Goal: Information Seeking & Learning: Learn about a topic

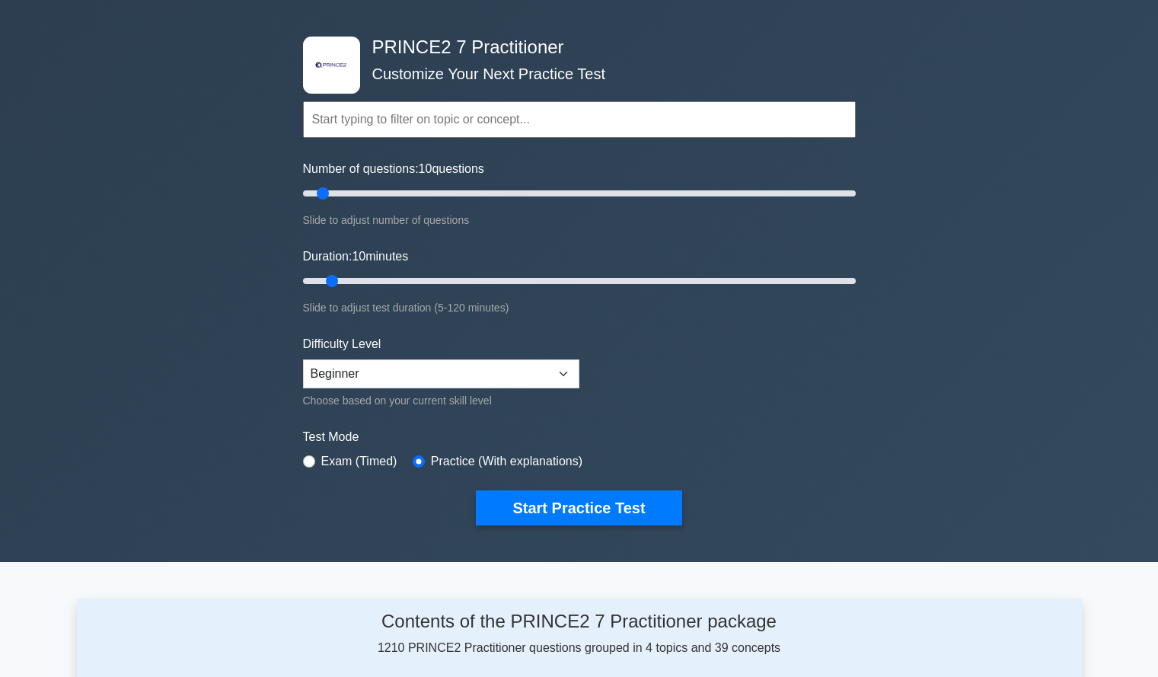
scroll to position [48, 0]
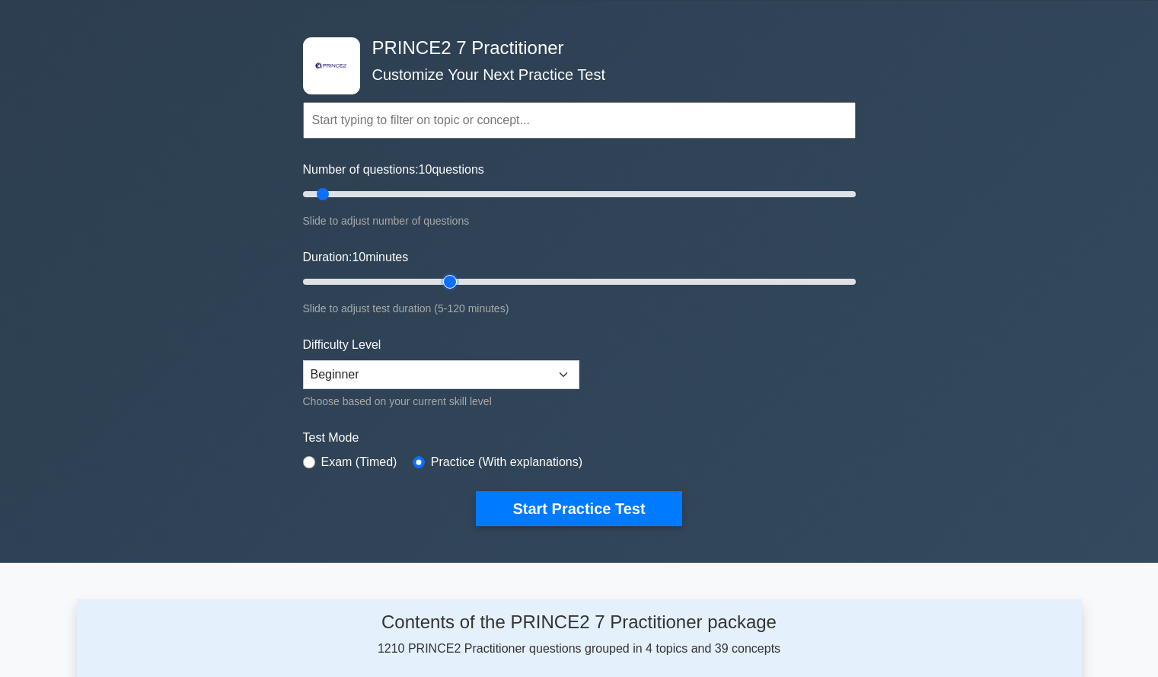
type input "35"
click at [450, 281] on input "Duration: 10 minutes" at bounding box center [579, 282] width 553 height 18
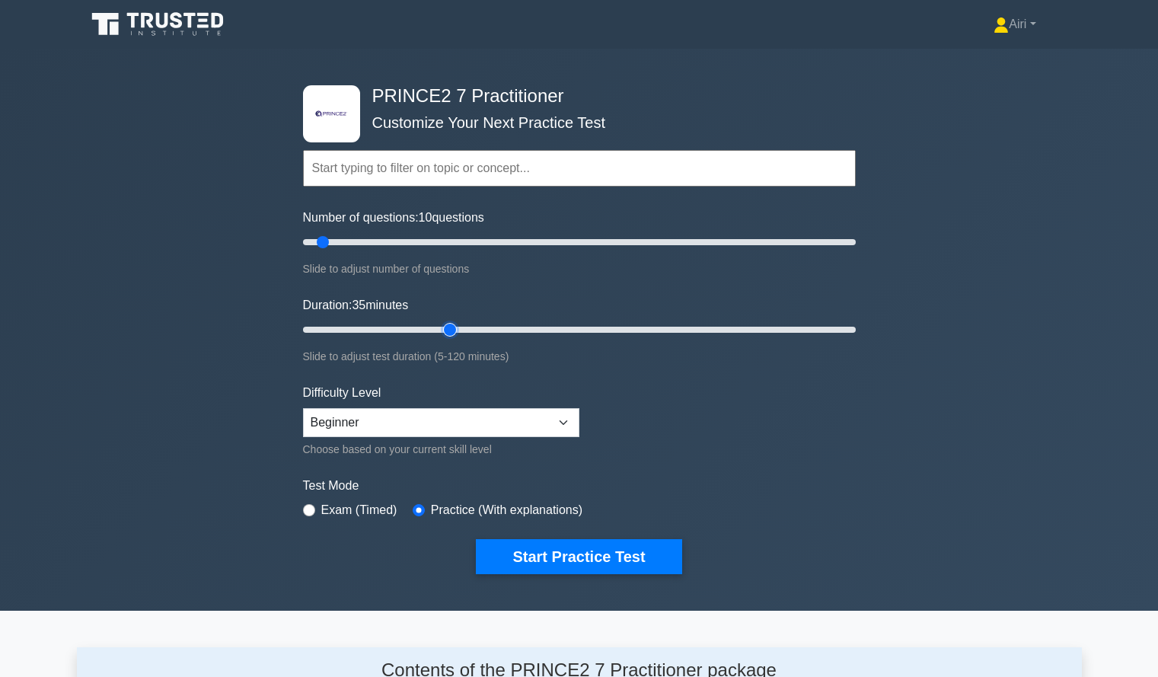
scroll to position [37, 0]
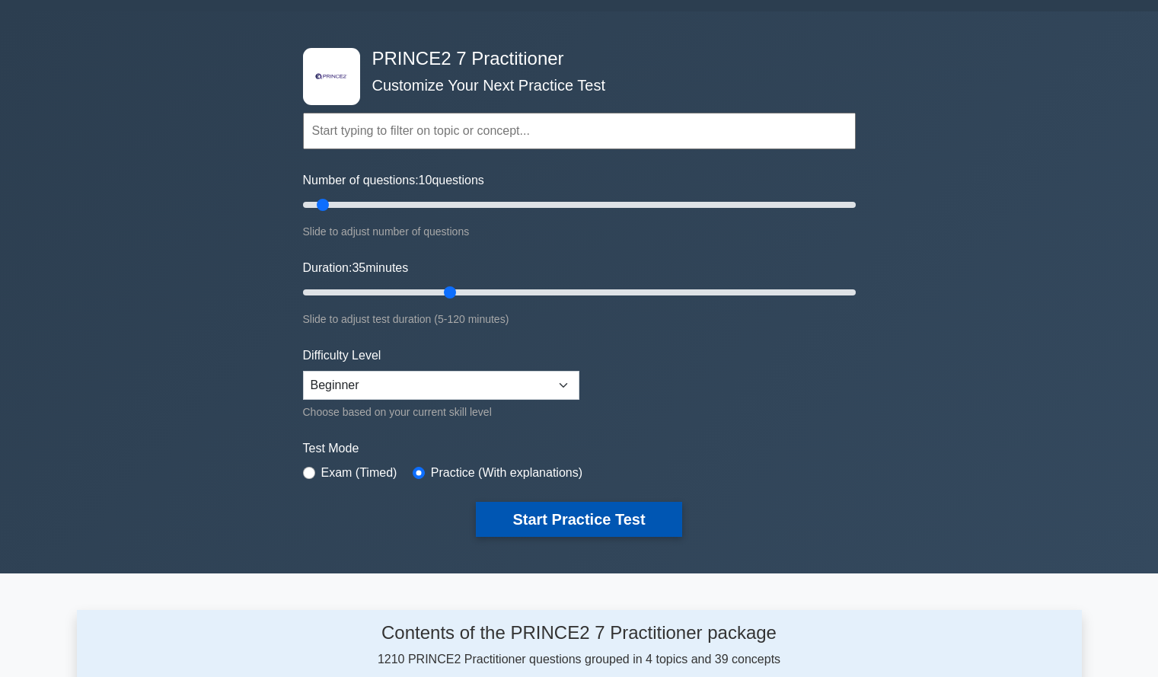
click at [608, 516] on button "Start Practice Test" at bounding box center [579, 519] width 206 height 35
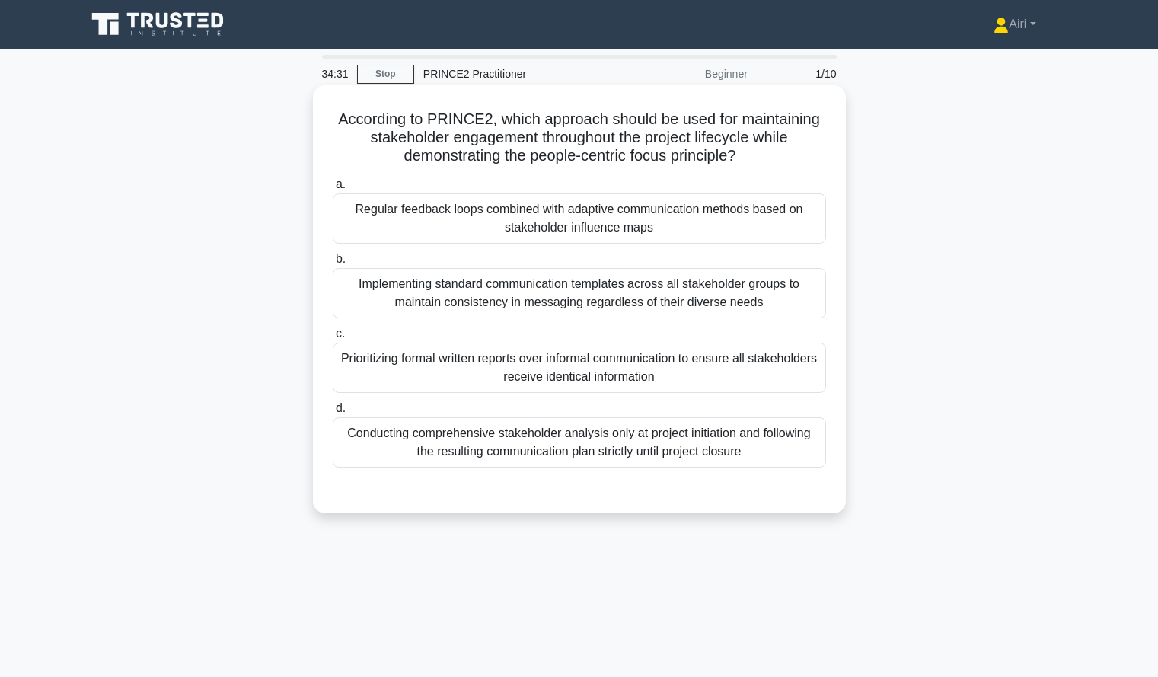
click at [794, 223] on div "Regular feedback loops combined with adaptive communication methods based on st…" at bounding box center [579, 218] width 493 height 50
click at [333, 190] on input "a. Regular feedback loops combined with adaptive communication methods based on…" at bounding box center [333, 185] width 0 height 10
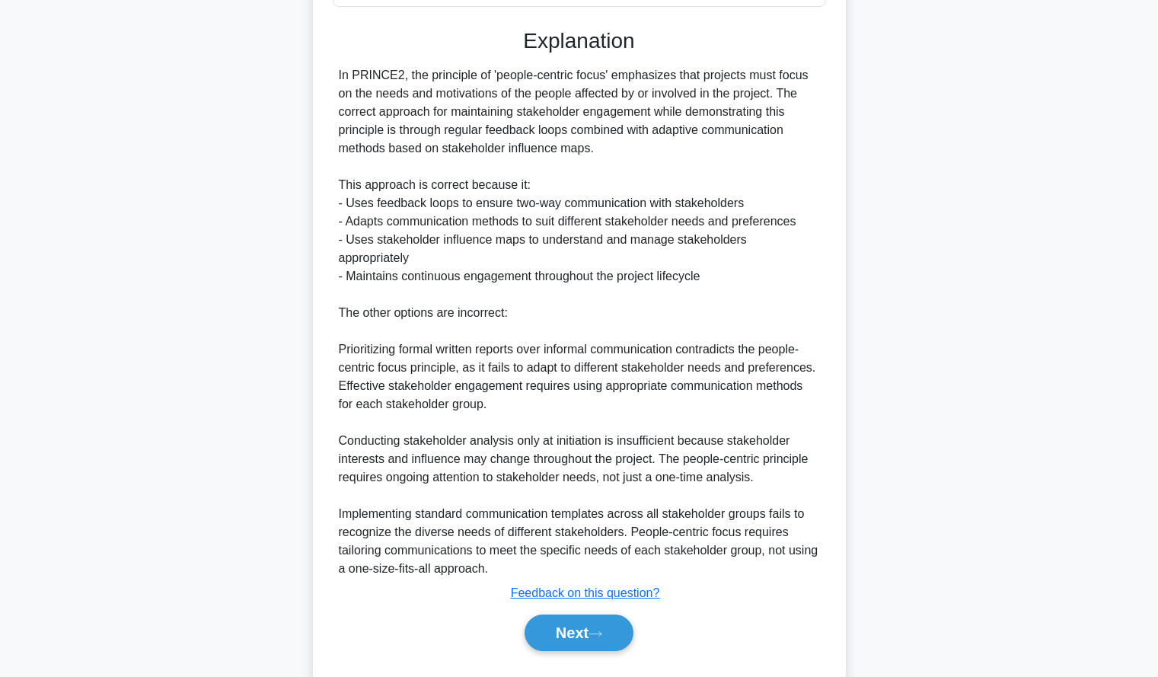
scroll to position [482, 0]
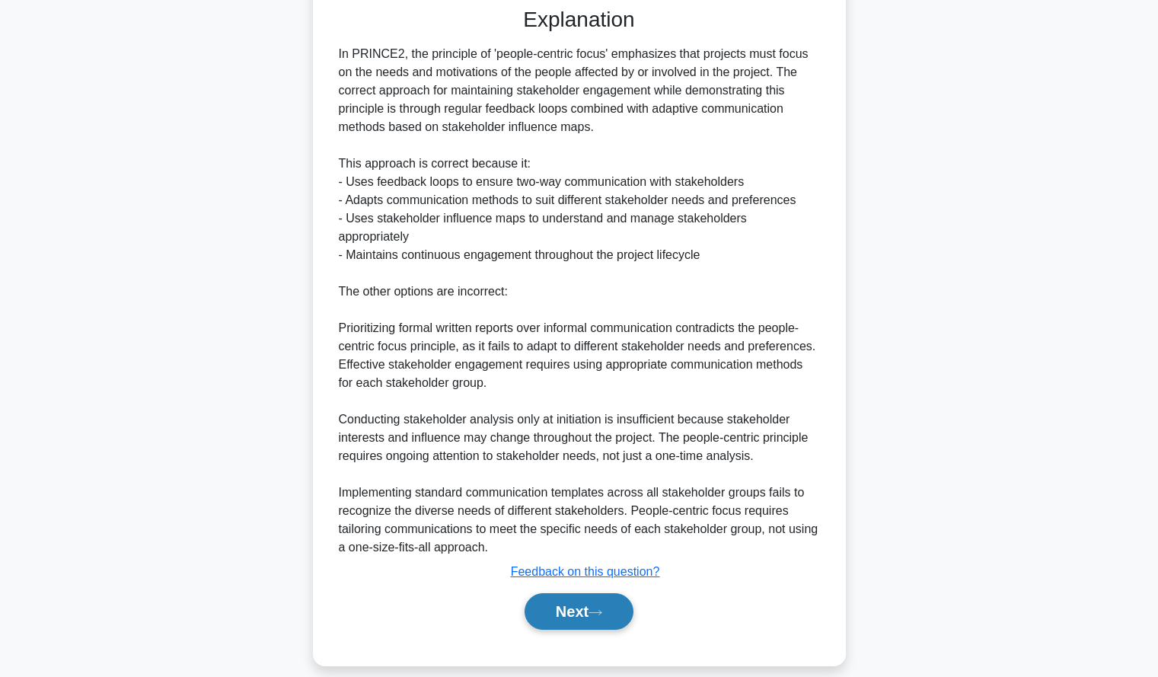
click at [558, 593] on button "Next" at bounding box center [579, 611] width 109 height 37
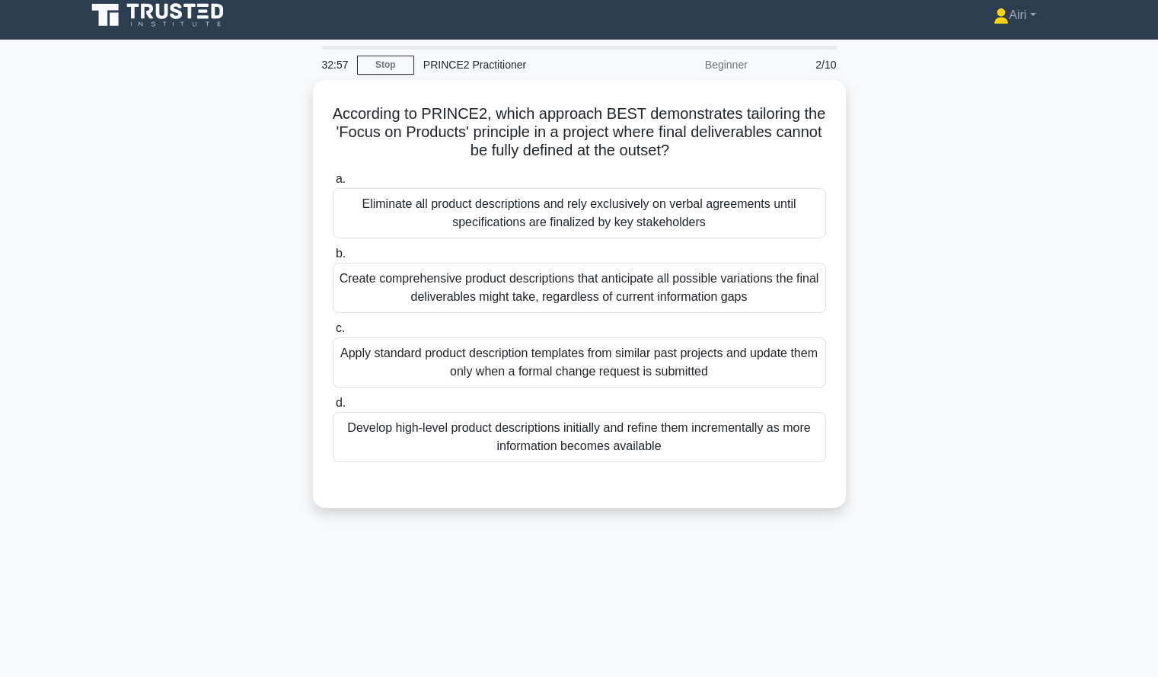
scroll to position [10, 0]
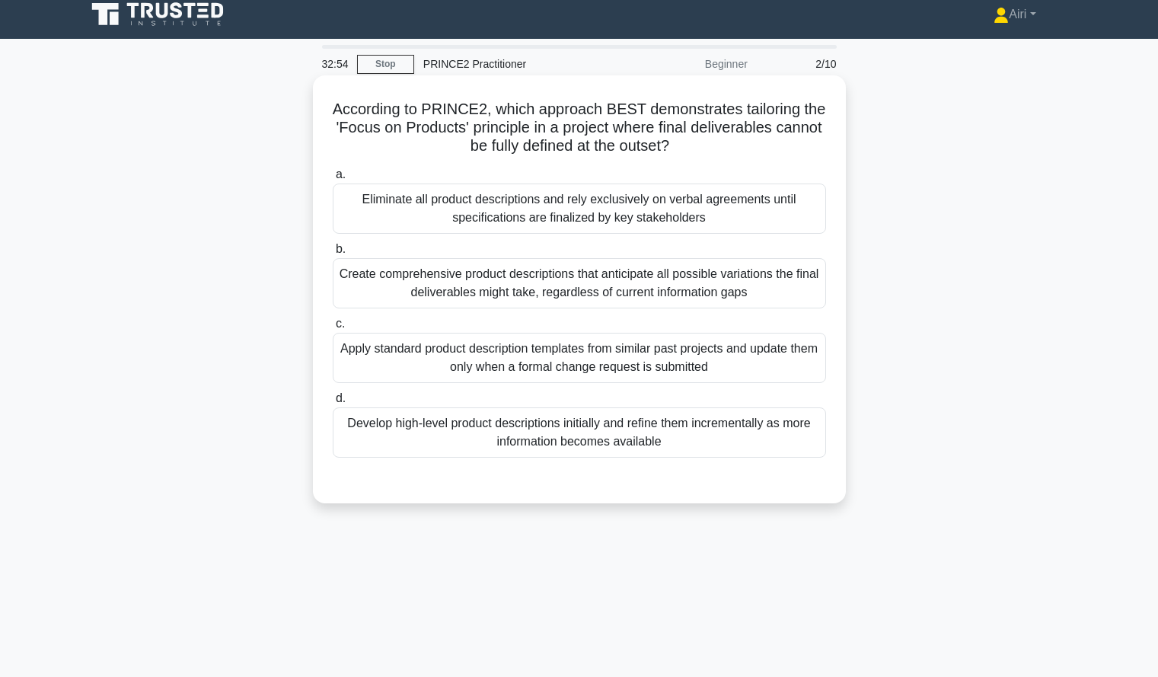
click at [724, 452] on div "Develop high-level product descriptions initially and refine them incrementally…" at bounding box center [579, 432] width 493 height 50
click at [333, 404] on input "d. Develop high-level product descriptions initially and refine them incrementa…" at bounding box center [333, 399] width 0 height 10
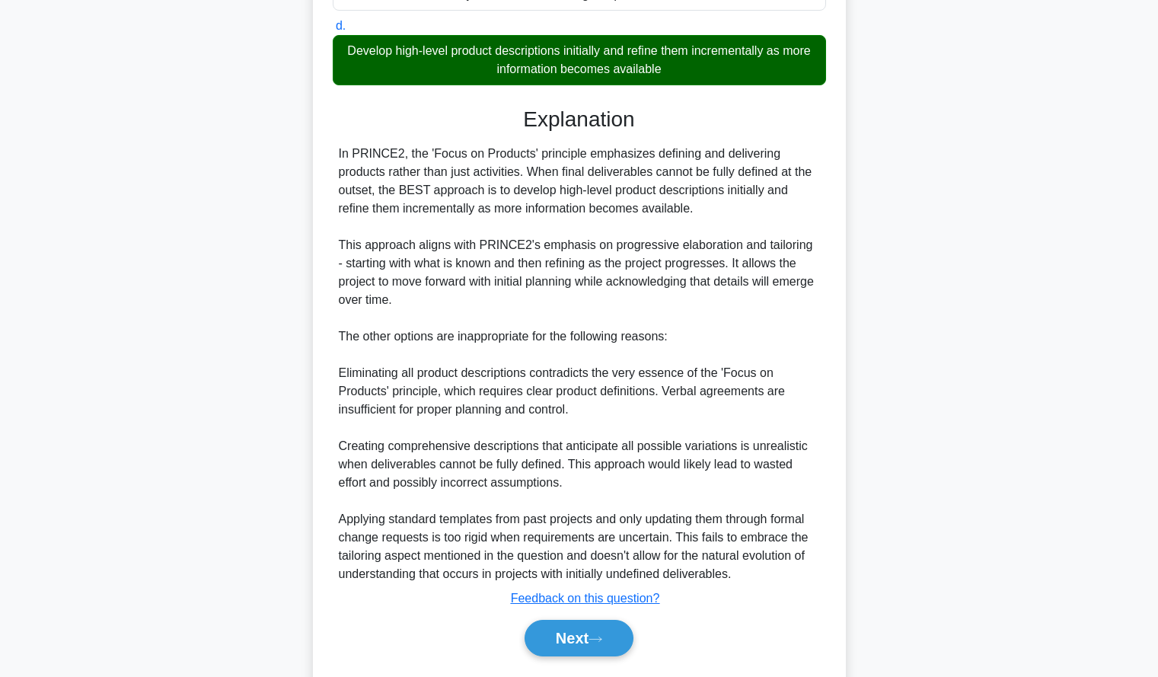
scroll to position [427, 0]
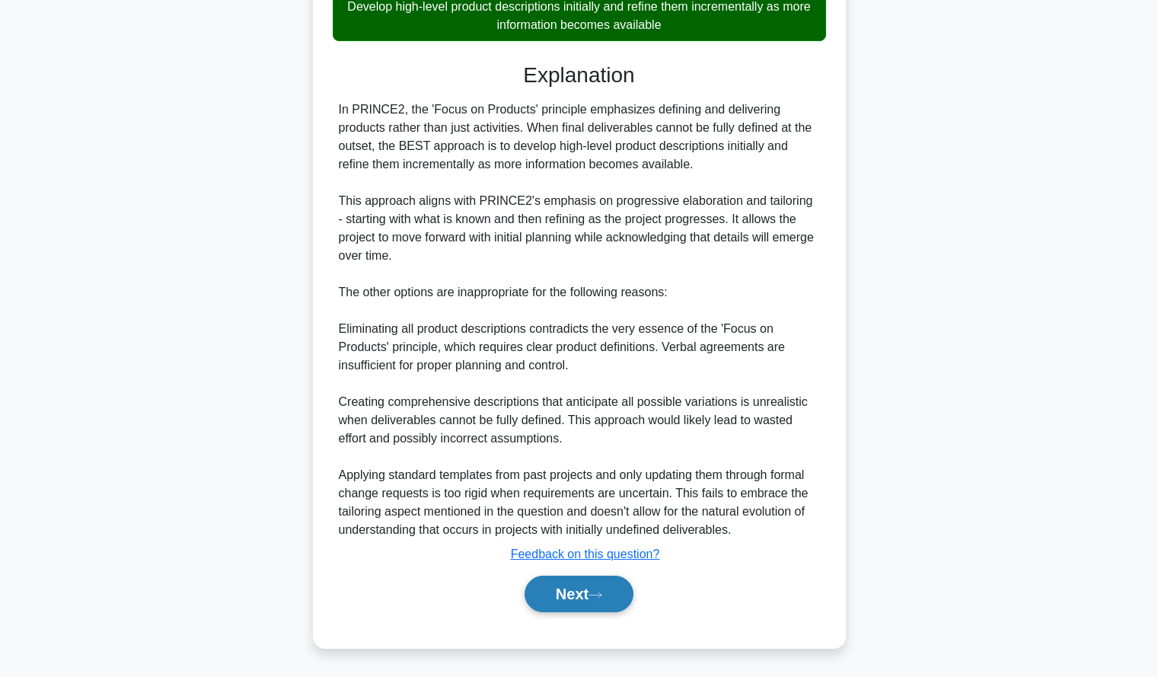
click at [582, 597] on button "Next" at bounding box center [579, 594] width 109 height 37
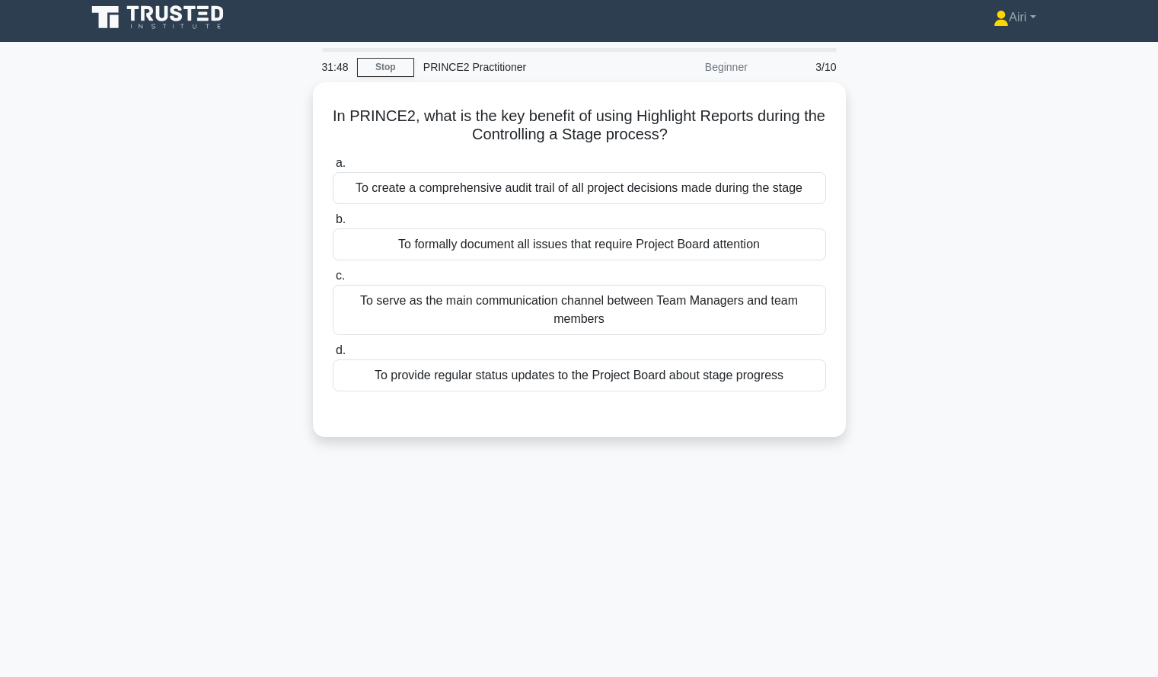
scroll to position [8, 0]
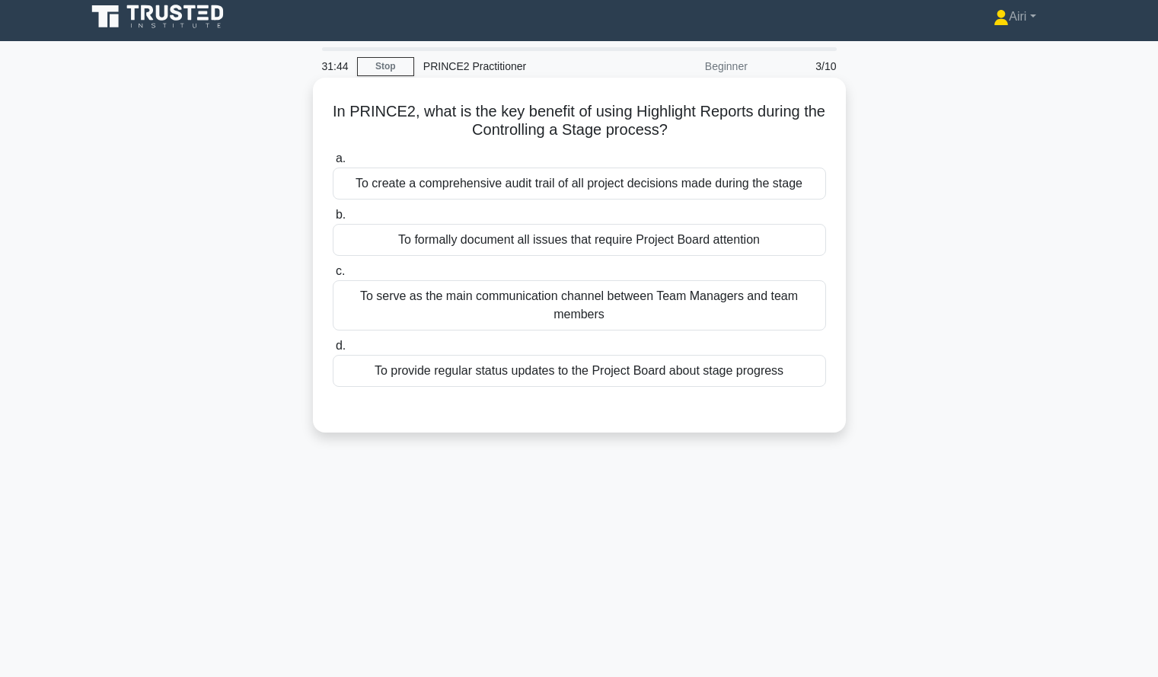
click at [791, 364] on div "To provide regular status updates to the Project Board about stage progress" at bounding box center [579, 371] width 493 height 32
click at [333, 351] on input "d. To provide regular status updates to the Project Board about stage progress" at bounding box center [333, 346] width 0 height 10
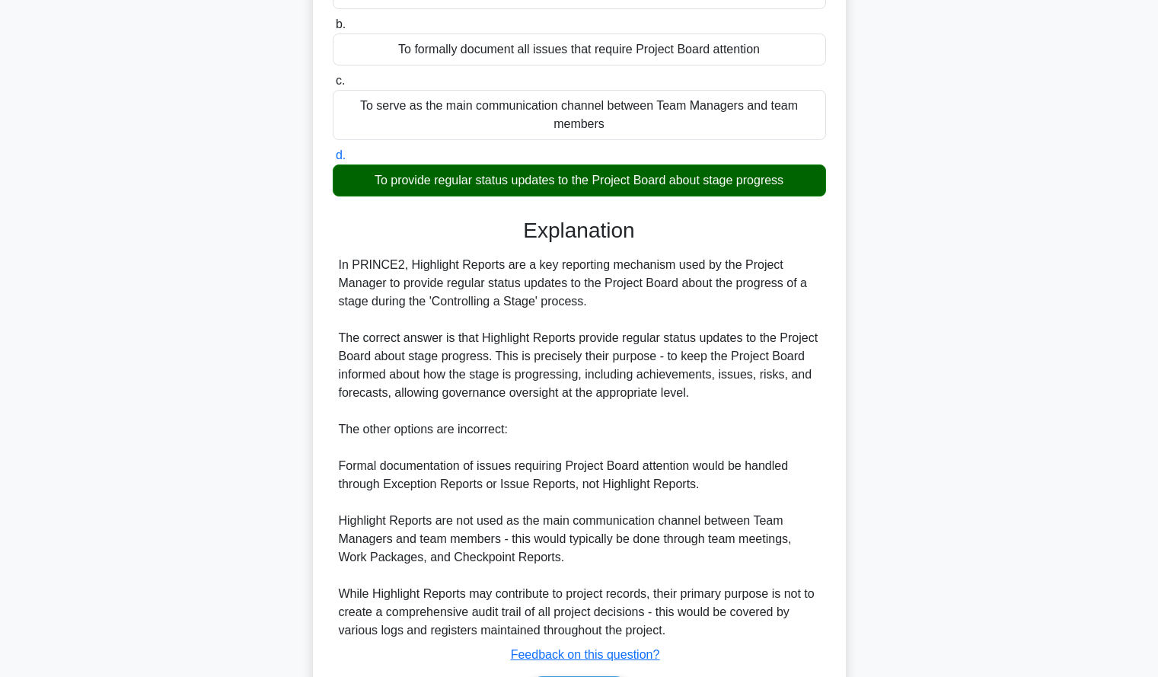
scroll to position [206, 0]
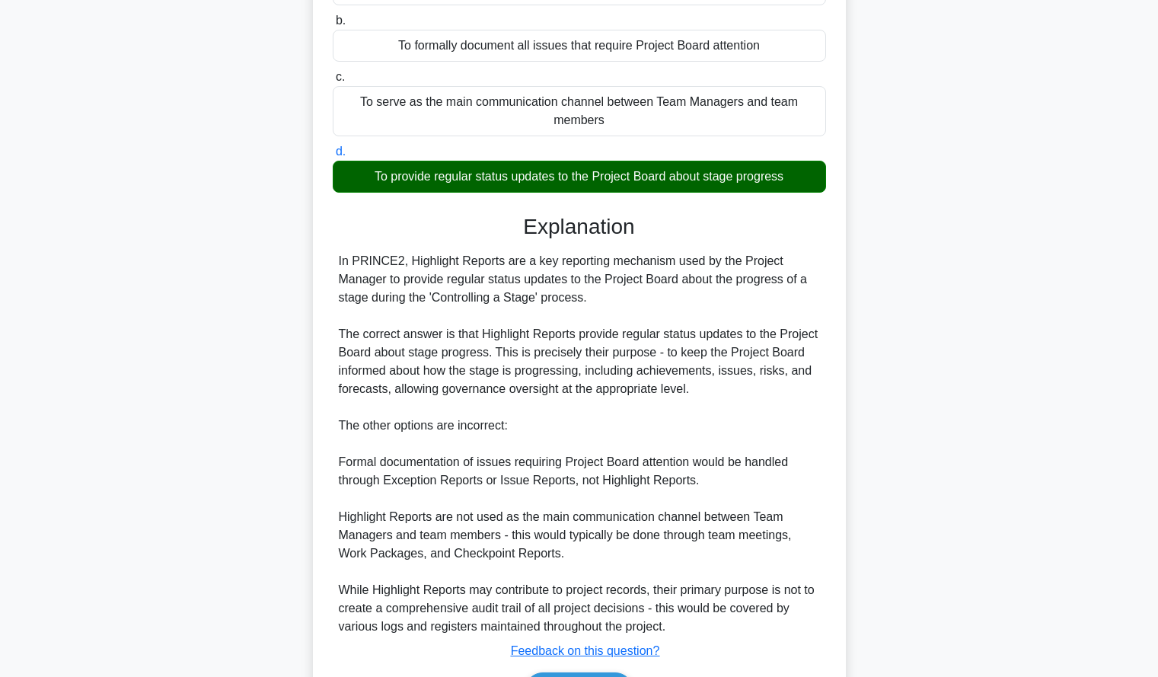
click at [930, 340] on div "In PRINCE2, what is the key benefit of using Highlight Reports during the Contr…" at bounding box center [579, 323] width 1005 height 879
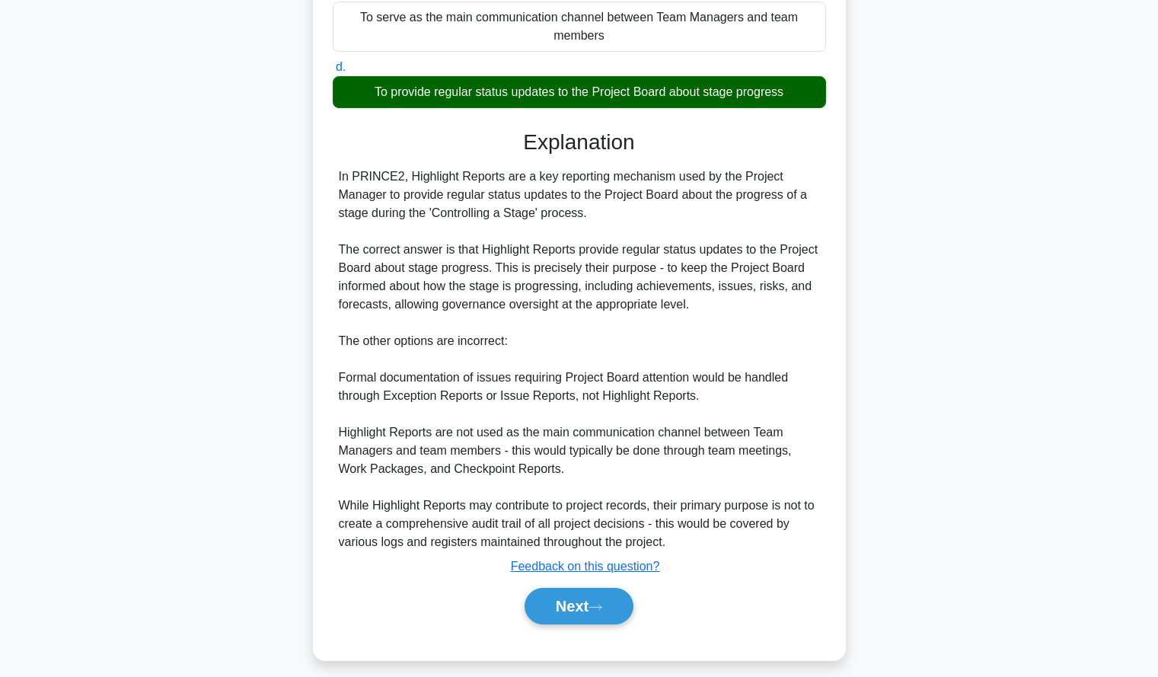
scroll to position [299, 0]
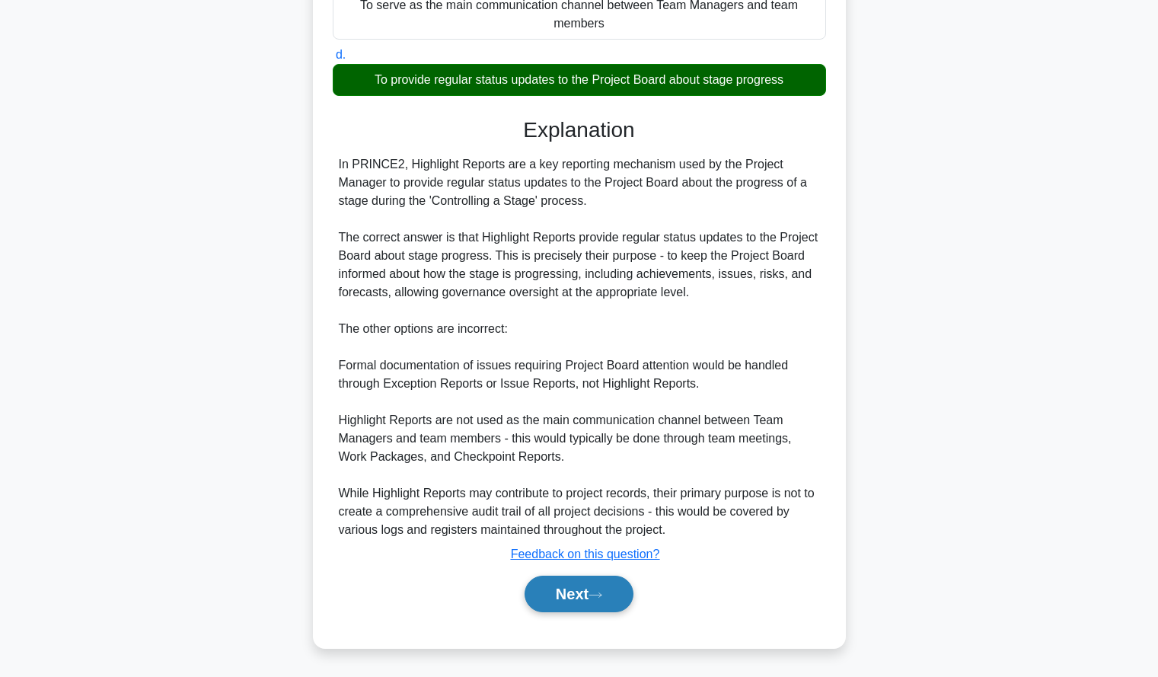
click at [628, 597] on button "Next" at bounding box center [579, 594] width 109 height 37
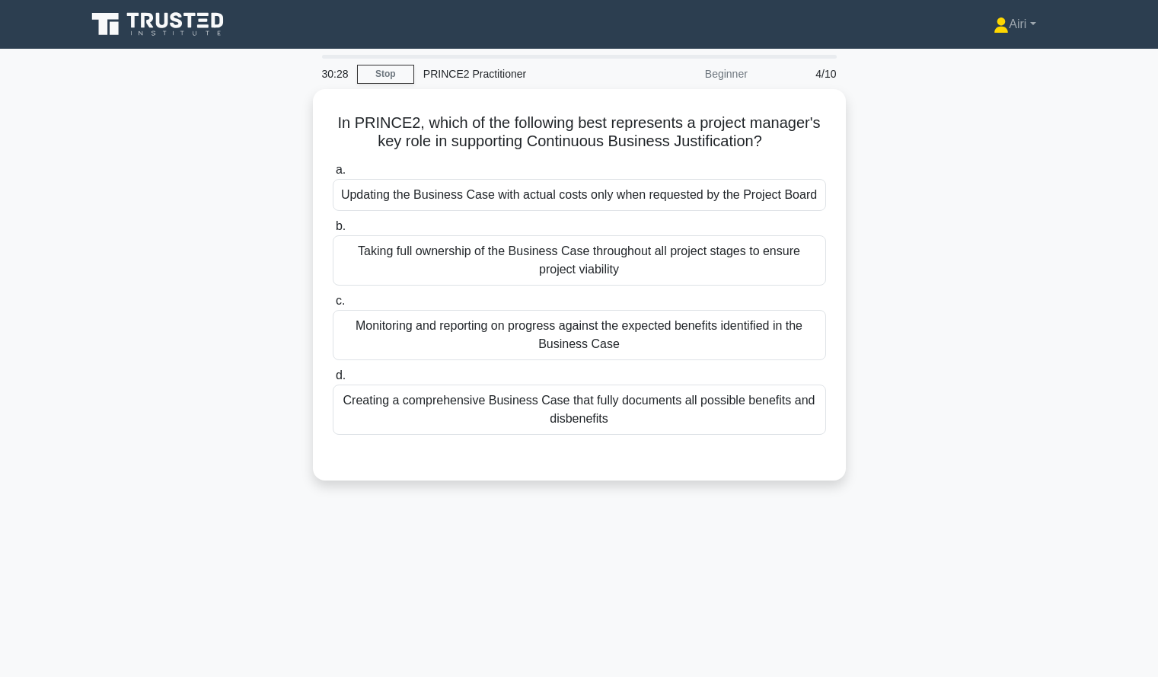
scroll to position [8, 0]
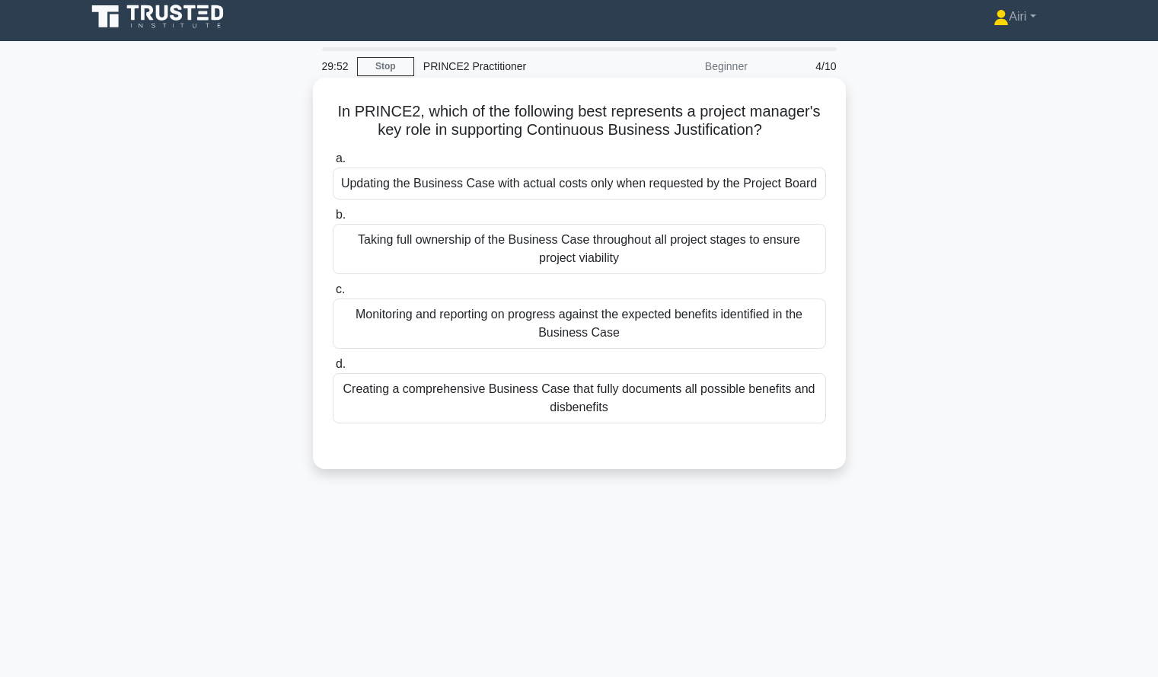
click at [769, 325] on div "Monitoring and reporting on progress against the expected benefits identified i…" at bounding box center [579, 323] width 493 height 50
click at [333, 295] on input "c. Monitoring and reporting on progress against the expected benefits identifie…" at bounding box center [333, 290] width 0 height 10
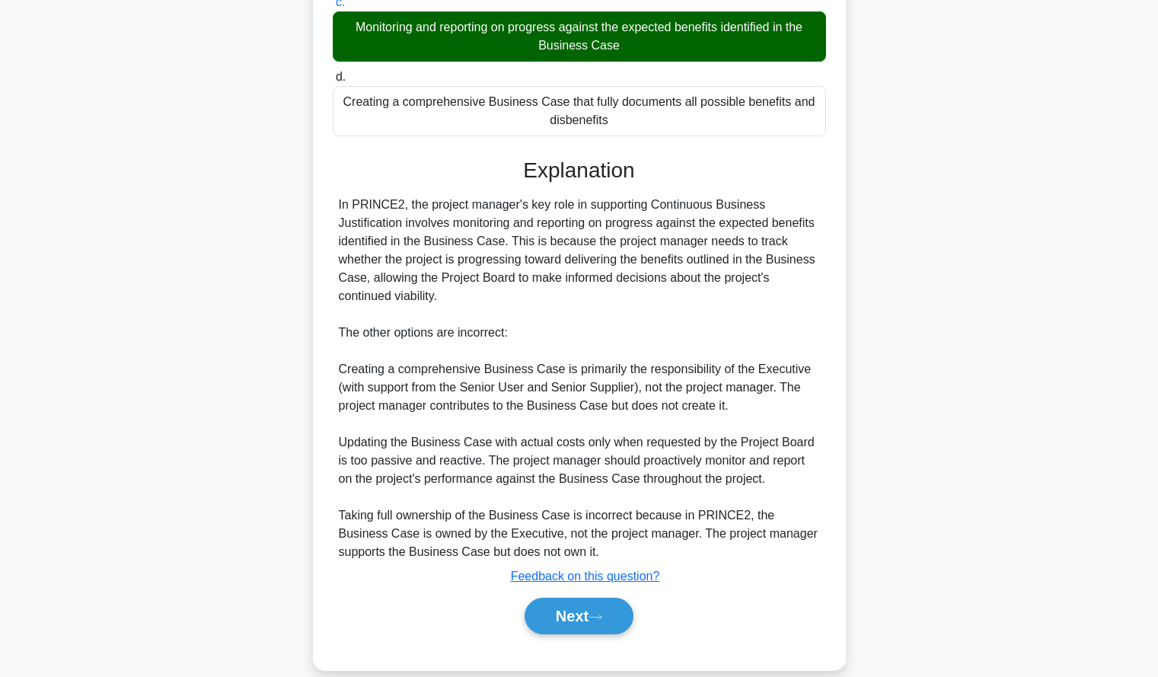
scroll to position [317, 0]
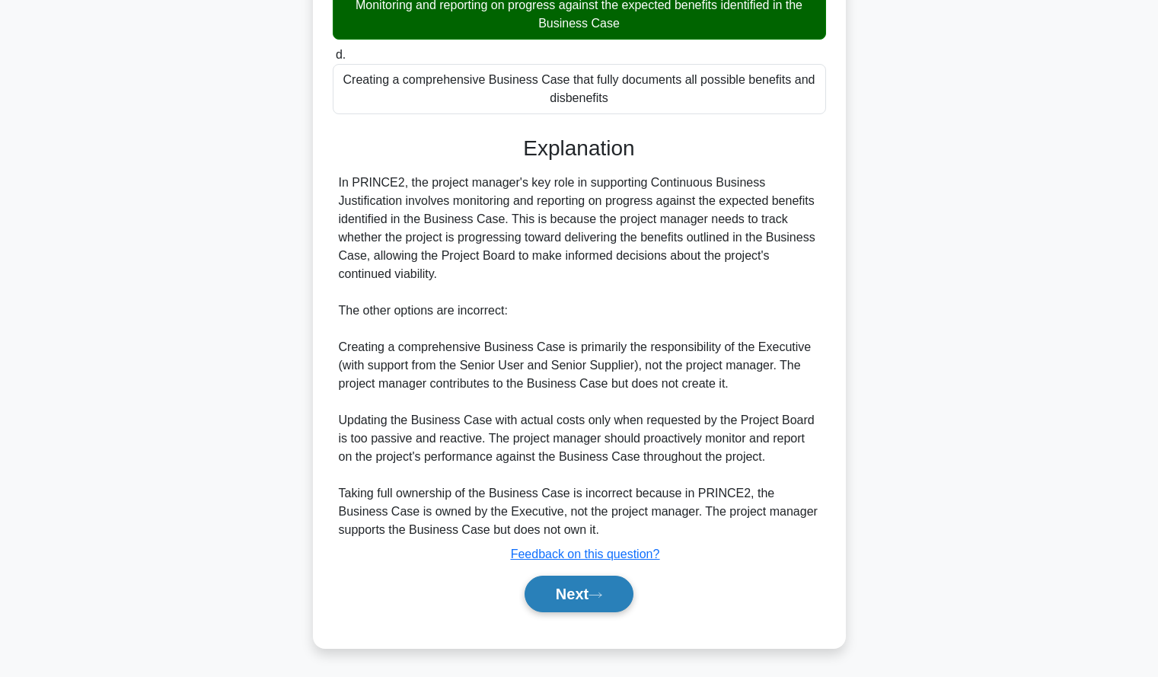
click at [612, 595] on button "Next" at bounding box center [579, 594] width 109 height 37
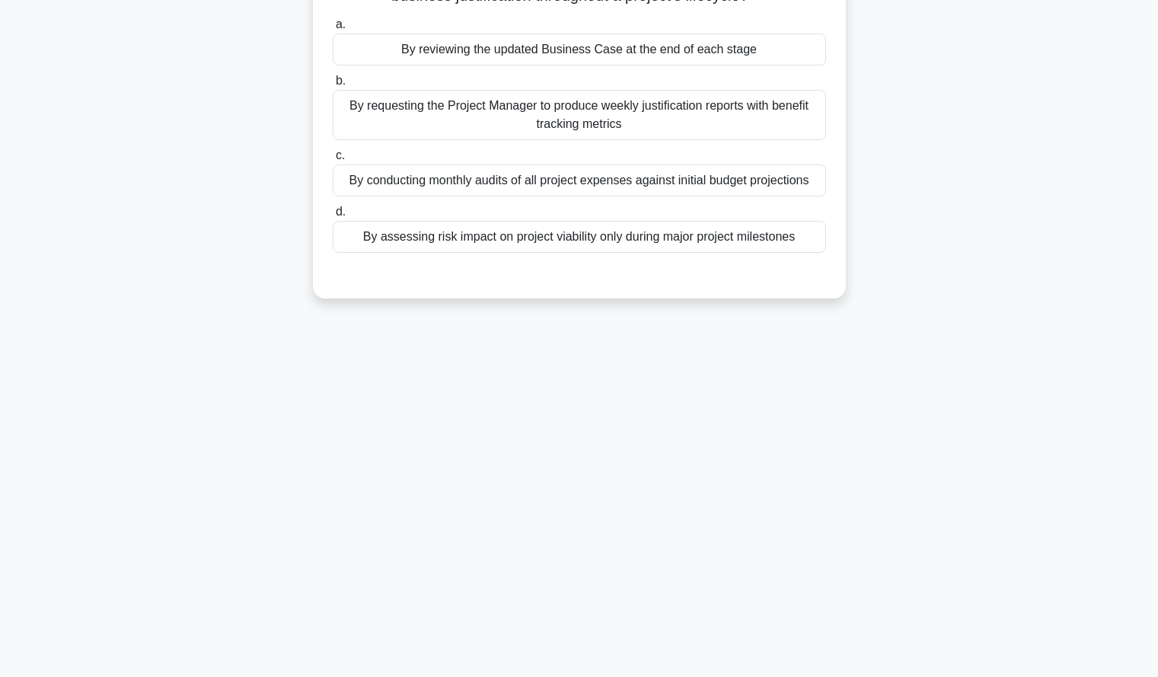
scroll to position [0, 0]
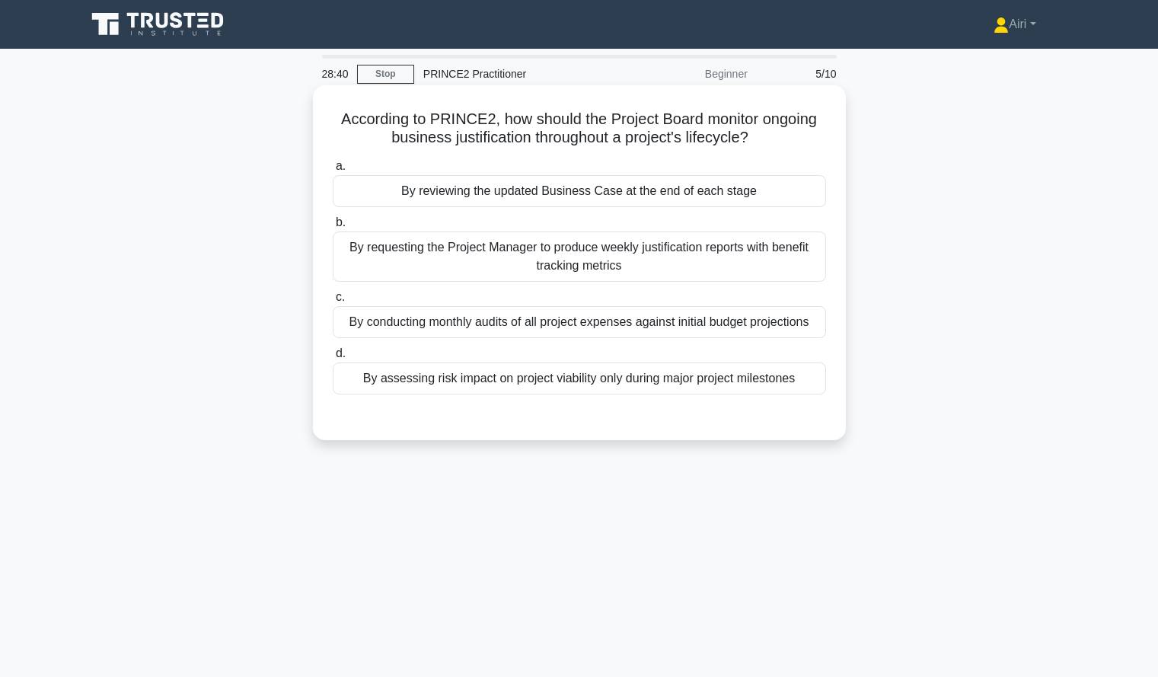
click at [730, 190] on div "By reviewing the updated Business Case at the end of each stage" at bounding box center [579, 191] width 493 height 32
click at [333, 171] on input "a. By reviewing the updated Business Case at the end of each stage" at bounding box center [333, 166] width 0 height 10
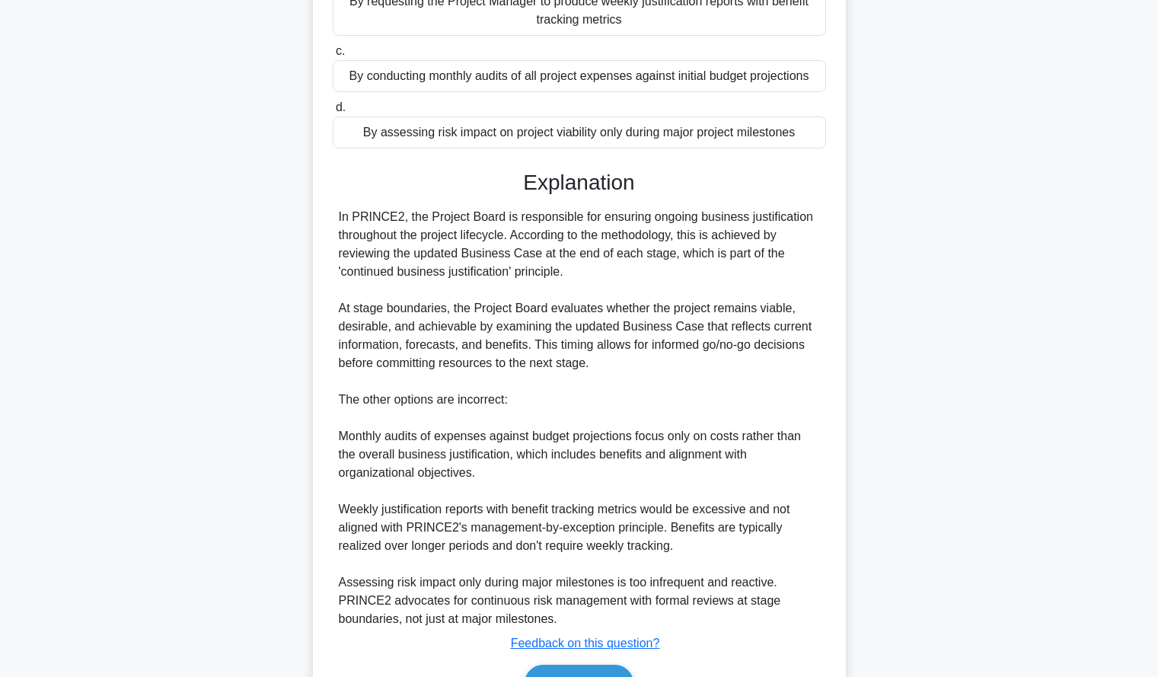
scroll to position [336, 0]
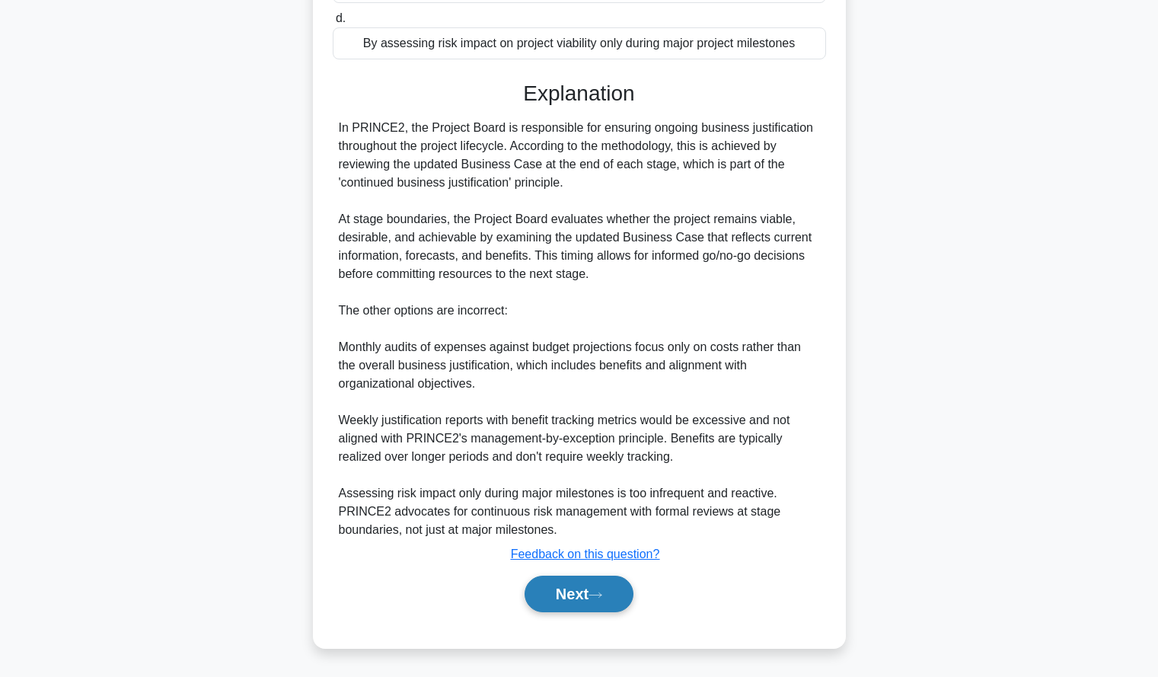
click at [602, 592] on icon at bounding box center [596, 595] width 14 height 8
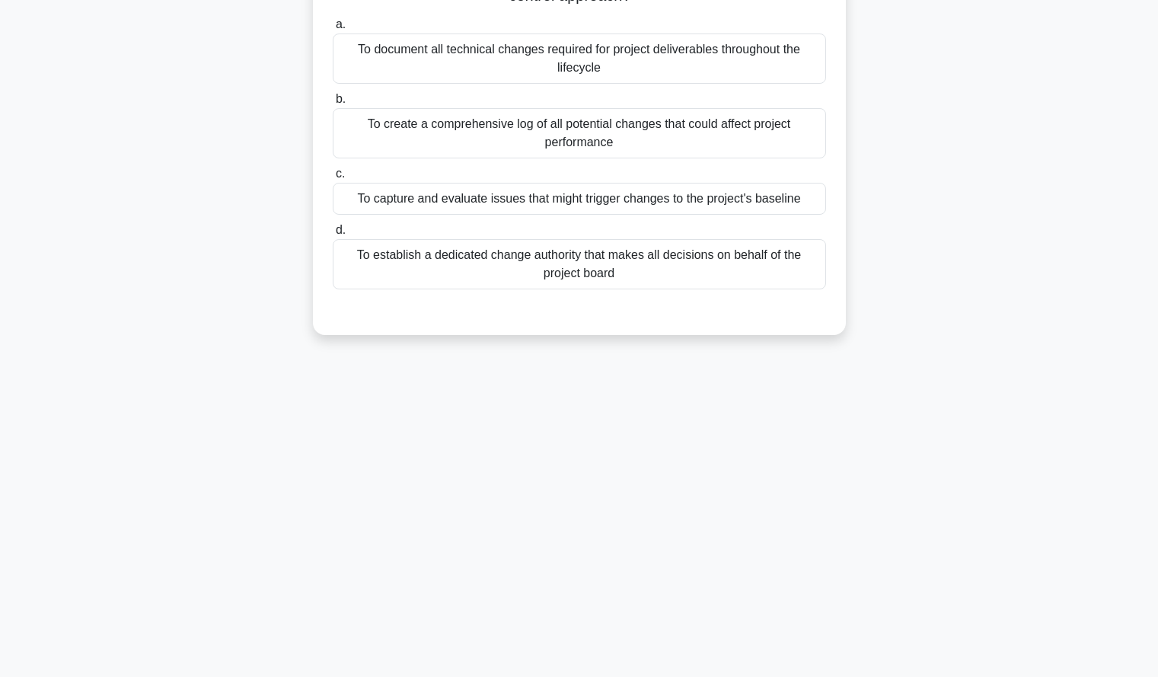
scroll to position [0, 0]
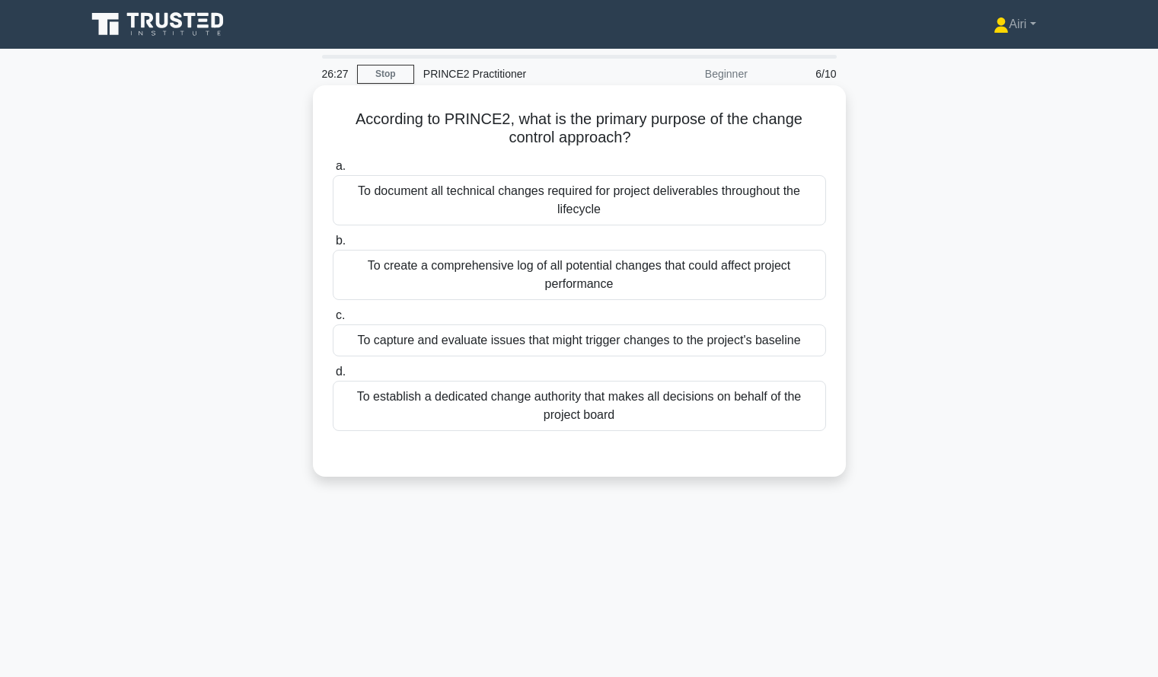
click at [784, 206] on div "To document all technical changes required for project deliverables throughout …" at bounding box center [579, 200] width 493 height 50
click at [333, 171] on input "a. To document all technical changes required for project deliverables througho…" at bounding box center [333, 166] width 0 height 10
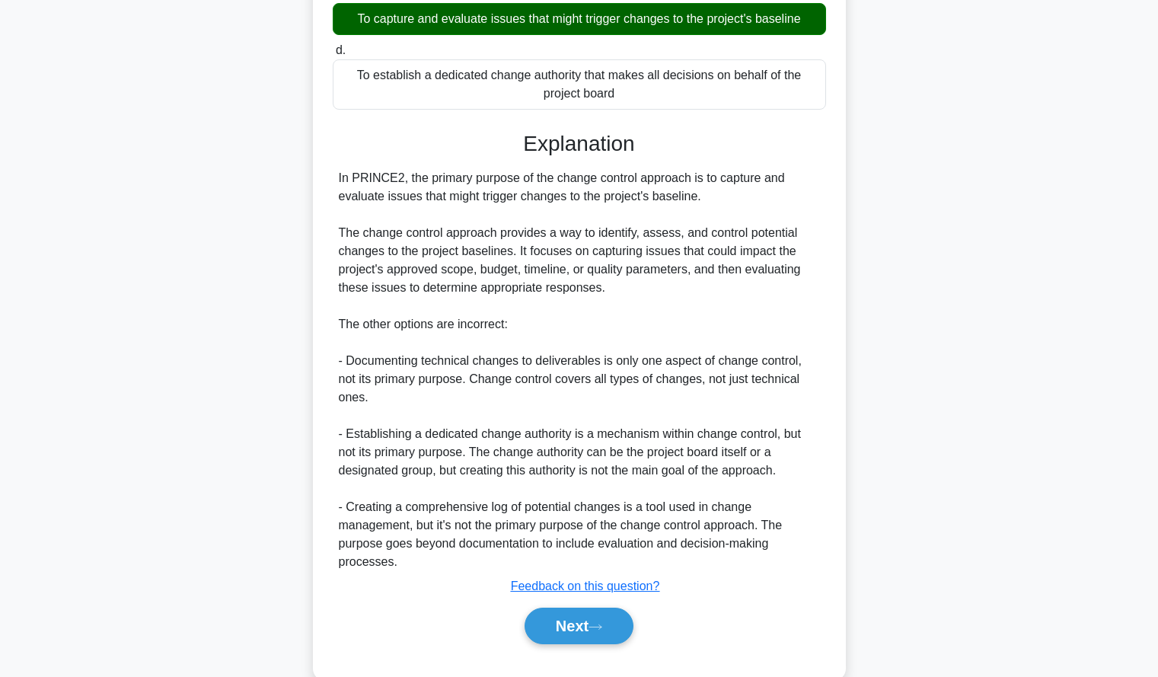
scroll to position [356, 0]
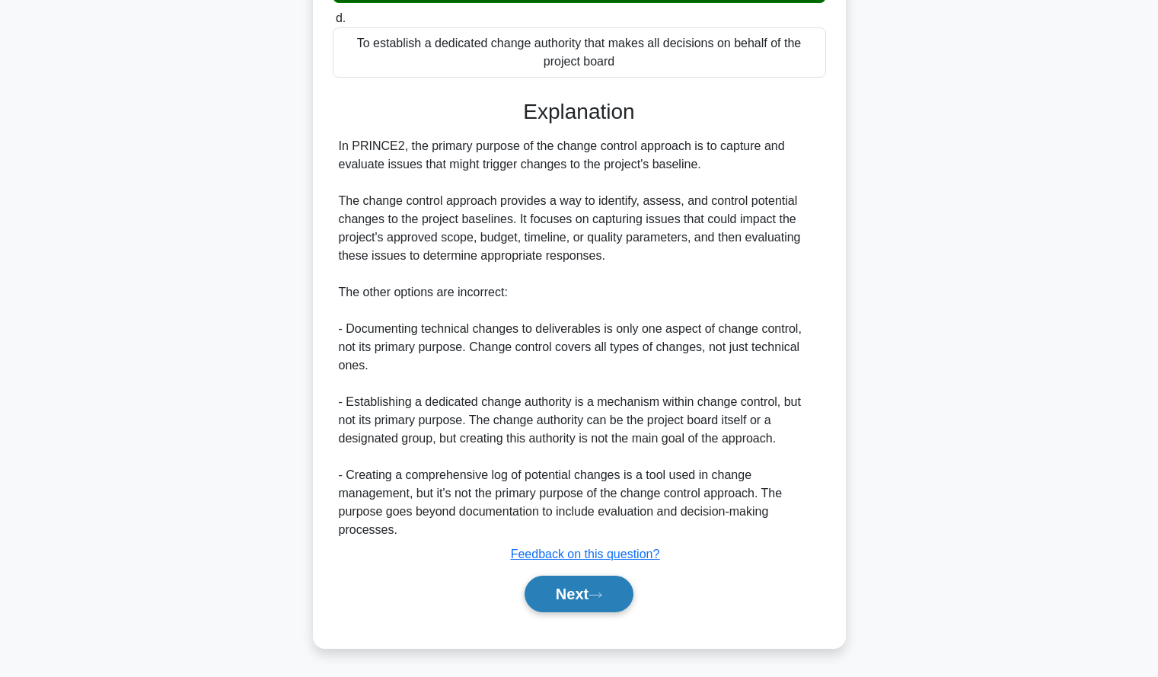
click at [624, 589] on button "Next" at bounding box center [579, 594] width 109 height 37
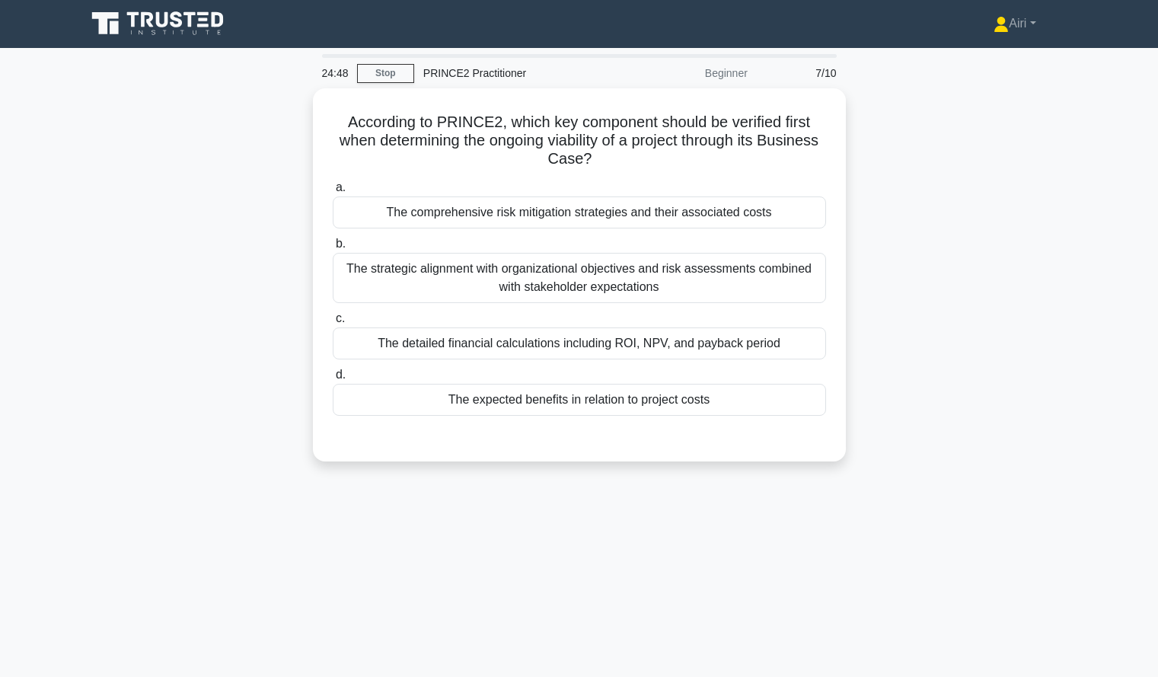
scroll to position [0, 0]
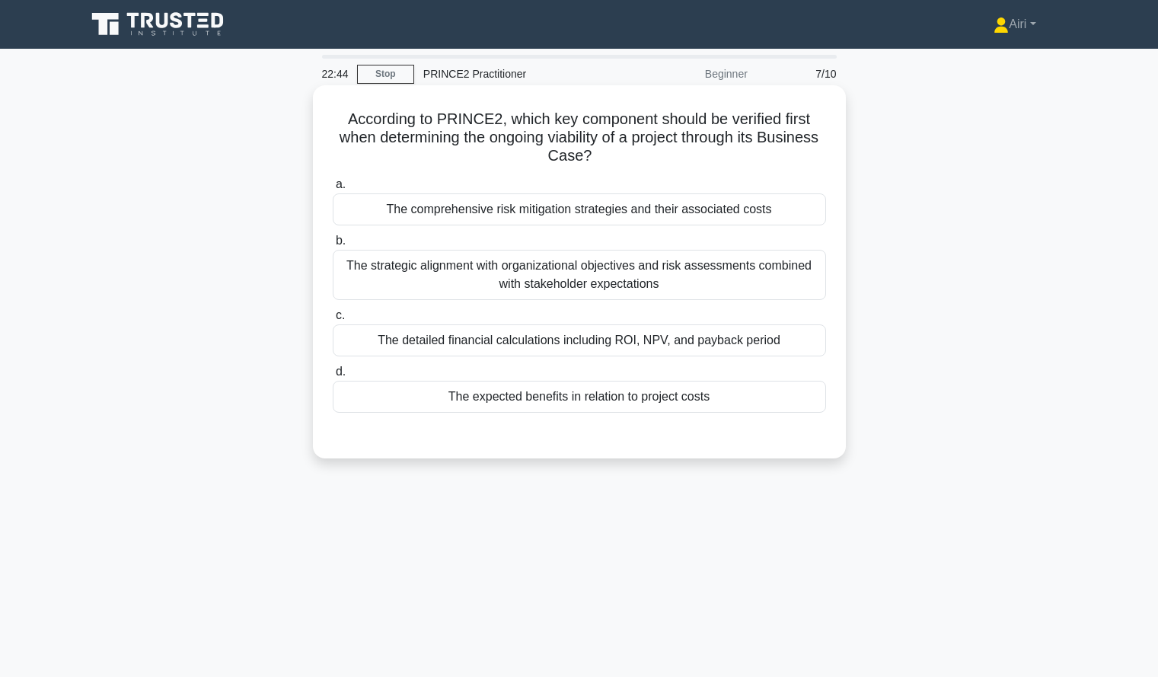
click at [738, 400] on div "The expected benefits in relation to project costs" at bounding box center [579, 397] width 493 height 32
click at [333, 377] on input "d. The expected benefits in relation to project costs" at bounding box center [333, 372] width 0 height 10
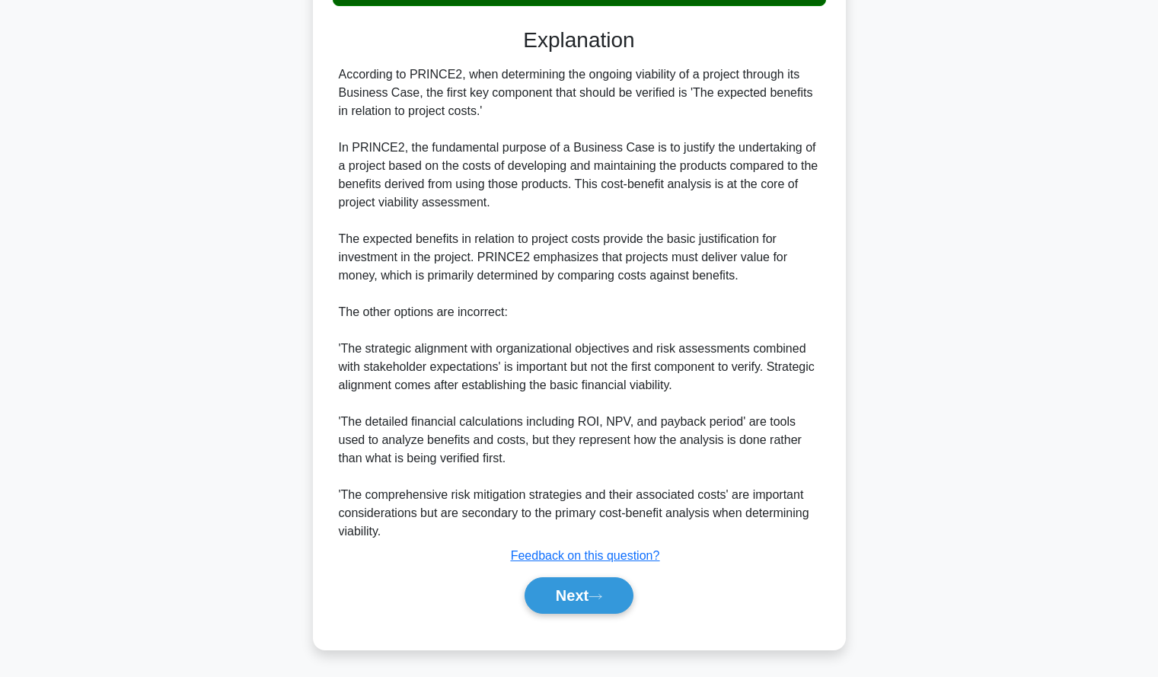
scroll to position [409, 0]
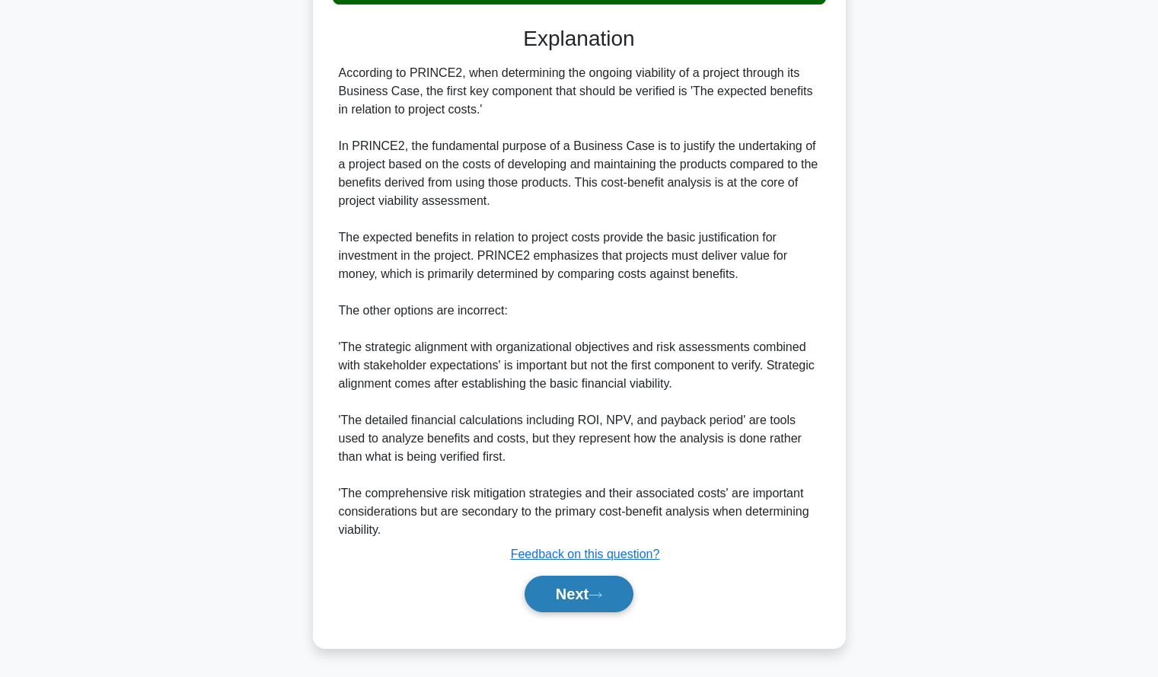
click at [602, 592] on icon at bounding box center [596, 595] width 14 height 8
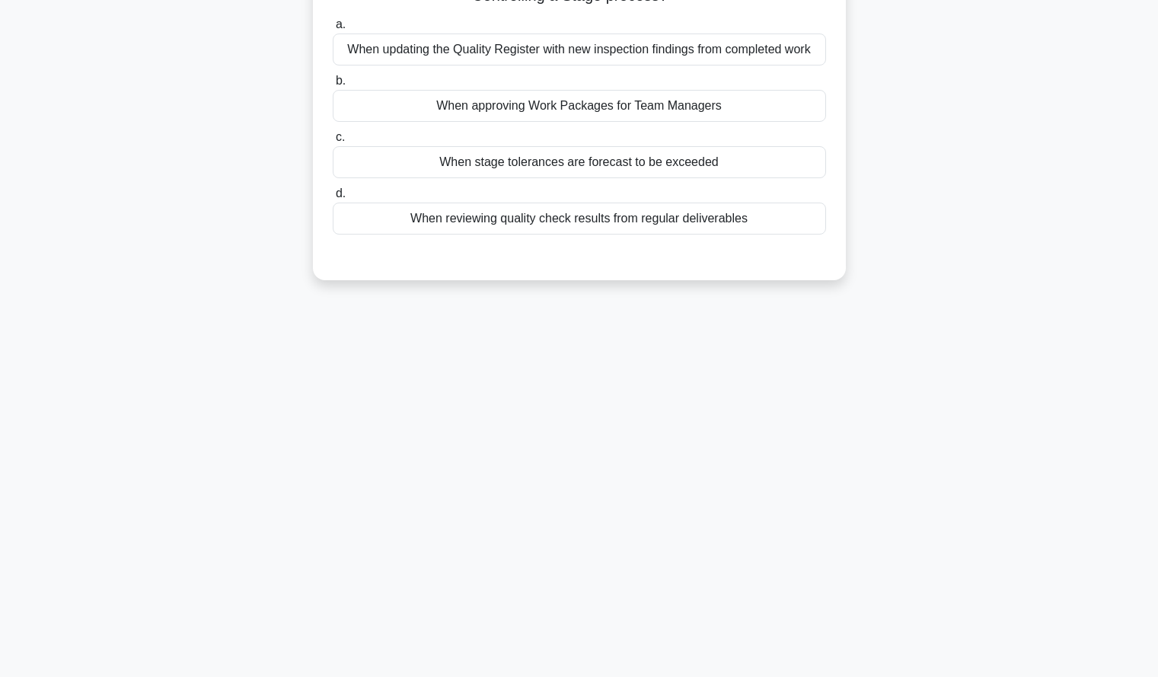
scroll to position [0, 0]
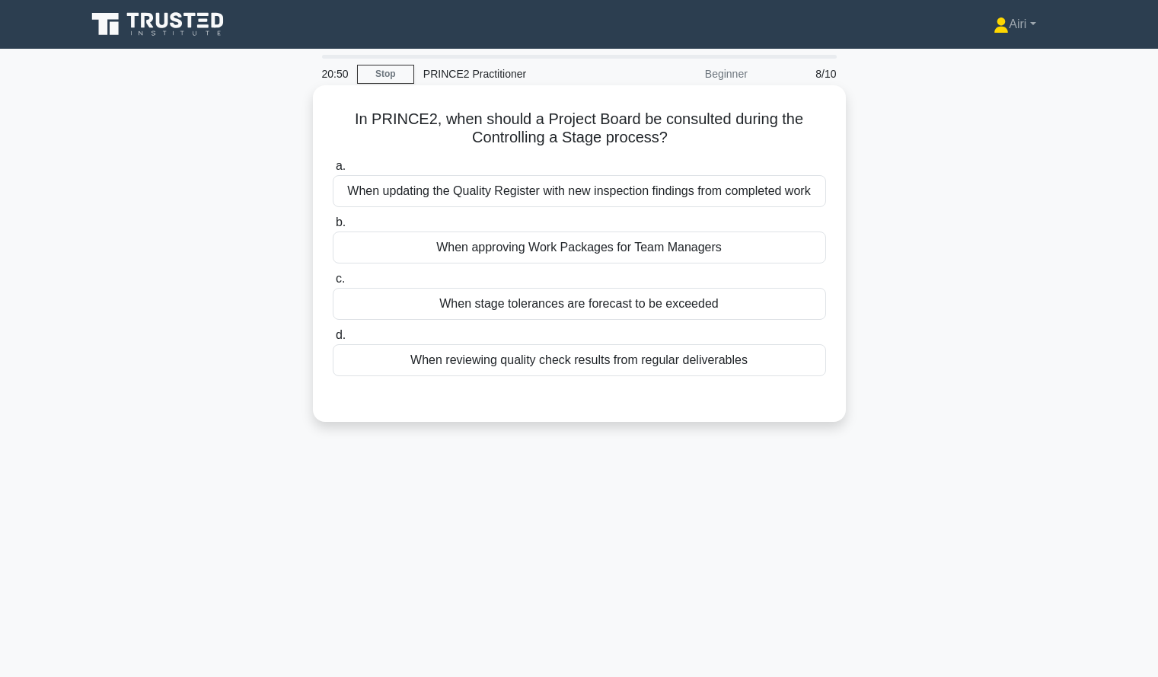
click at [760, 301] on div "When stage tolerances are forecast to be exceeded" at bounding box center [579, 304] width 493 height 32
click at [333, 284] on input "c. When stage tolerances are forecast to be exceeded" at bounding box center [333, 279] width 0 height 10
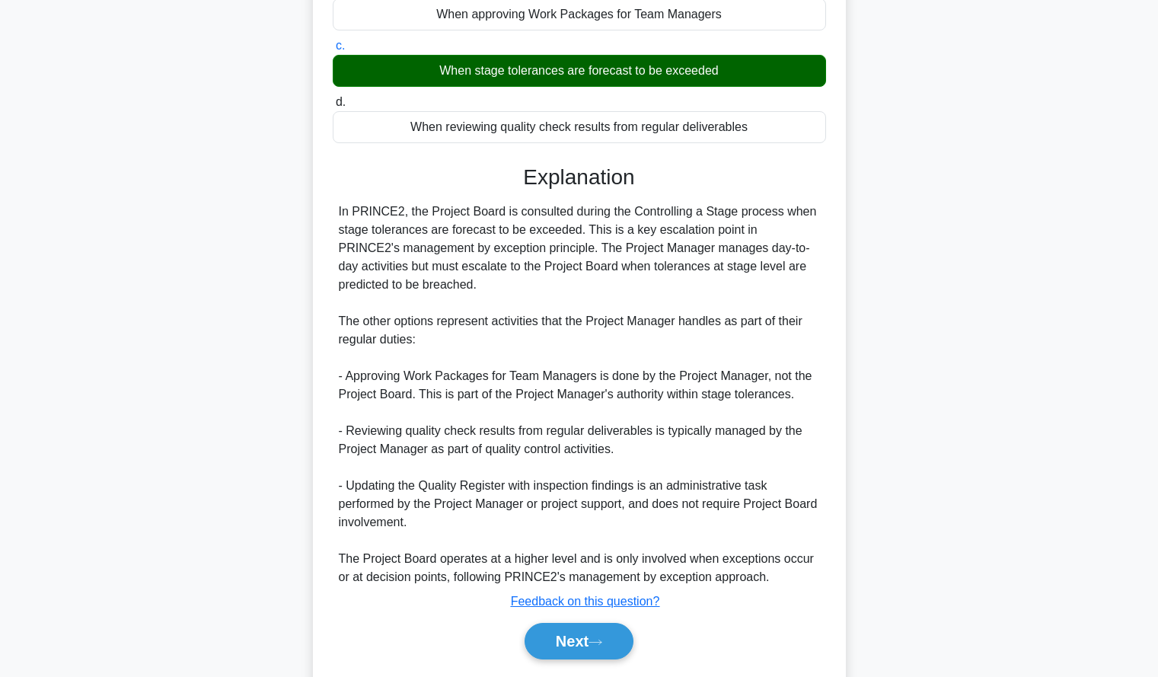
scroll to position [281, 0]
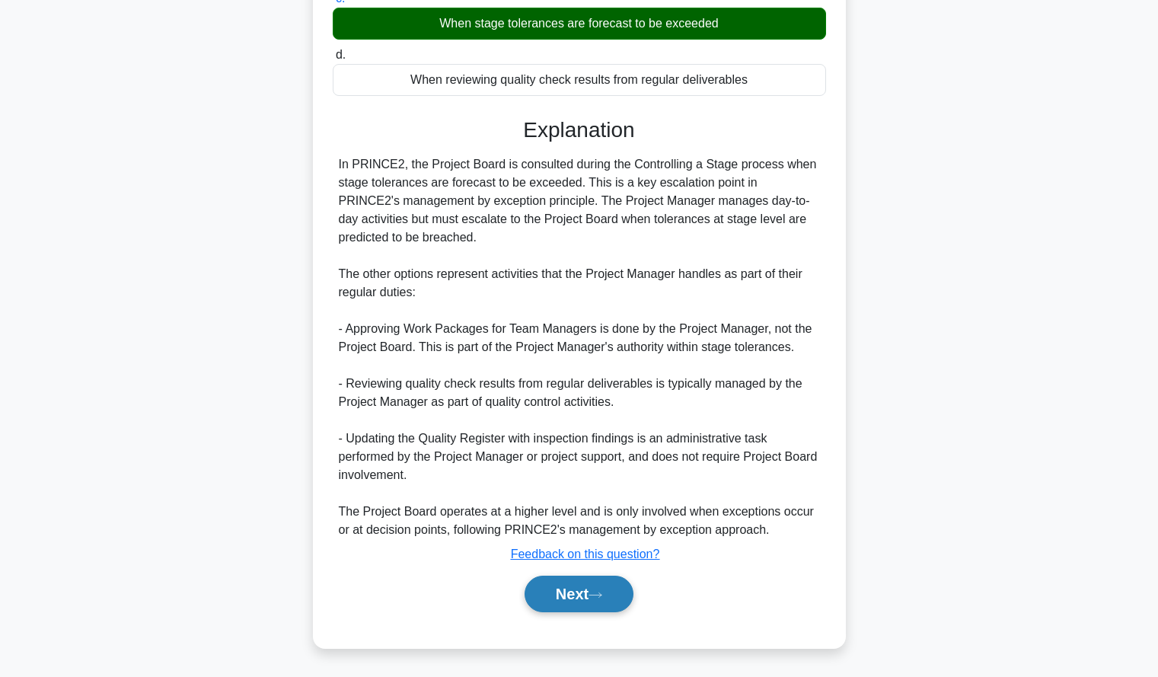
click at [615, 593] on button "Next" at bounding box center [579, 594] width 109 height 37
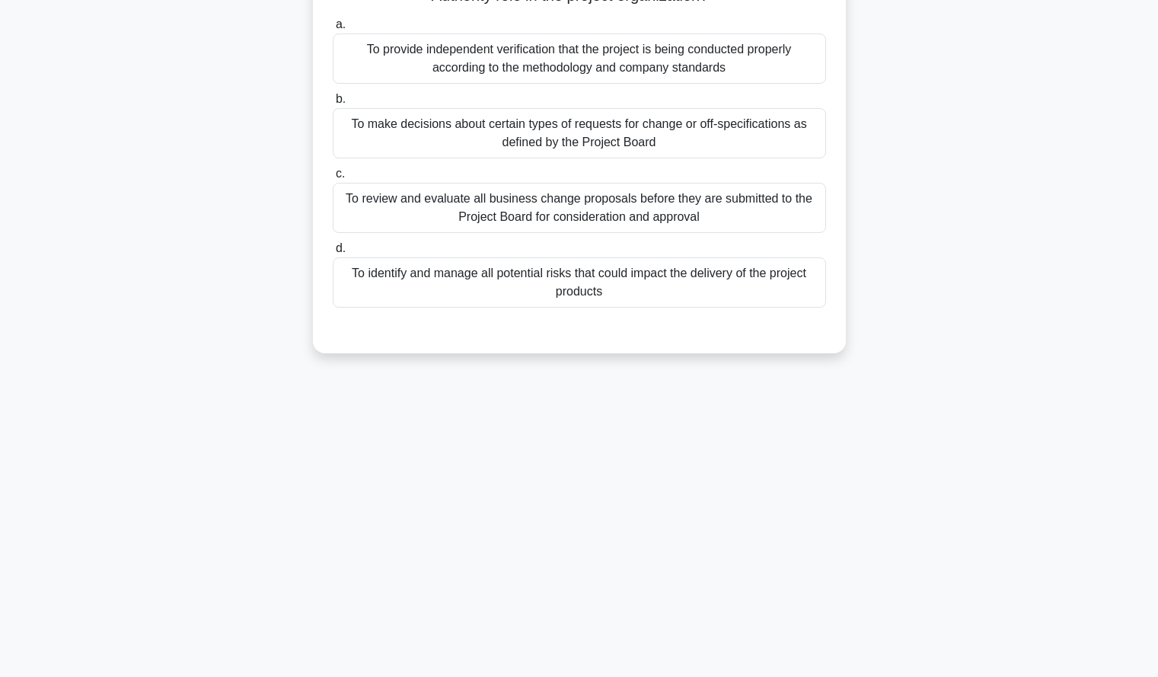
scroll to position [0, 0]
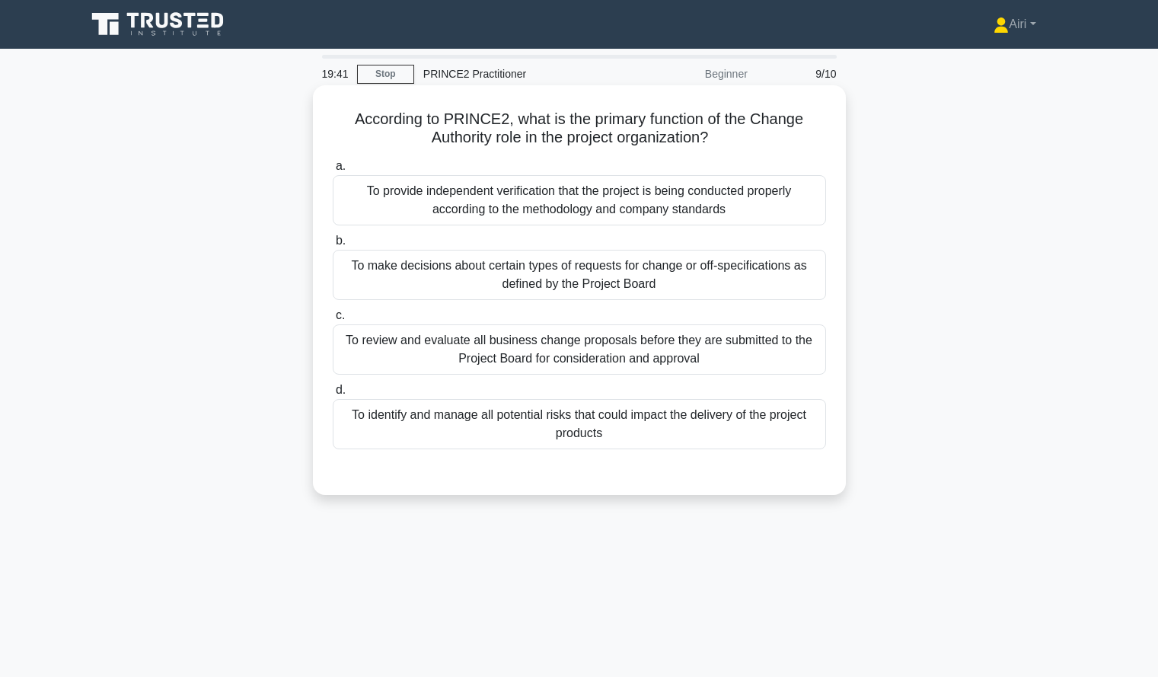
click at [796, 424] on div "To identify and manage all potential risks that could impact the delivery of th…" at bounding box center [579, 424] width 493 height 50
click at [333, 395] on input "d. To identify and manage all potential risks that could impact the delivery of…" at bounding box center [333, 390] width 0 height 10
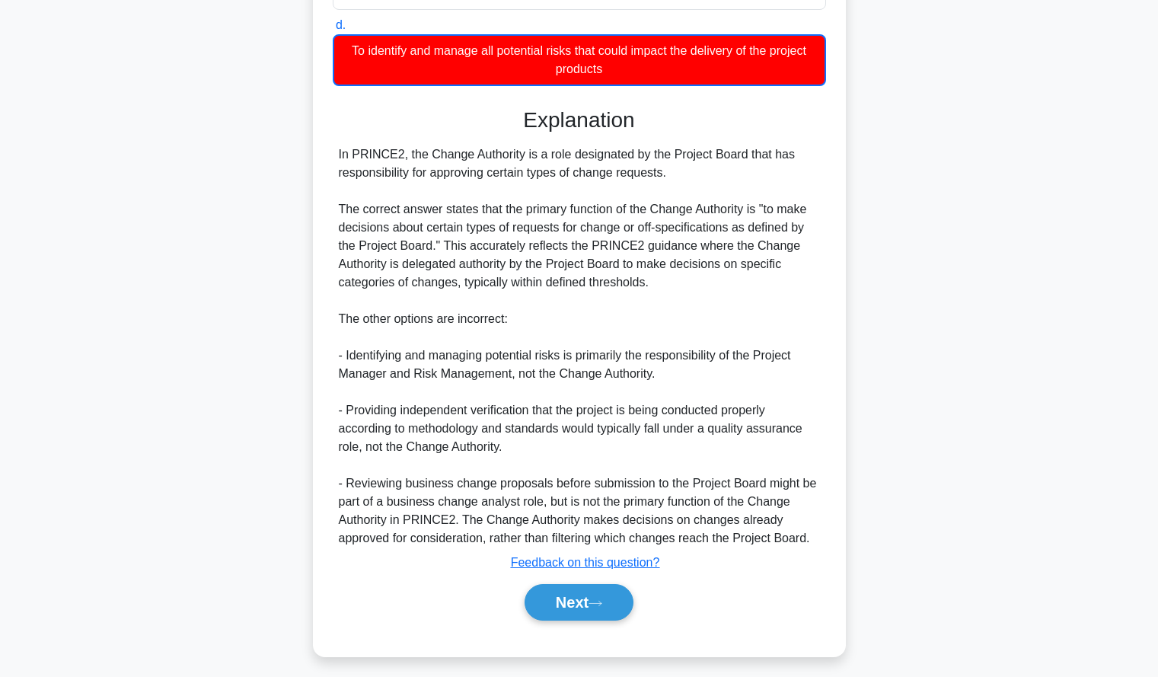
scroll to position [365, 0]
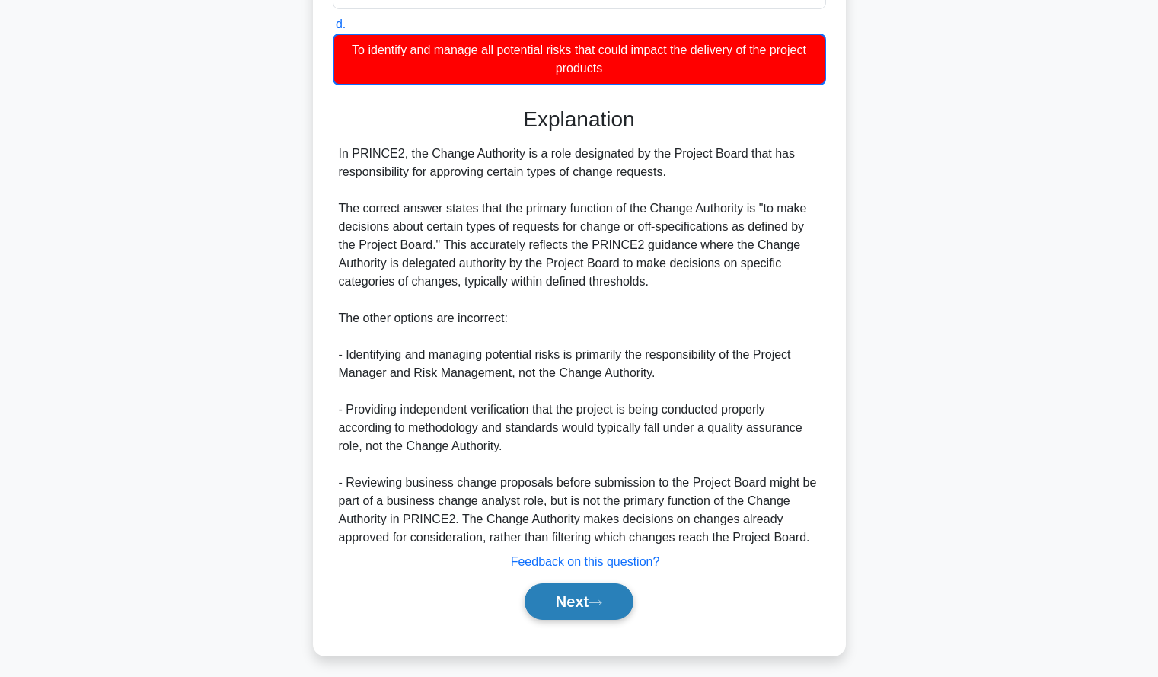
click at [616, 617] on button "Next" at bounding box center [579, 601] width 109 height 37
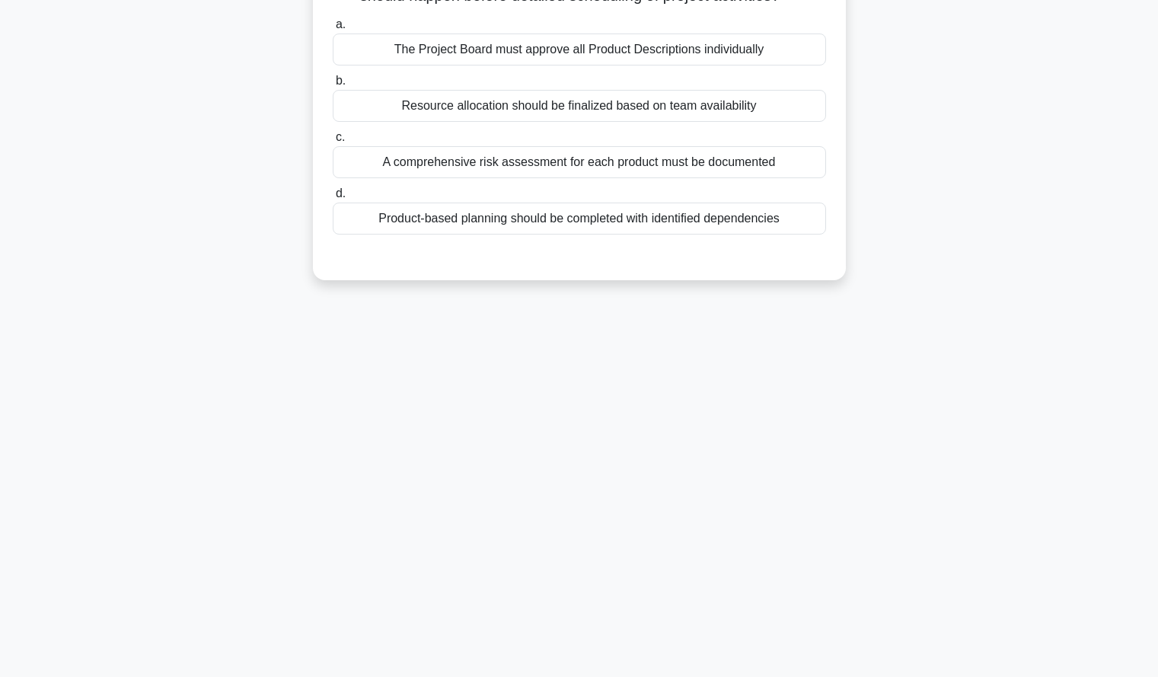
scroll to position [0, 0]
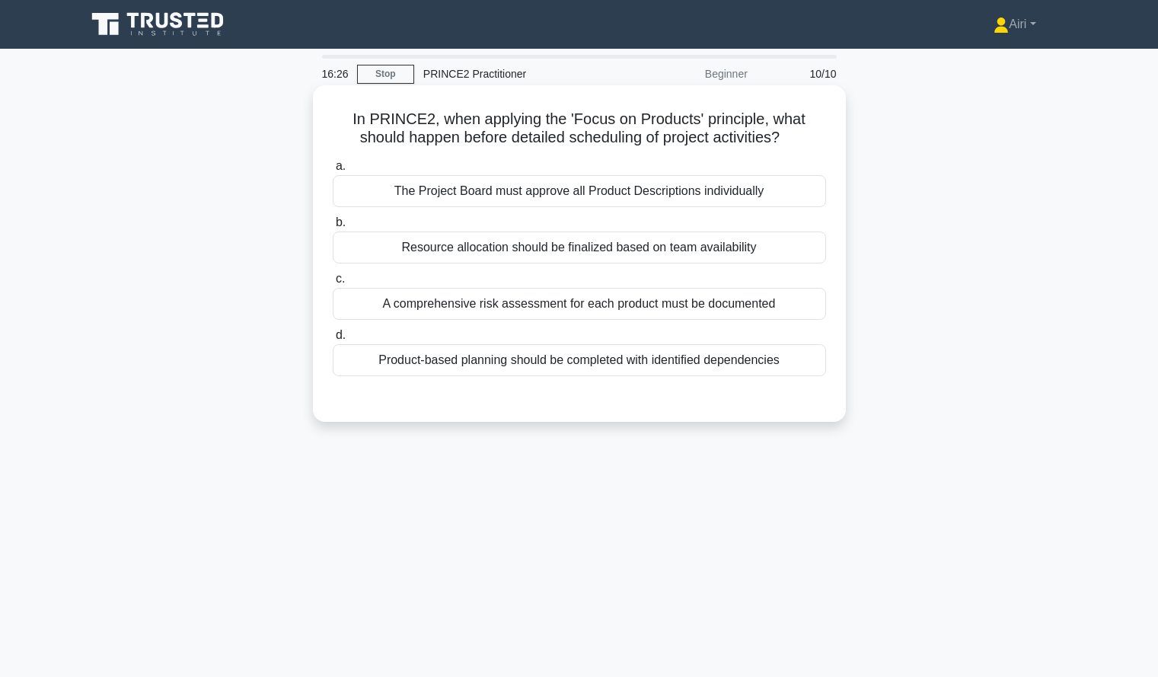
click at [762, 260] on div "Resource allocation should be finalized based on team availability" at bounding box center [579, 247] width 493 height 32
click at [333, 228] on input "b. Resource allocation should be finalized based on team availability" at bounding box center [333, 223] width 0 height 10
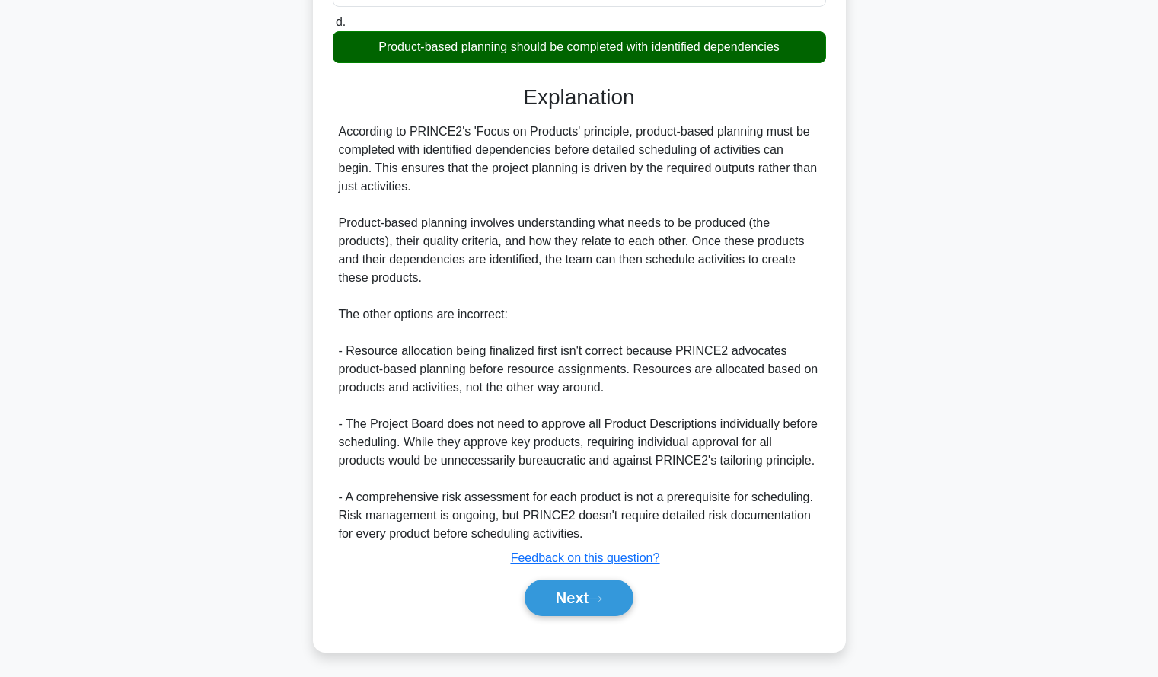
scroll to position [319, 0]
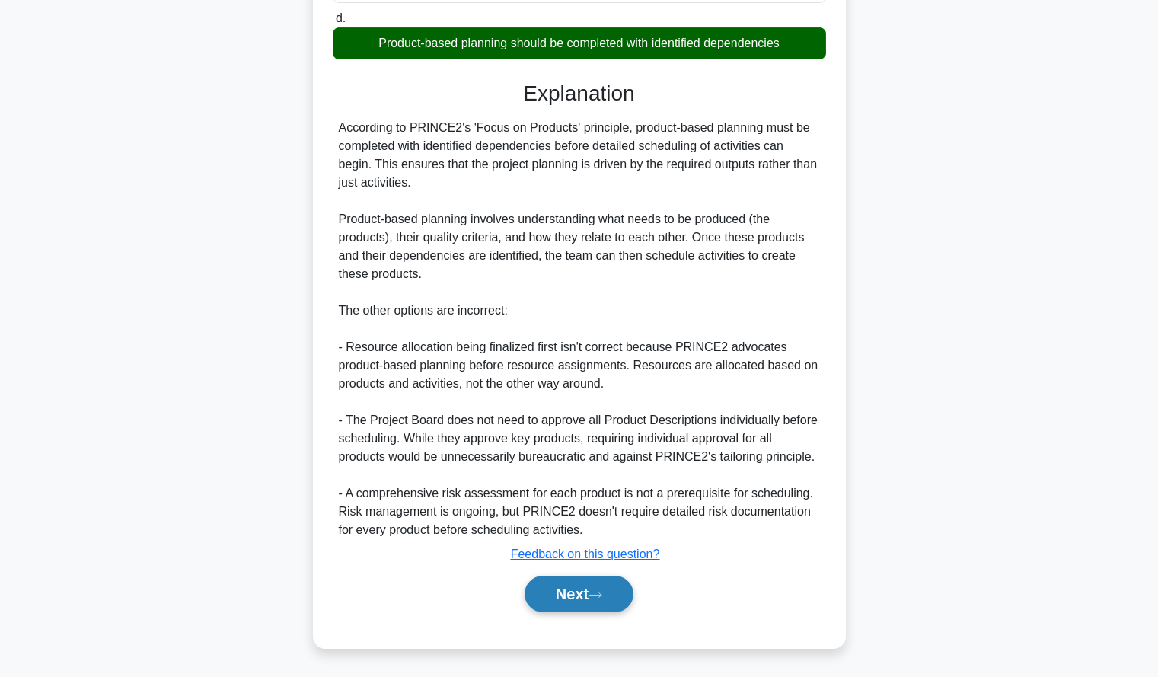
click at [597, 599] on icon at bounding box center [596, 595] width 14 height 8
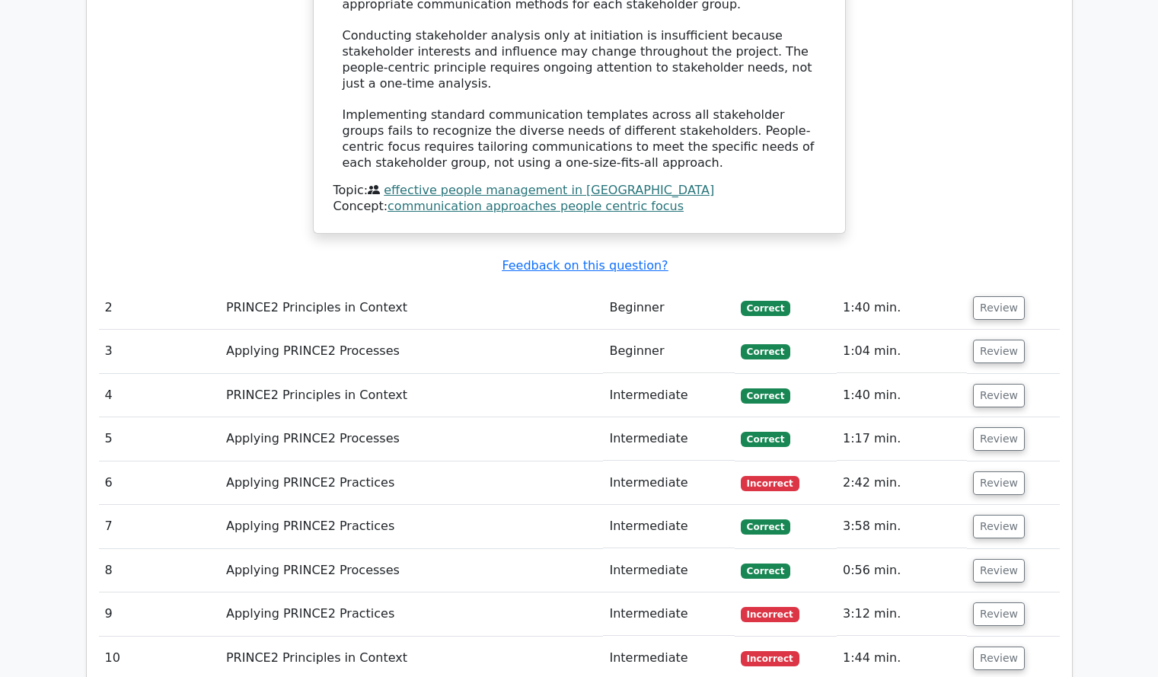
scroll to position [1570, 0]
click at [987, 471] on button "Review" at bounding box center [999, 483] width 52 height 24
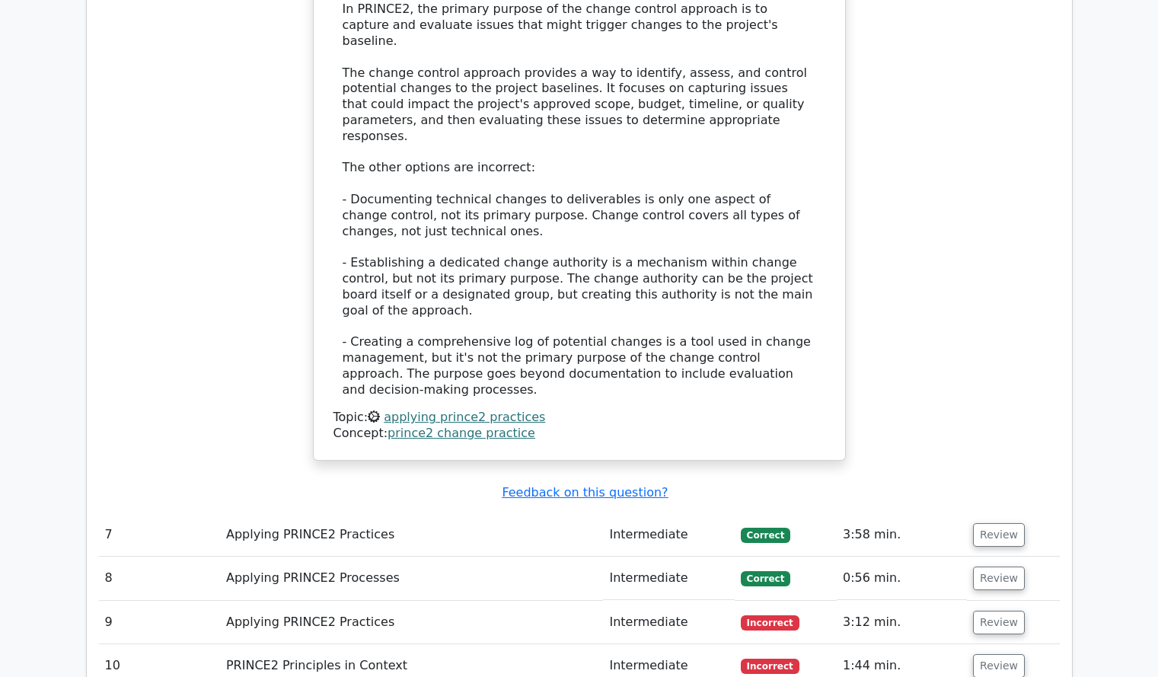
scroll to position [2466, 0]
click at [991, 610] on button "Review" at bounding box center [999, 622] width 52 height 24
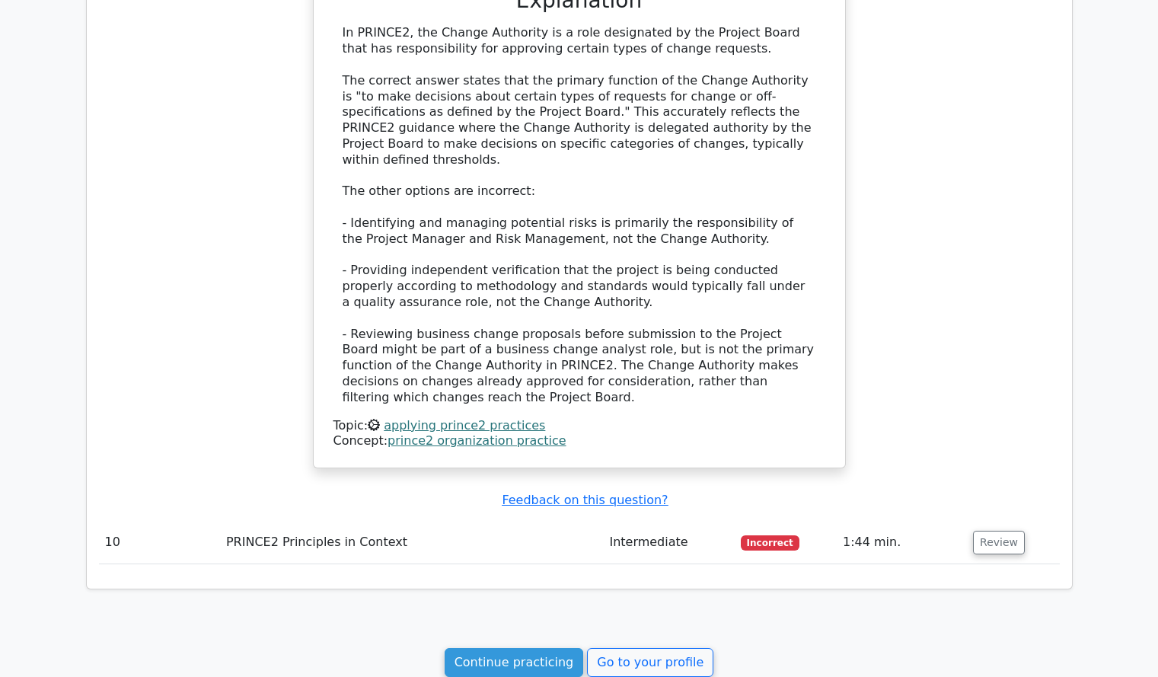
scroll to position [3547, 0]
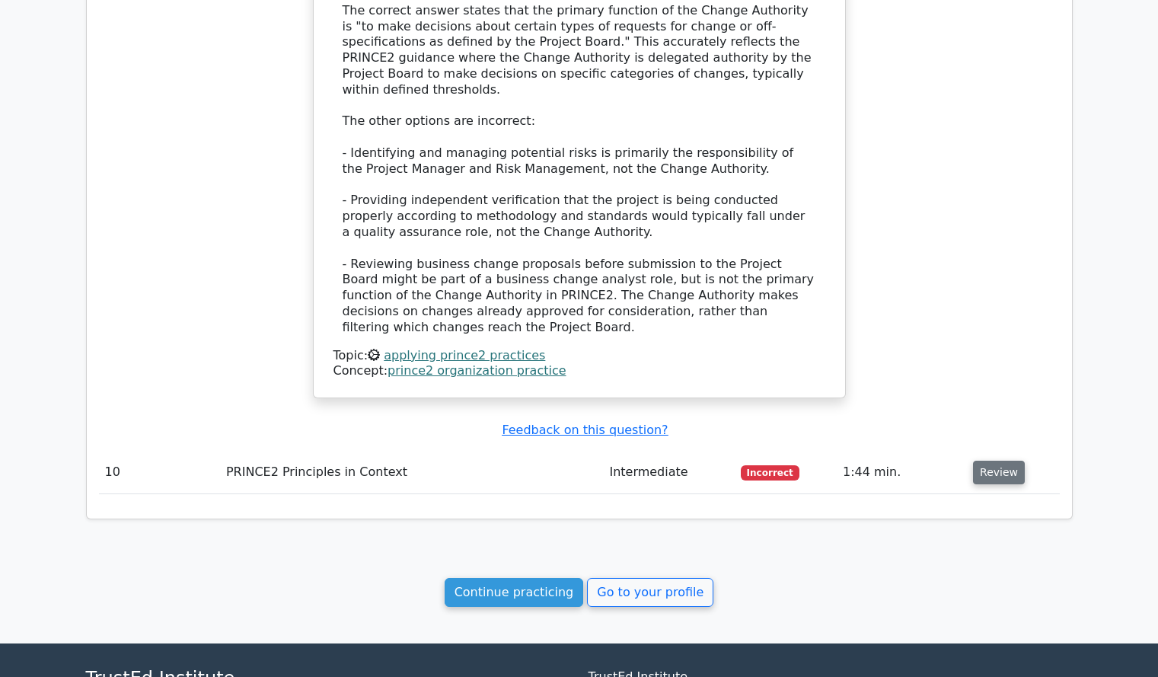
click at [1007, 461] on button "Review" at bounding box center [999, 473] width 52 height 24
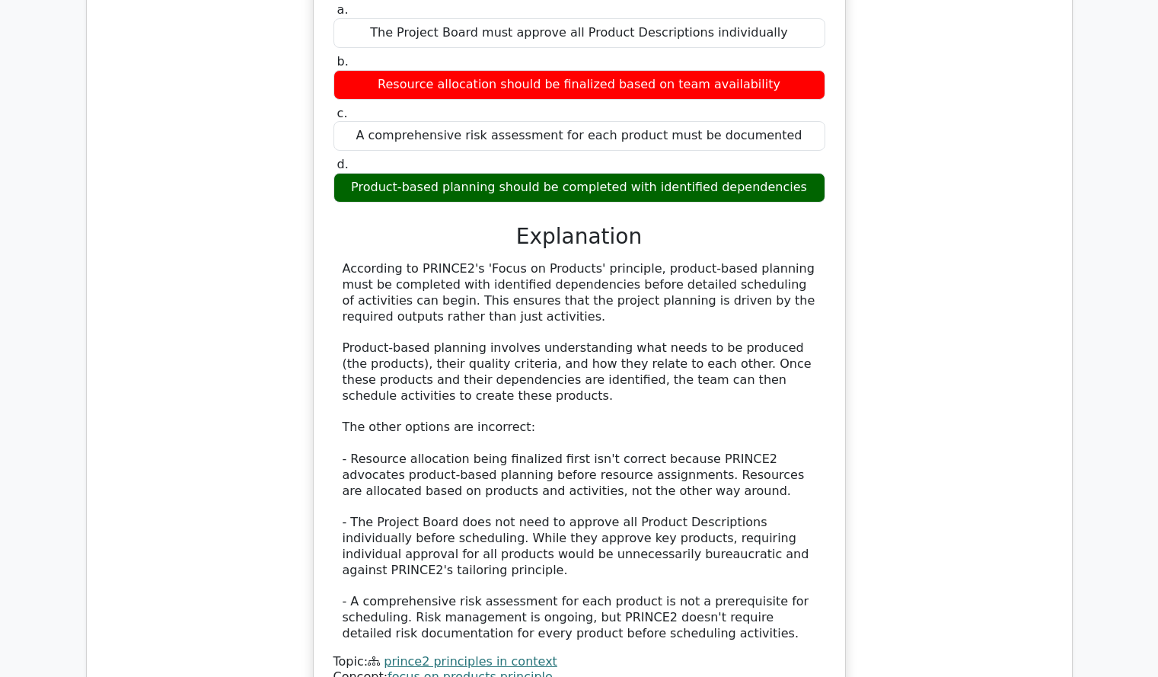
scroll to position [4373, 0]
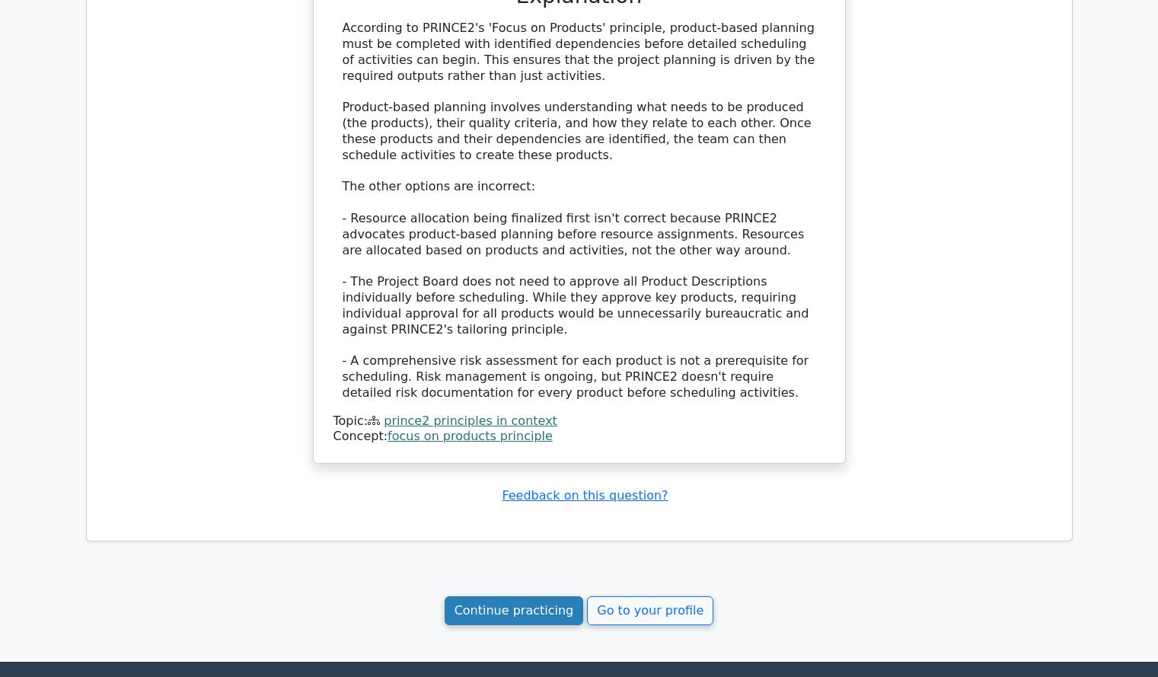
click at [544, 596] on link "Continue practicing" at bounding box center [514, 610] width 139 height 29
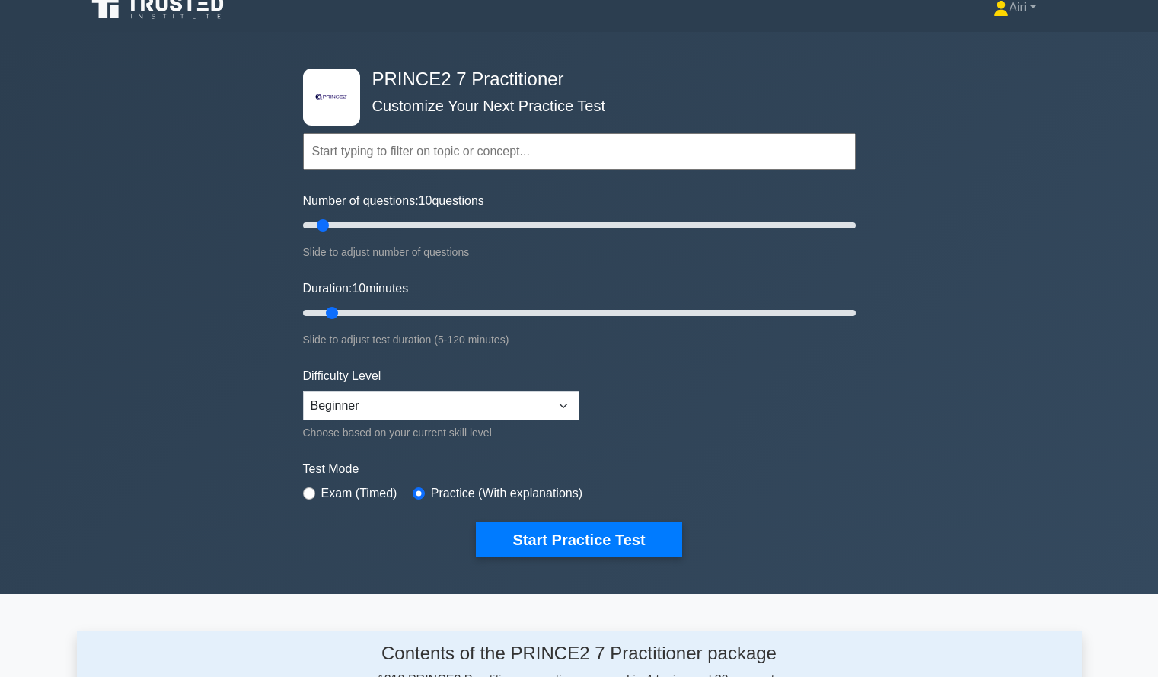
scroll to position [16, 0]
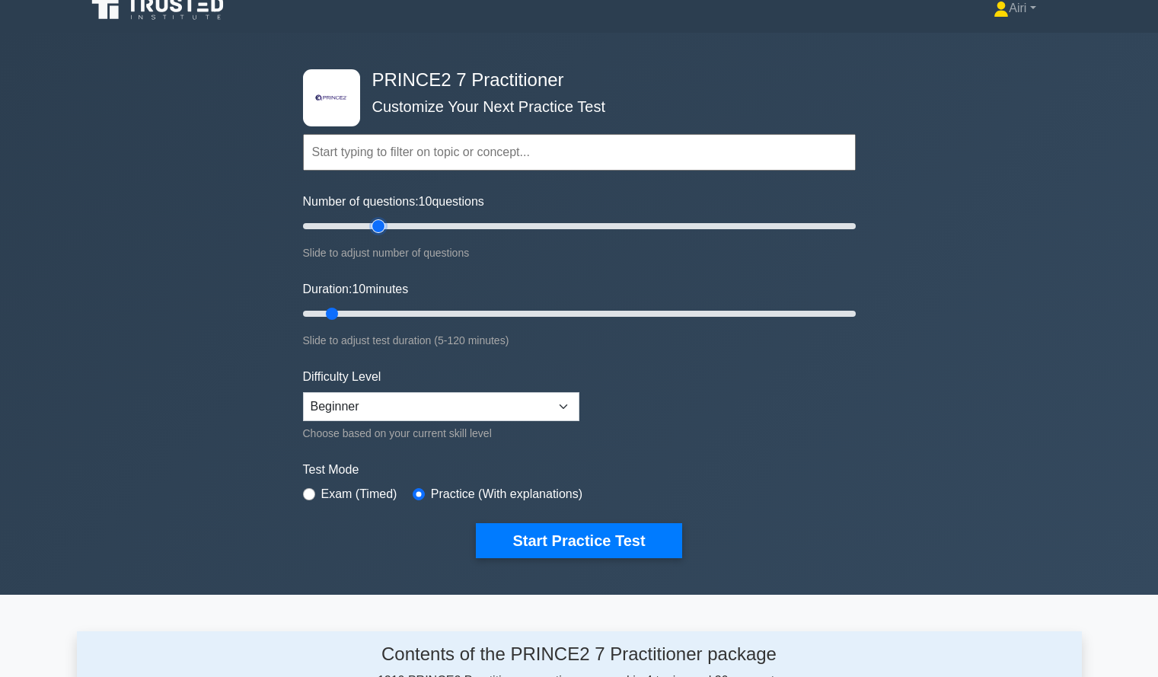
click at [382, 224] on input "Number of questions: 10 questions" at bounding box center [579, 226] width 553 height 18
click at [359, 224] on input "Number of questions: 25 questions" at bounding box center [579, 226] width 553 height 18
type input "20"
click at [353, 228] on input "Number of questions: 20 questions" at bounding box center [579, 226] width 553 height 18
click at [508, 308] on input "Duration: 10 minutes" at bounding box center [579, 314] width 553 height 18
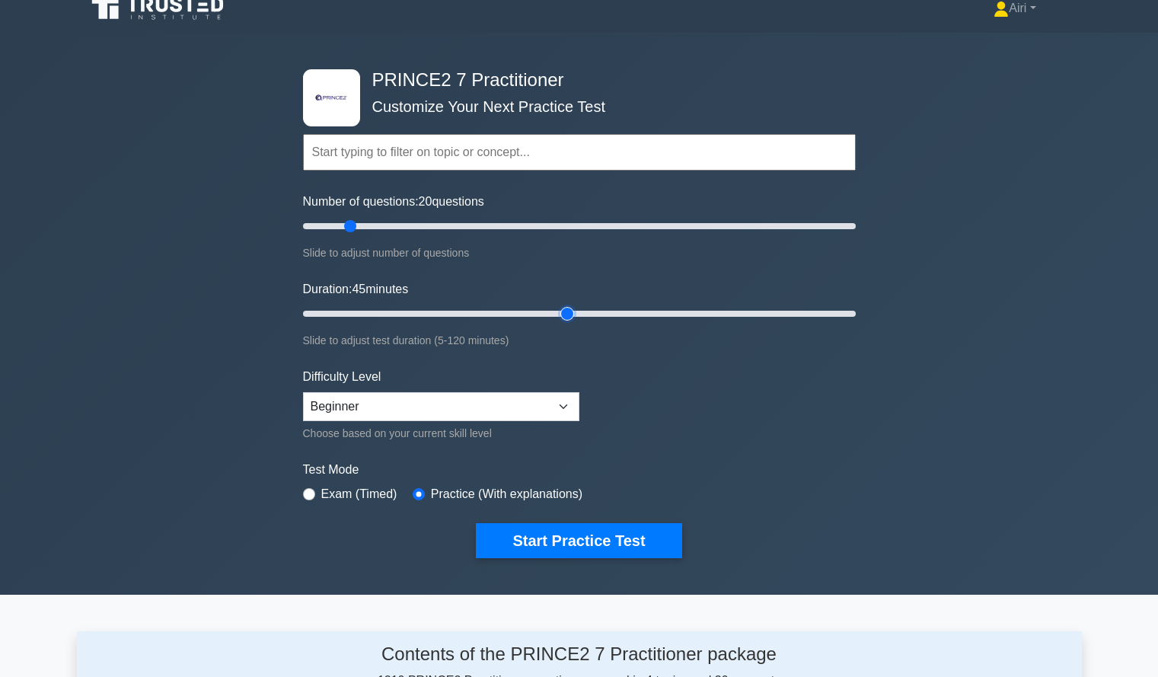
type input "60"
click at [568, 314] on input "Duration: 45 minutes" at bounding box center [579, 314] width 553 height 18
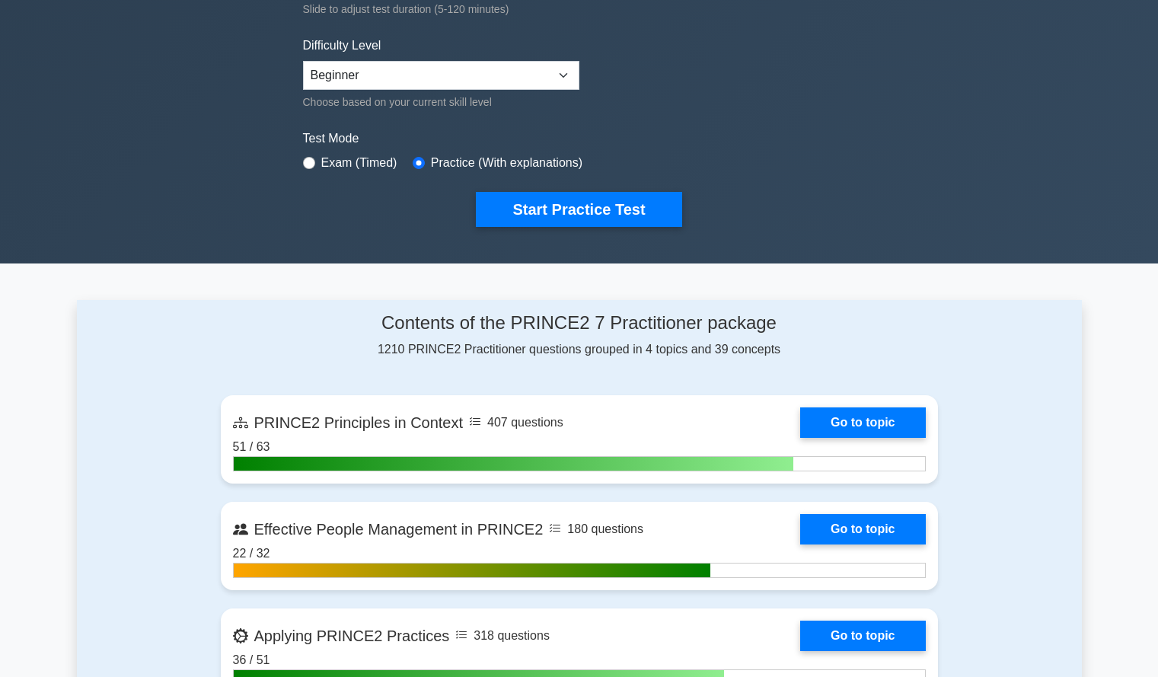
scroll to position [346, 0]
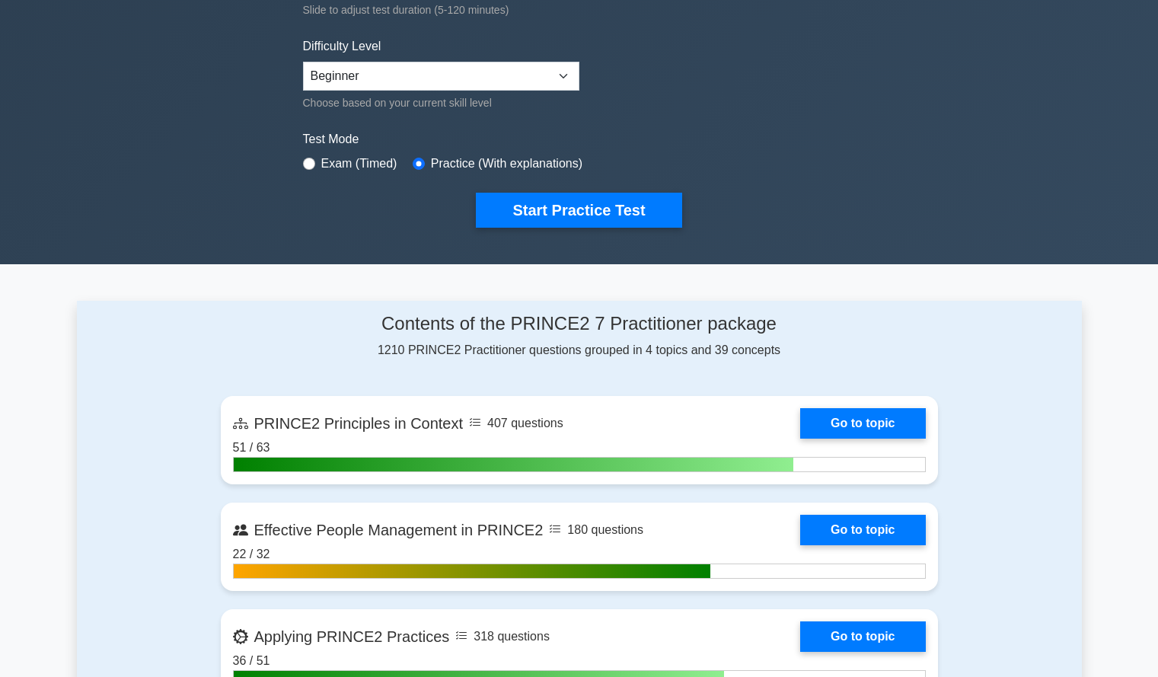
click at [148, 325] on div "Contents of the PRINCE2 7 Practitioner package 1210 PRINCE2 Practitioner questi…" at bounding box center [579, 568] width 1005 height 534
click at [592, 215] on button "Start Practice Test" at bounding box center [579, 210] width 206 height 35
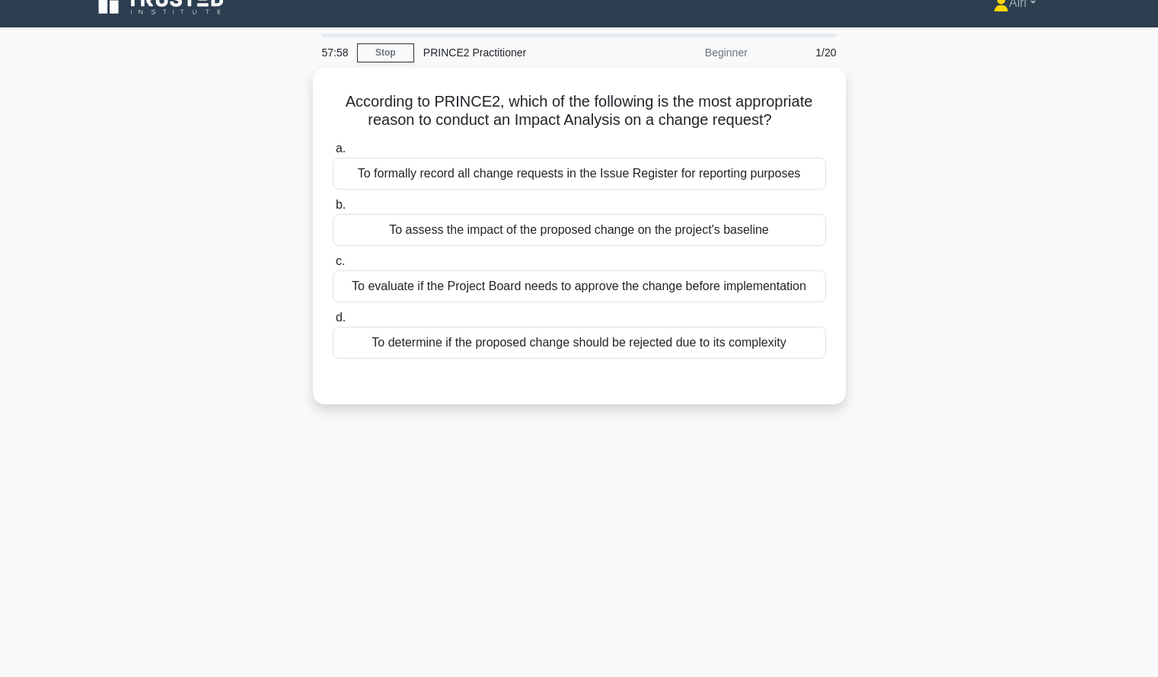
scroll to position [22, 0]
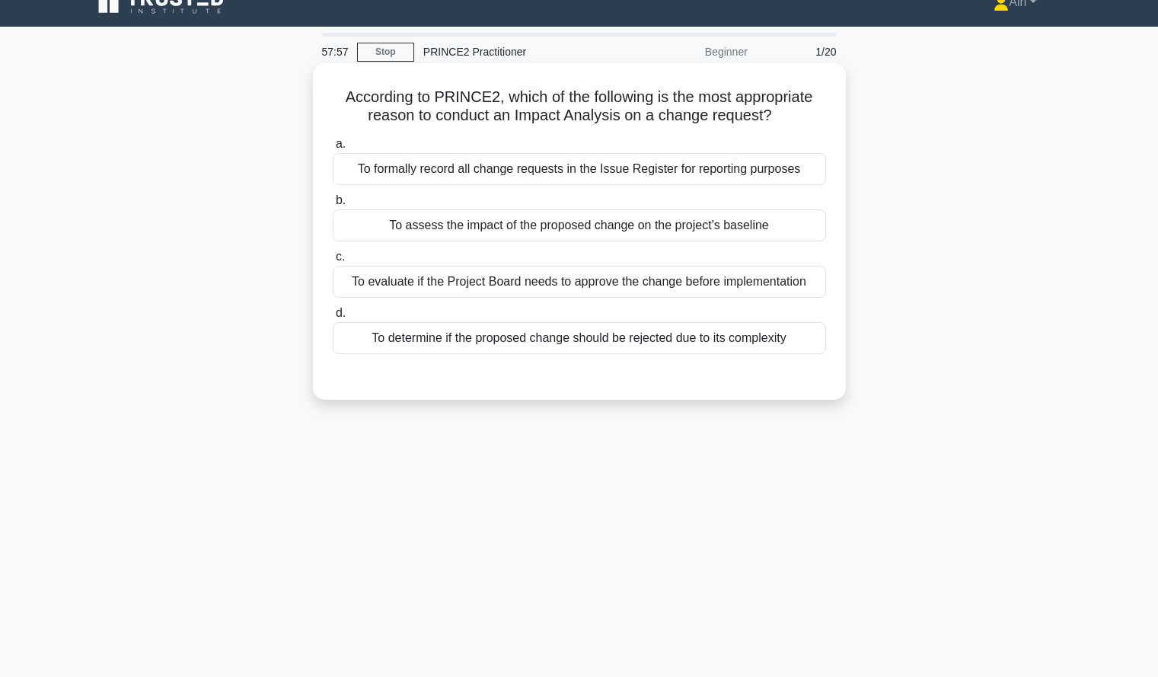
click at [812, 222] on div "To assess the impact of the proposed change on the project's baseline" at bounding box center [579, 225] width 493 height 32
click at [333, 206] on input "b. To assess the impact of the proposed change on the project's baseline" at bounding box center [333, 201] width 0 height 10
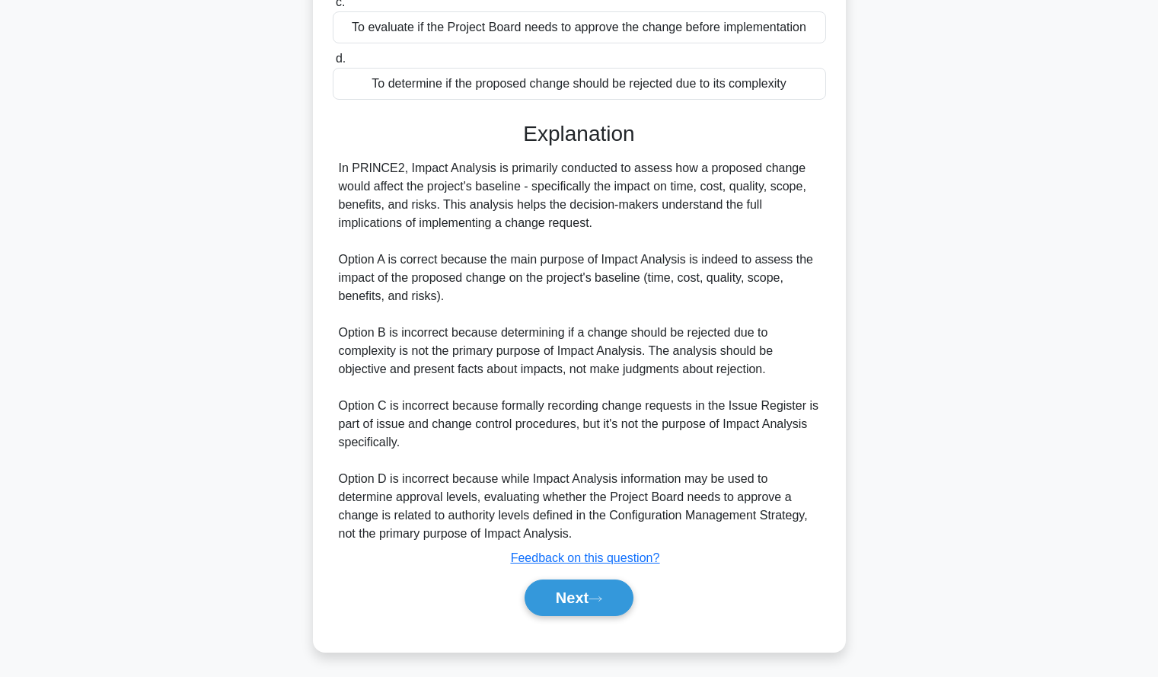
scroll to position [281, 0]
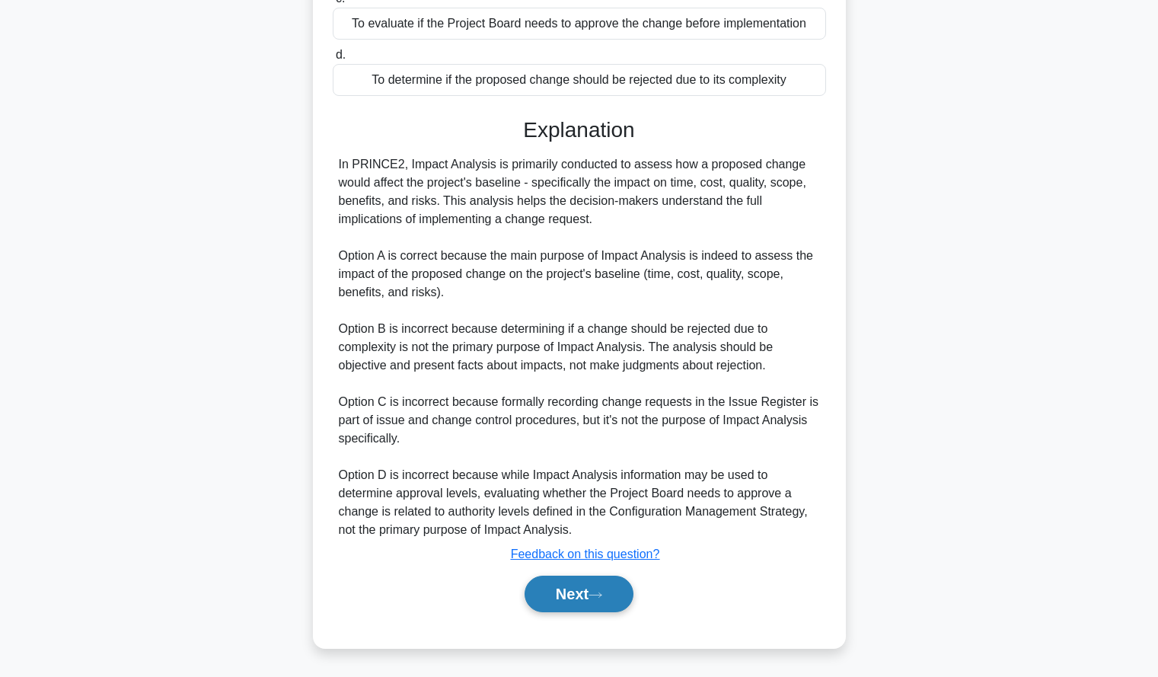
click at [544, 590] on button "Next" at bounding box center [579, 594] width 109 height 37
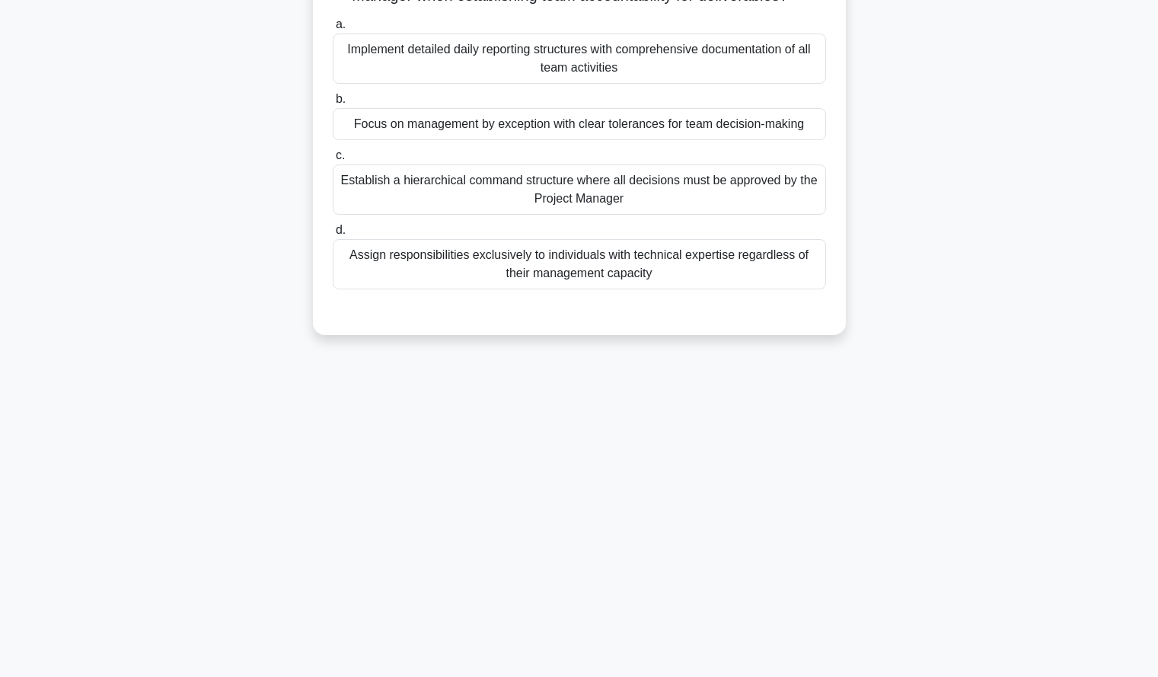
scroll to position [0, 0]
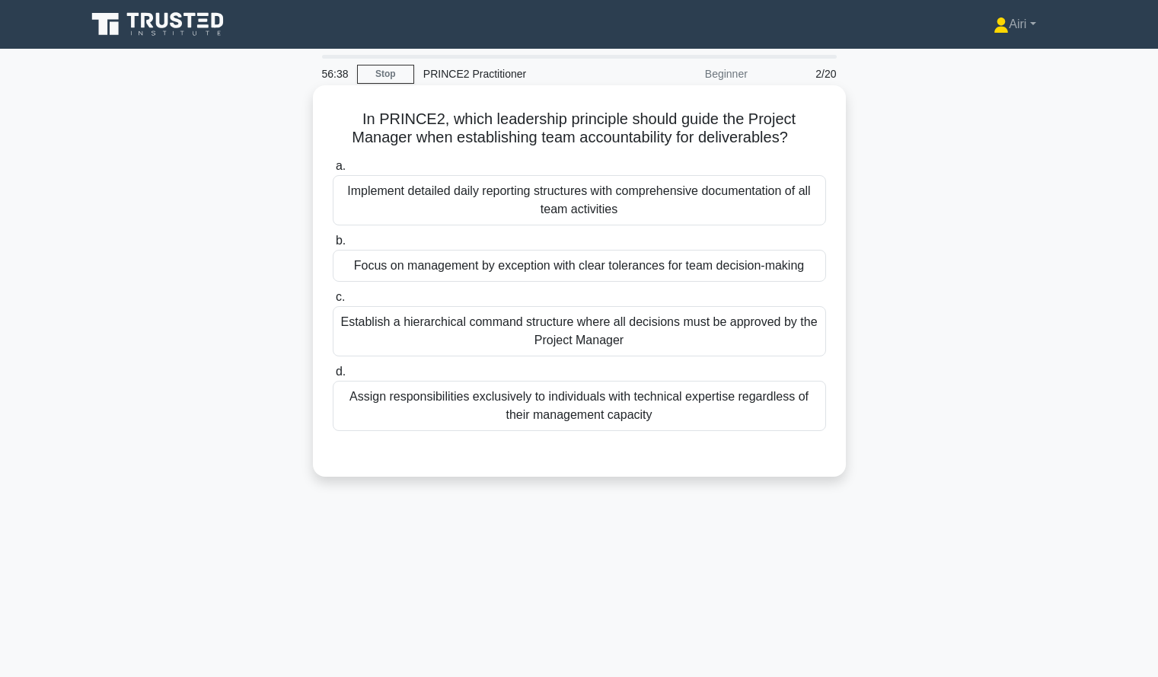
click at [788, 269] on div "Focus on management by exception with clear tolerances for team decision-making" at bounding box center [579, 266] width 493 height 32
click at [333, 246] on input "b. Focus on management by exception with clear tolerances for team decision-mak…" at bounding box center [333, 241] width 0 height 10
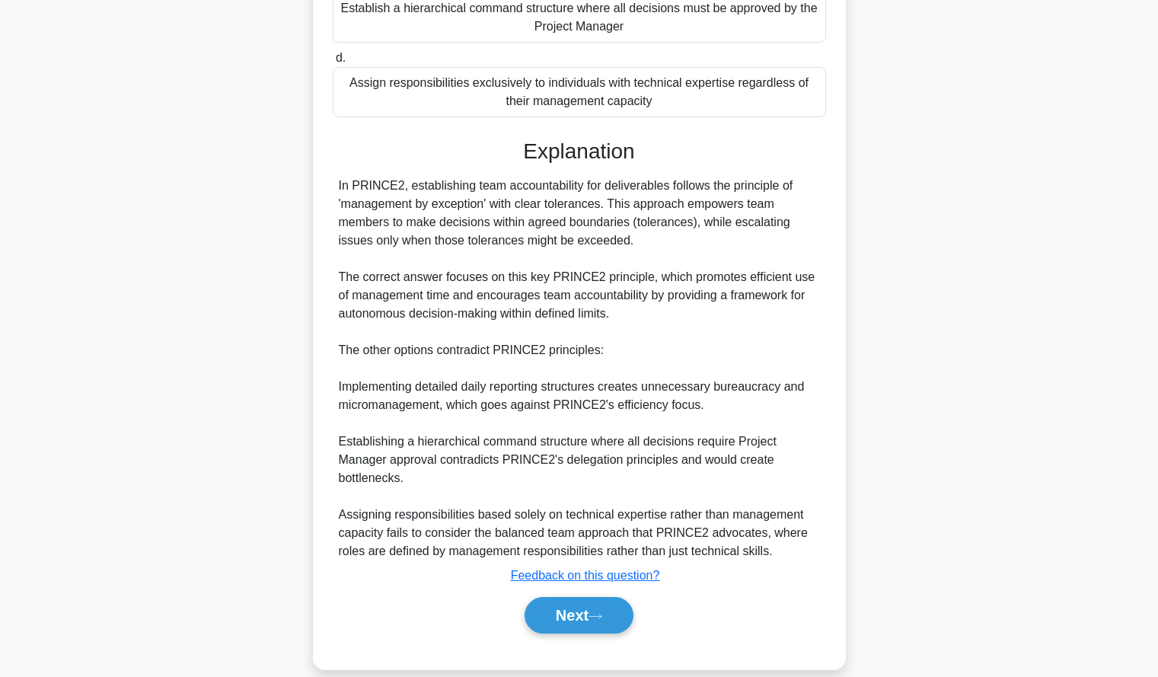
scroll to position [336, 0]
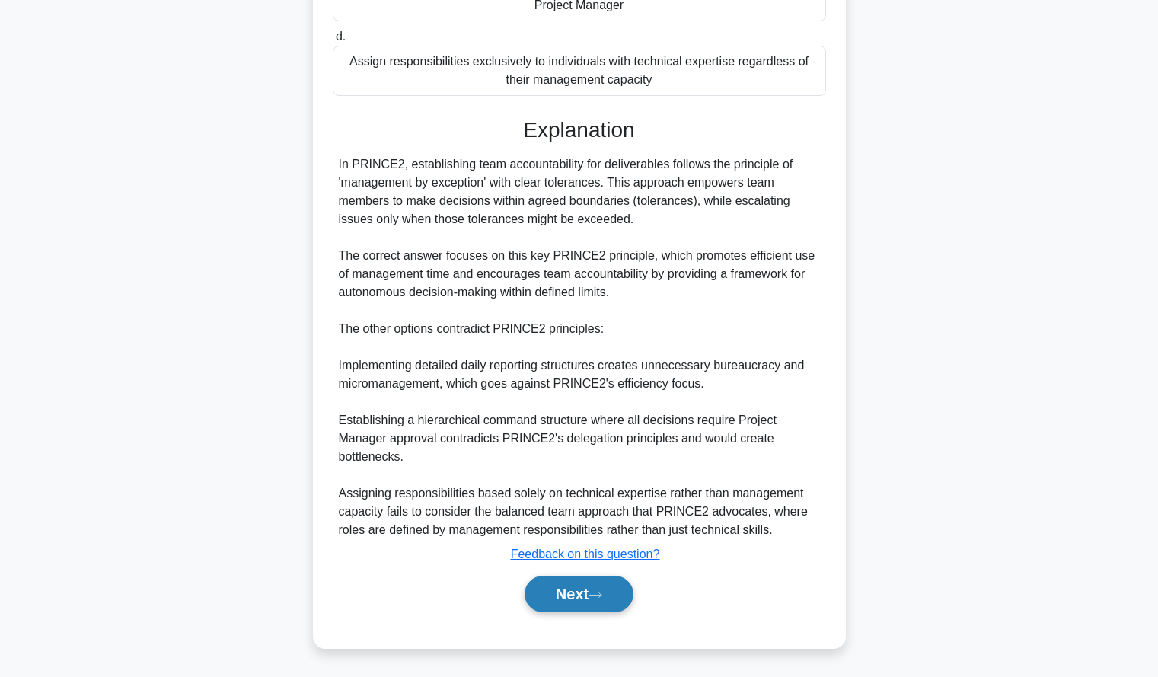
click at [595, 588] on button "Next" at bounding box center [579, 594] width 109 height 37
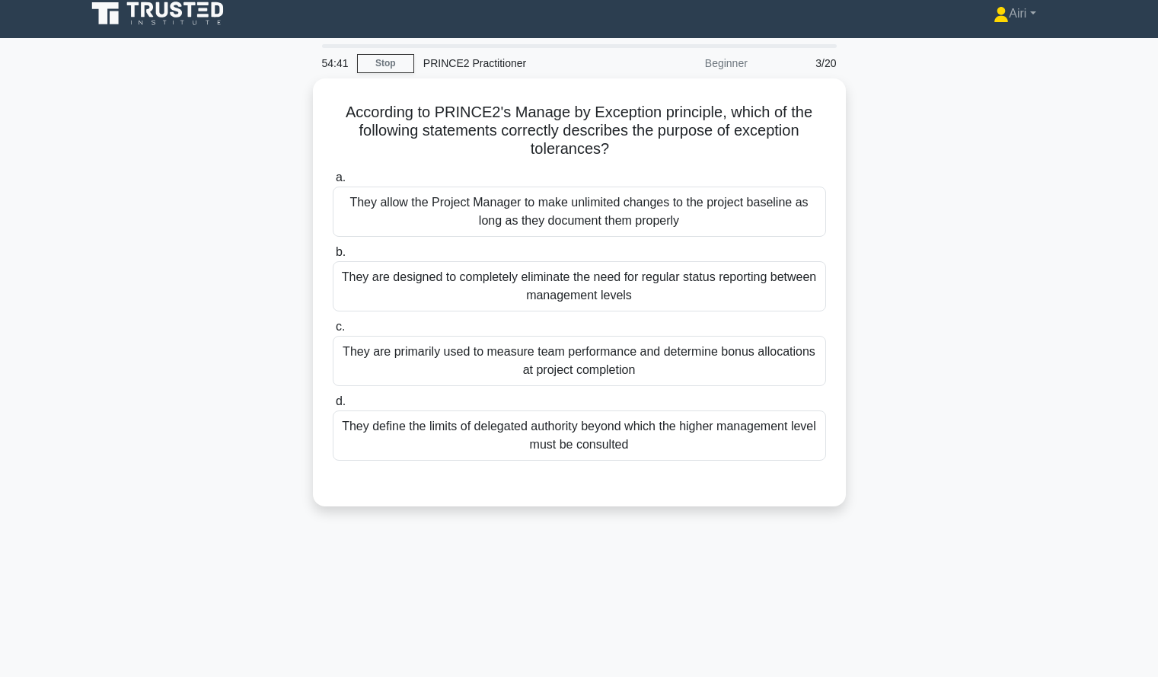
scroll to position [11, 0]
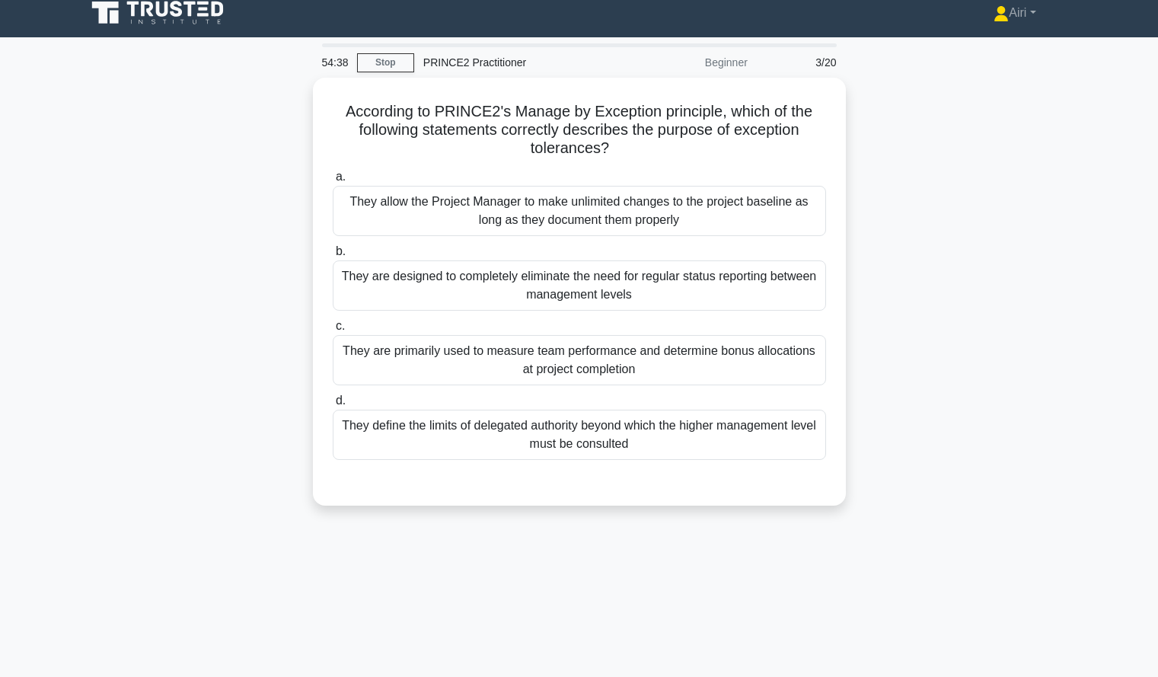
click at [595, 588] on div "54:38 Stop PRINCE2 Practitioner Beginner 3/20 According to PRINCE2's Manage by …" at bounding box center [579, 423] width 1005 height 761
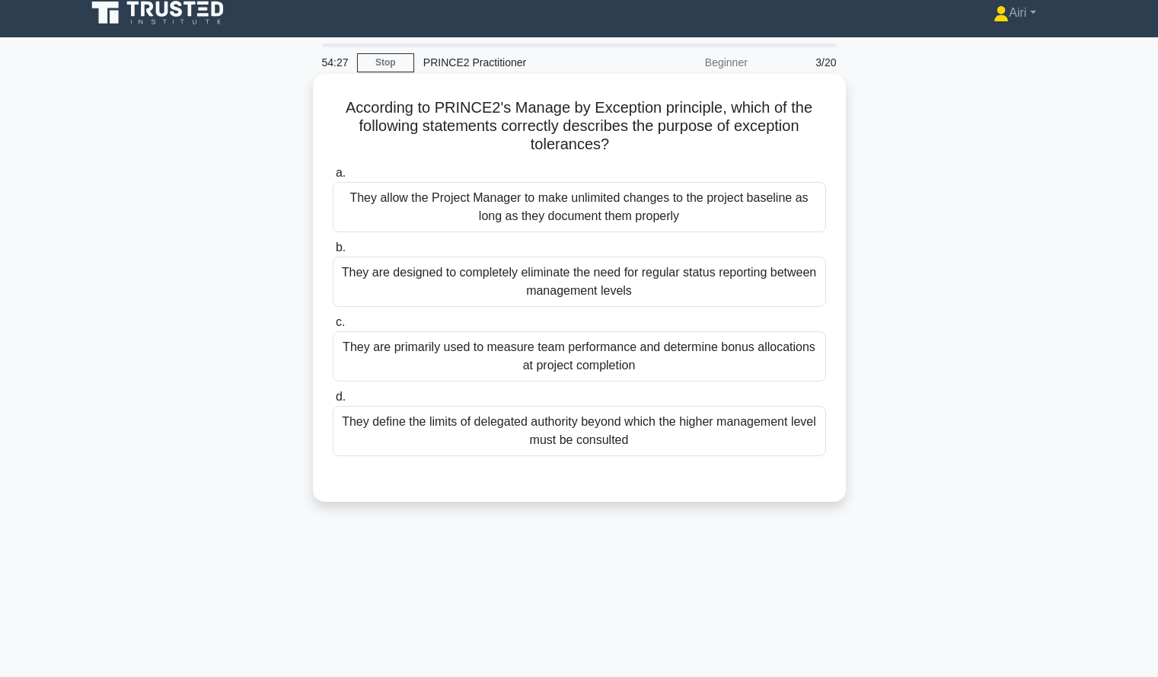
click at [617, 441] on div "They define the limits of delegated authority beyond which the higher managemen…" at bounding box center [579, 431] width 493 height 50
click at [333, 402] on input "d. They define the limits of delegated authority beyond which the higher manage…" at bounding box center [333, 397] width 0 height 10
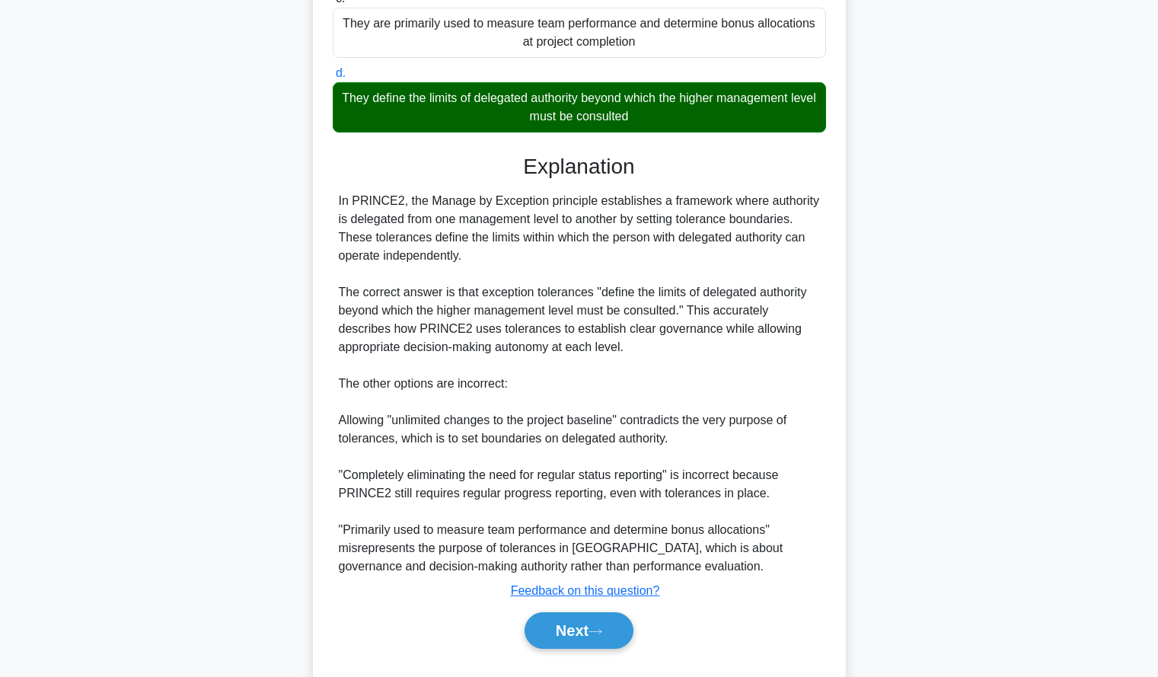
scroll to position [372, 0]
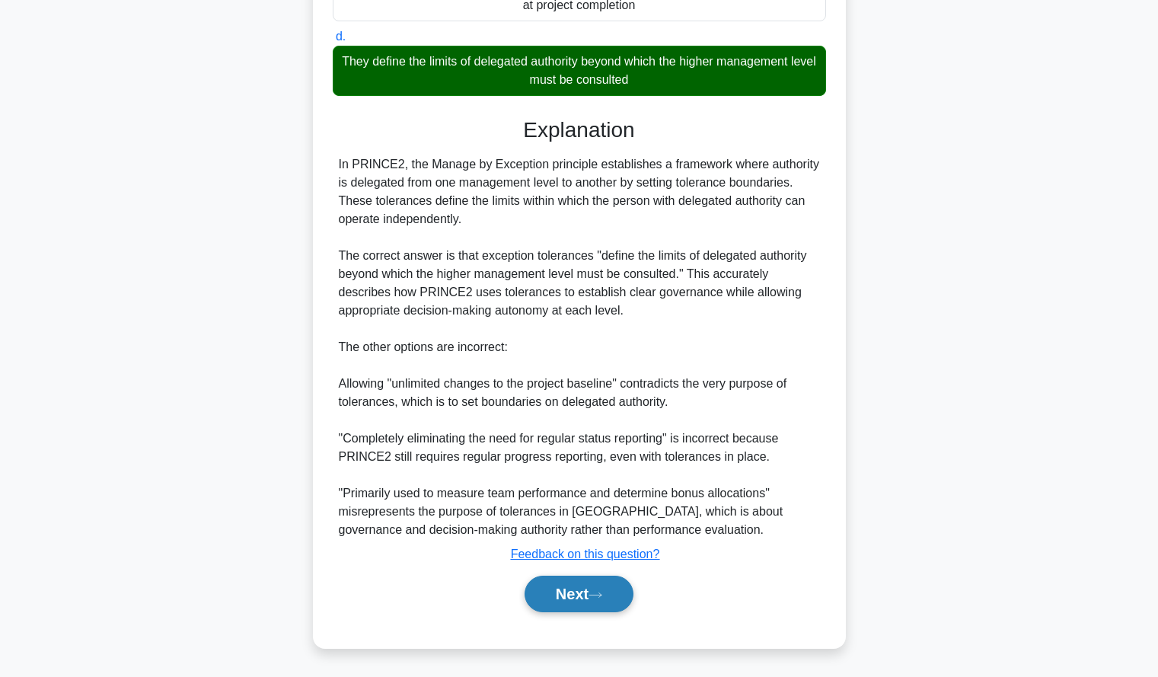
click at [555, 592] on button "Next" at bounding box center [579, 594] width 109 height 37
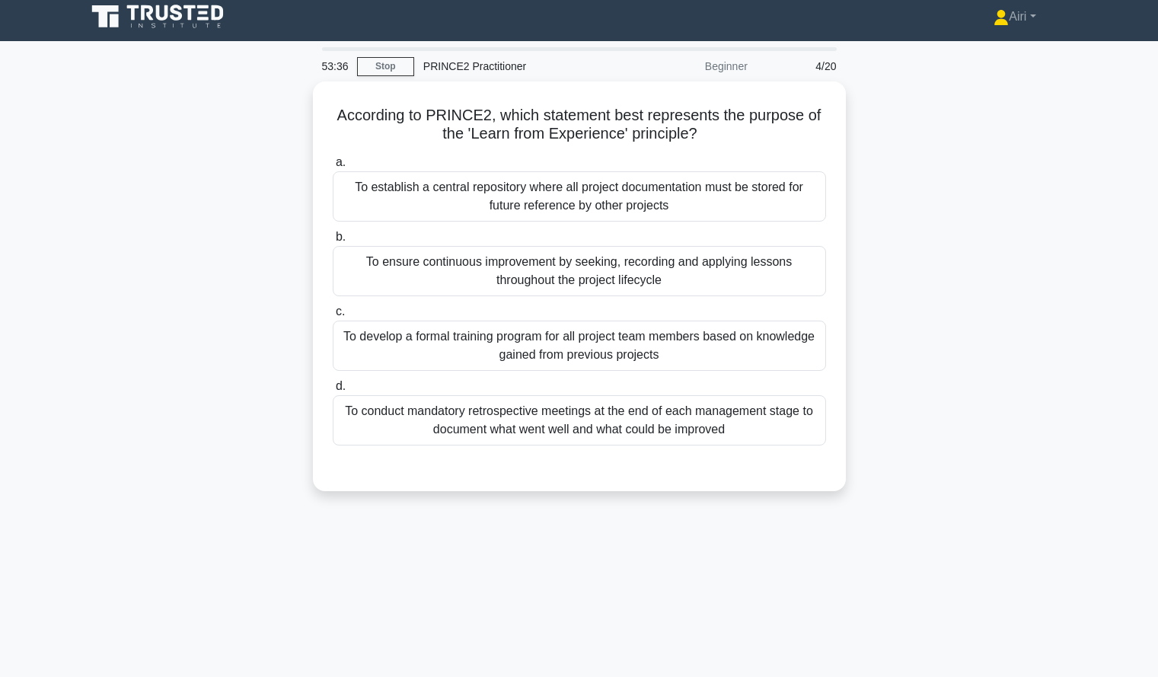
scroll to position [10, 0]
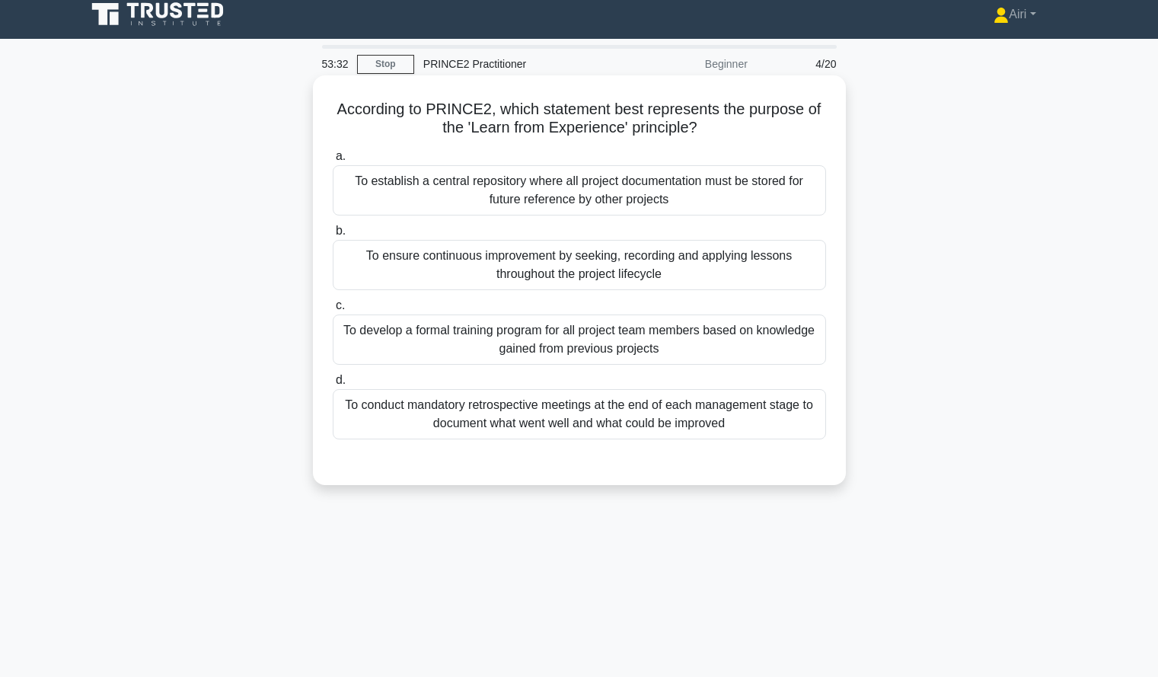
click at [778, 264] on div "To ensure continuous improvement by seeking, recording and applying lessons thr…" at bounding box center [579, 265] width 493 height 50
click at [333, 236] on input "b. To ensure continuous improvement by seeking, recording and applying lessons …" at bounding box center [333, 231] width 0 height 10
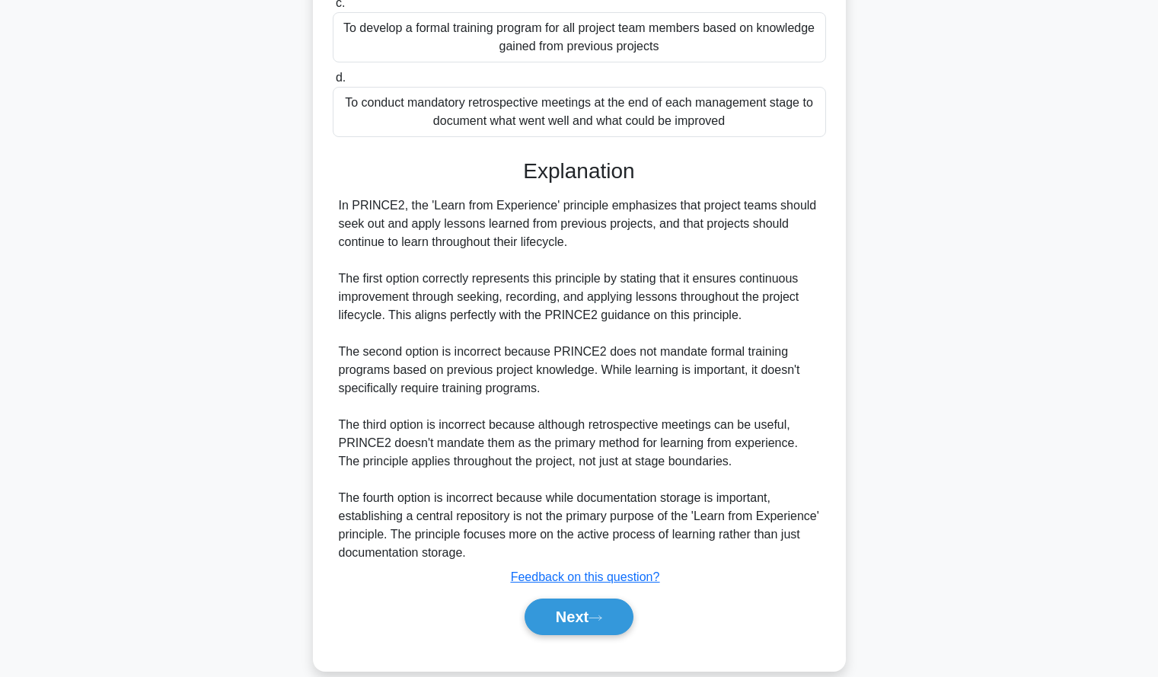
scroll to position [336, 0]
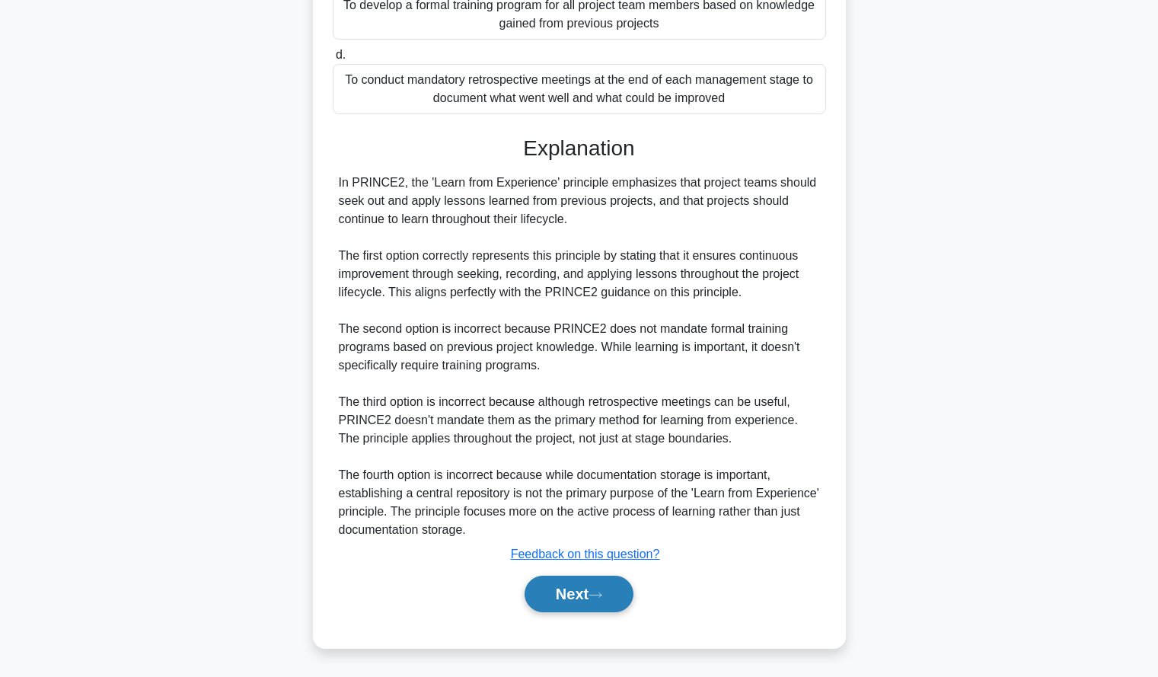
click at [579, 578] on button "Next" at bounding box center [579, 594] width 109 height 37
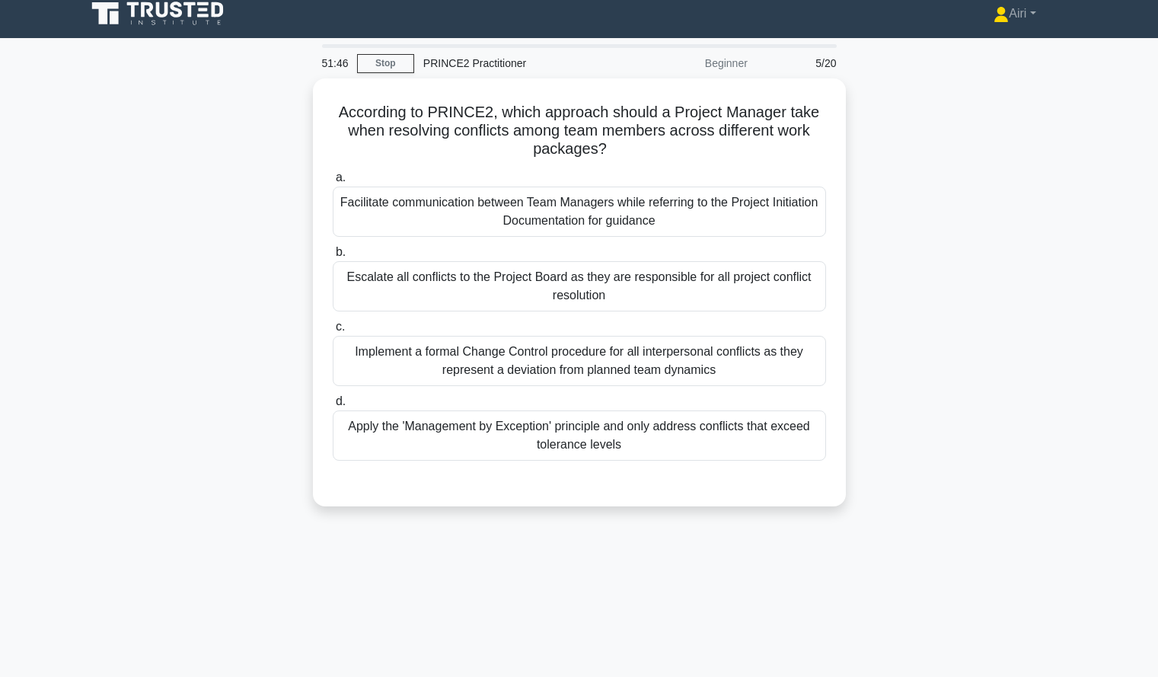
scroll to position [11, 0]
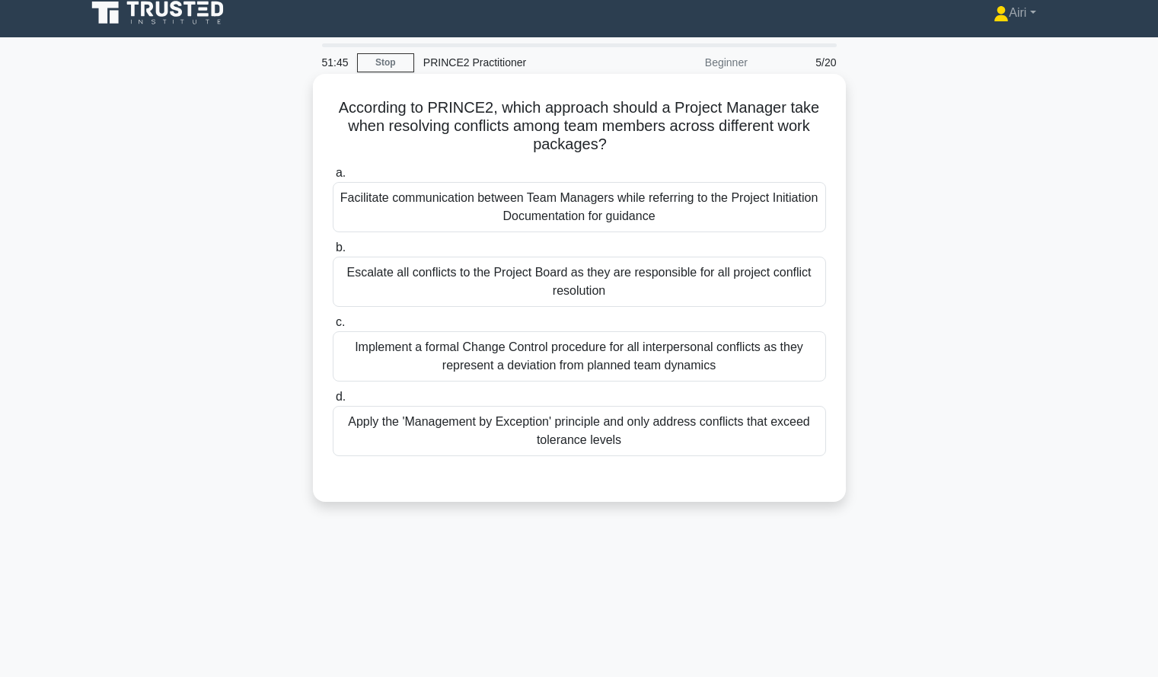
click at [767, 434] on div "Apply the 'Management by Exception' principle and only address conflicts that e…" at bounding box center [579, 431] width 493 height 50
click at [333, 402] on input "d. Apply the 'Management by Exception' principle and only address conflicts tha…" at bounding box center [333, 397] width 0 height 10
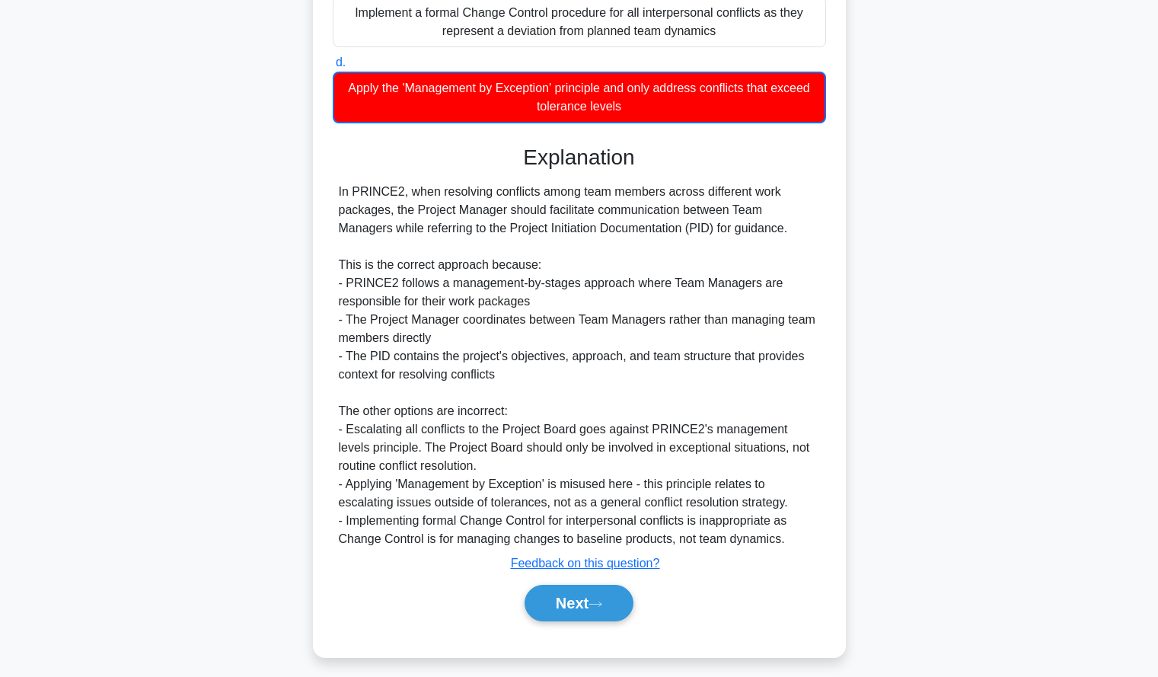
scroll to position [356, 0]
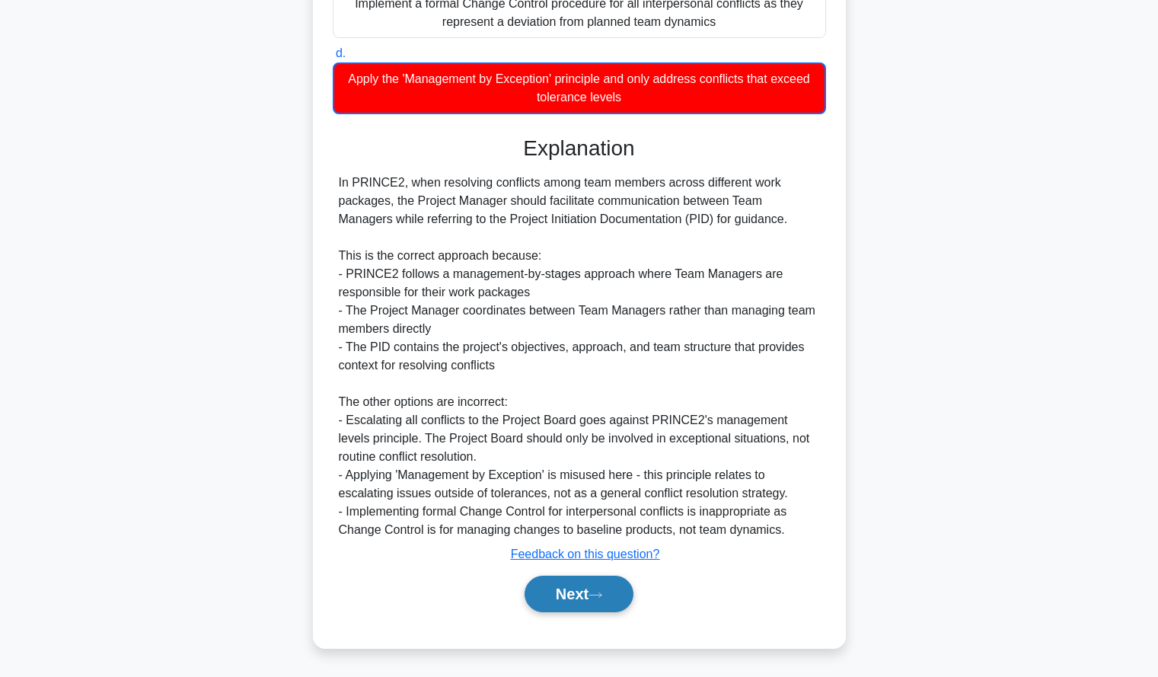
click at [616, 581] on button "Next" at bounding box center [579, 594] width 109 height 37
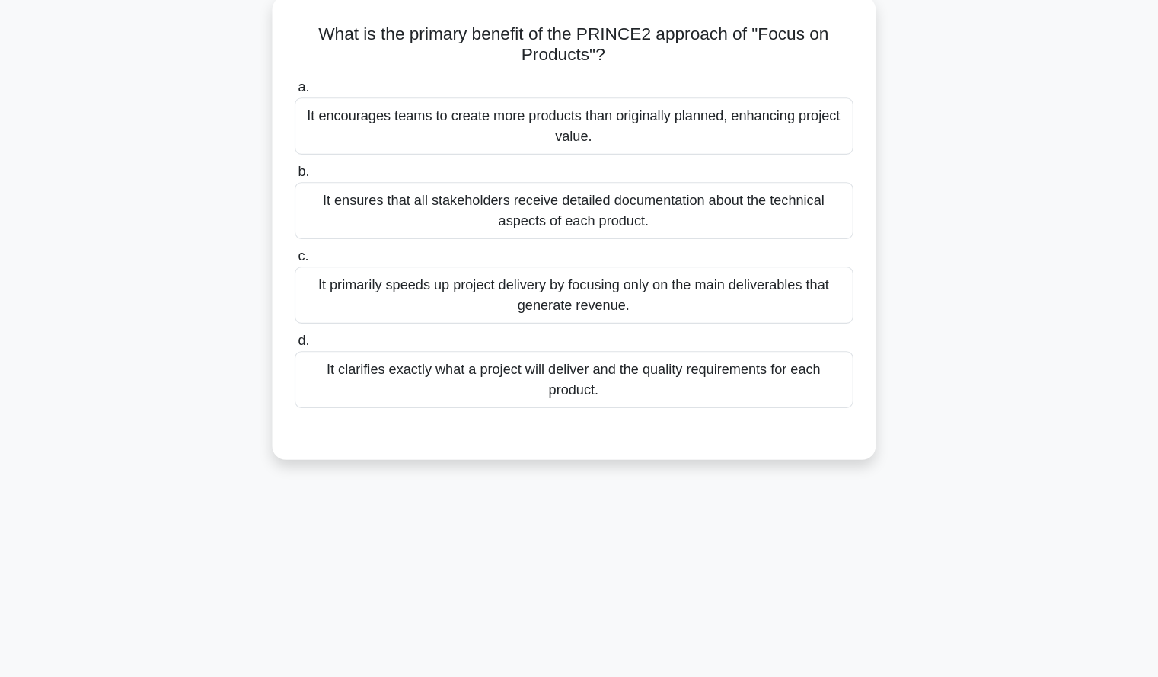
scroll to position [15, 0]
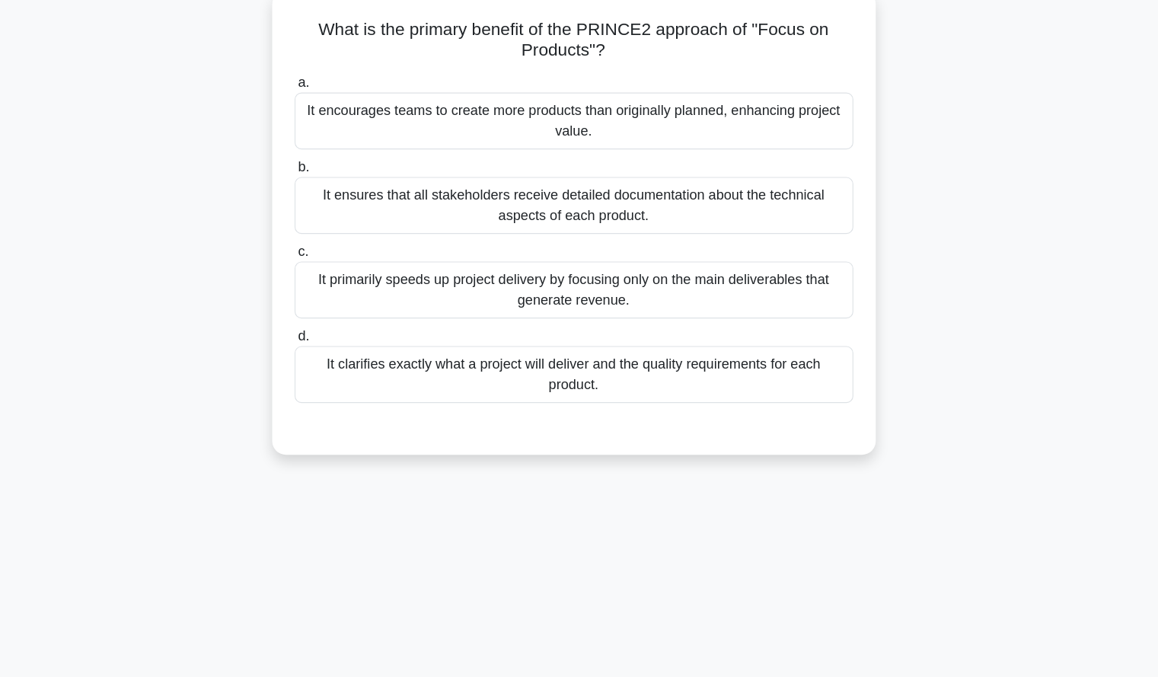
click at [791, 417] on div "It clarifies exactly what a project will deliver and the quality requirements f…" at bounding box center [579, 409] width 493 height 50
click at [333, 380] on input "d. It clarifies exactly what a project will deliver and the quality requirement…" at bounding box center [333, 375] width 0 height 10
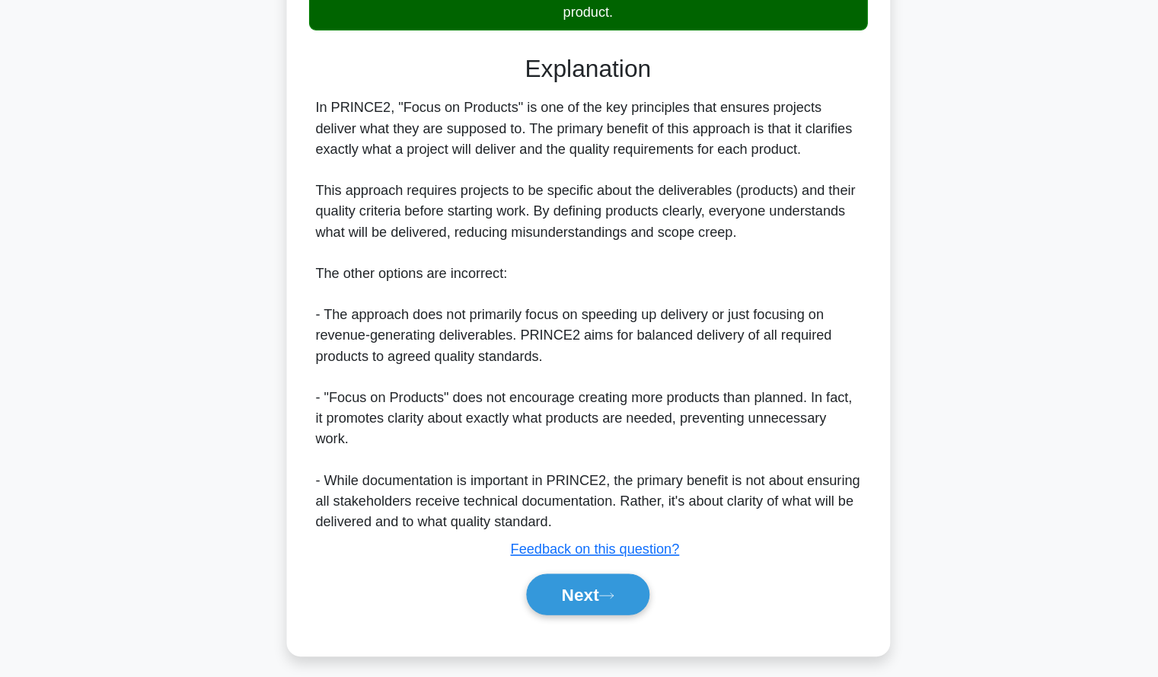
scroll to position [349, 0]
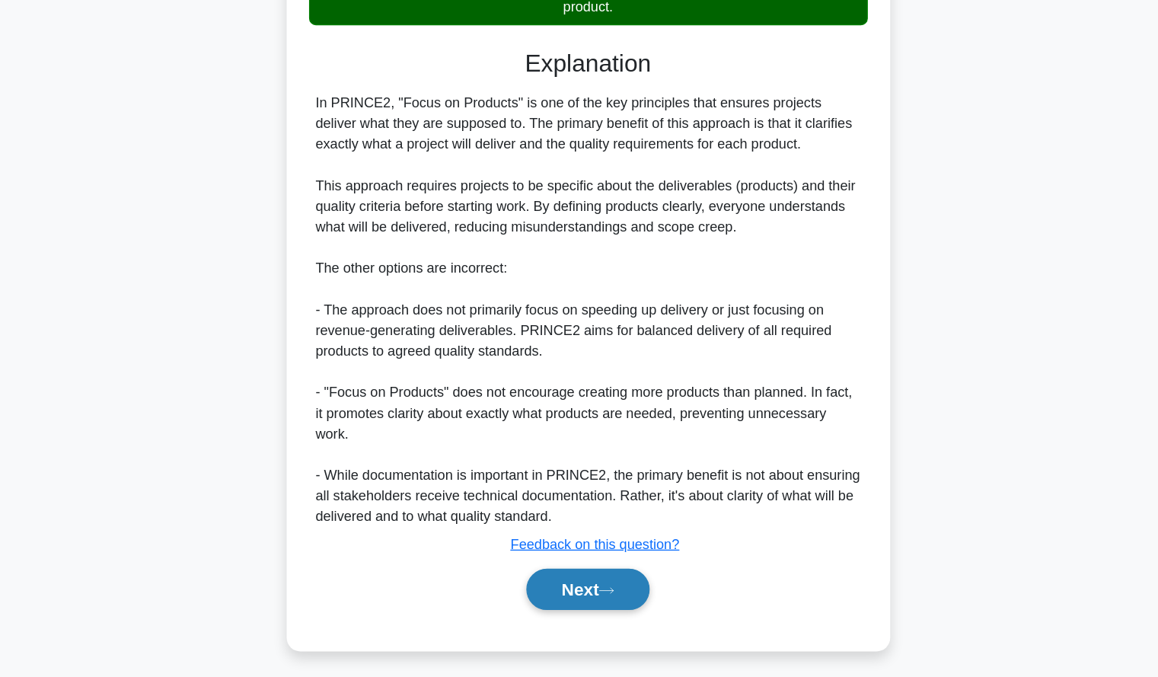
click at [614, 587] on button "Next" at bounding box center [579, 598] width 109 height 37
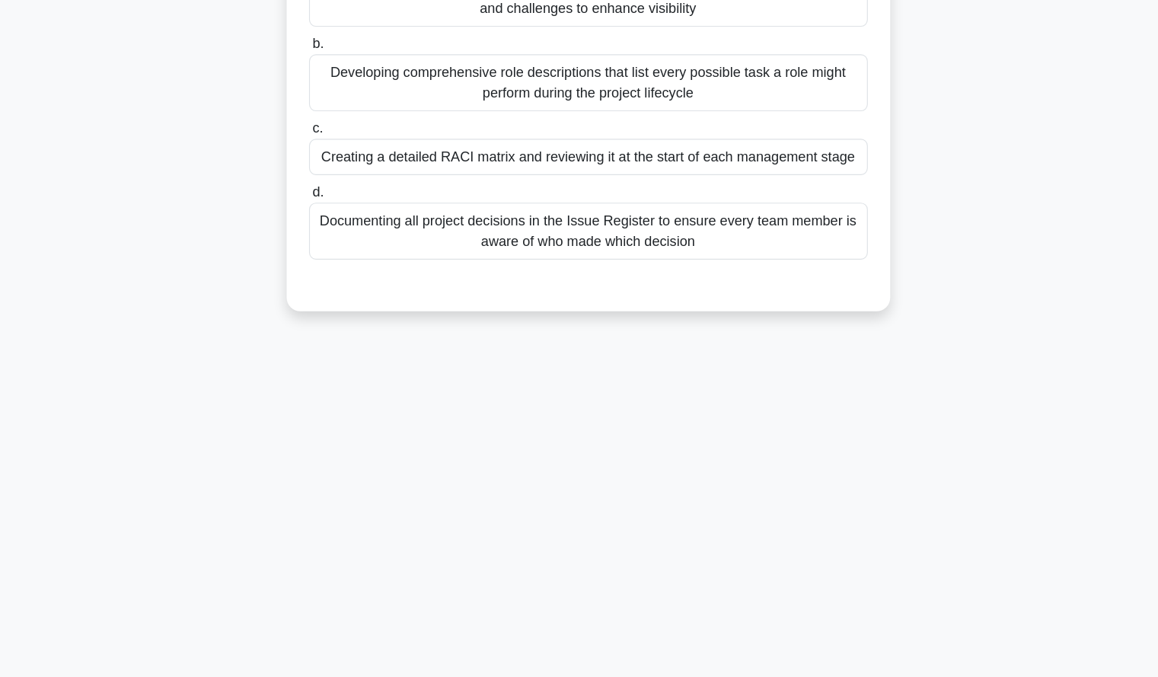
scroll to position [0, 0]
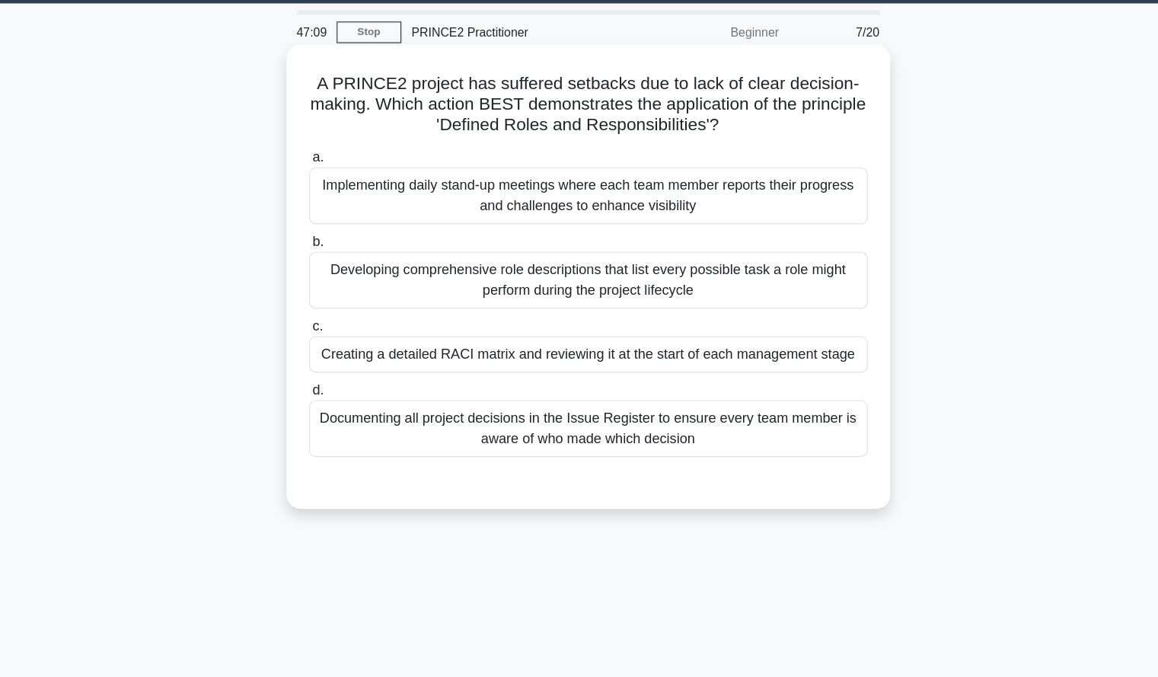
click at [787, 281] on div "Developing comprehensive role descriptions that list every possible task a role…" at bounding box center [579, 293] width 493 height 50
click at [333, 264] on input "b. Developing comprehensive role descriptions that list every possible task a r…" at bounding box center [333, 259] width 0 height 10
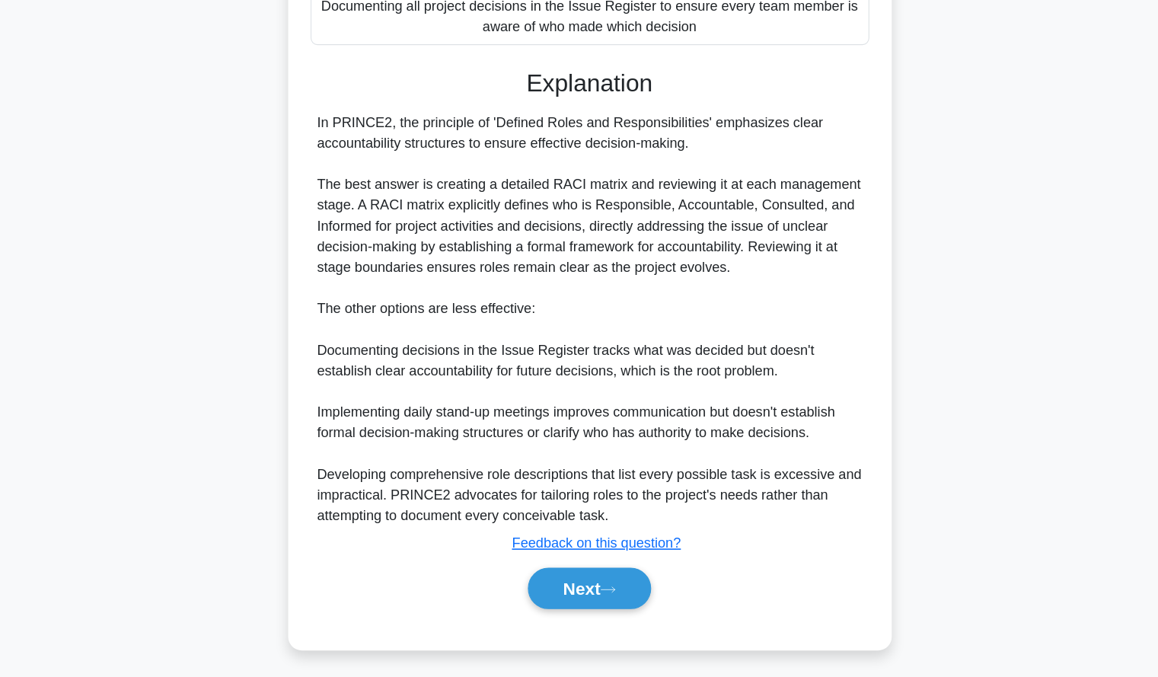
scroll to position [356, 0]
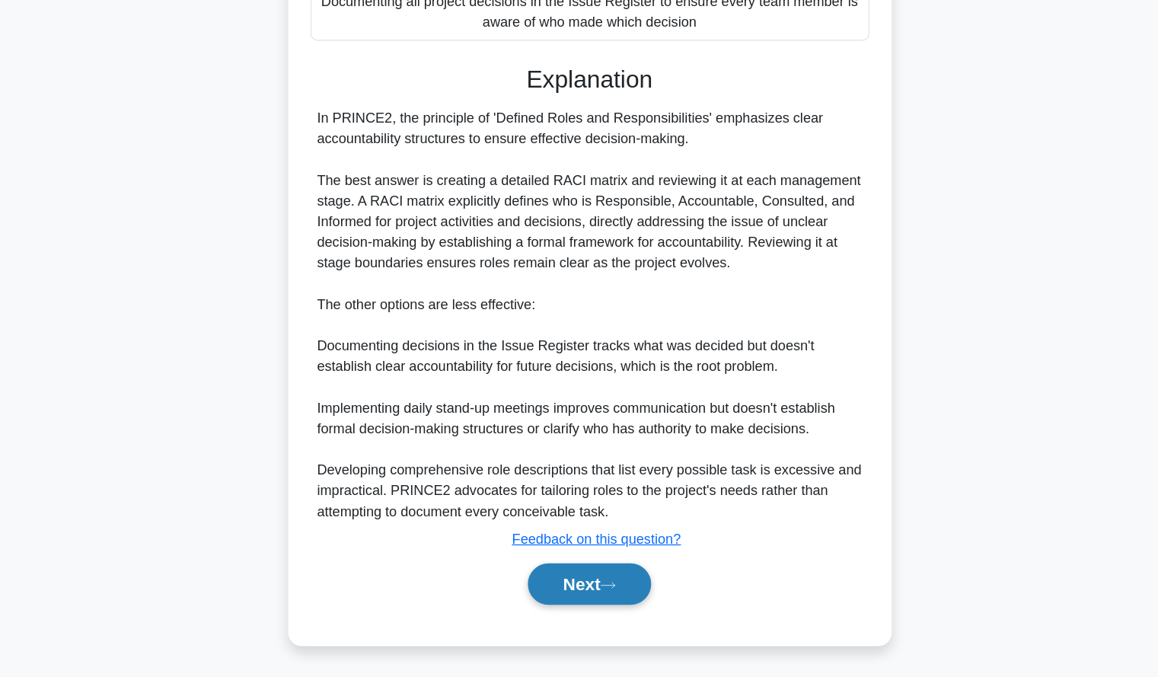
click at [575, 589] on button "Next" at bounding box center [579, 594] width 109 height 37
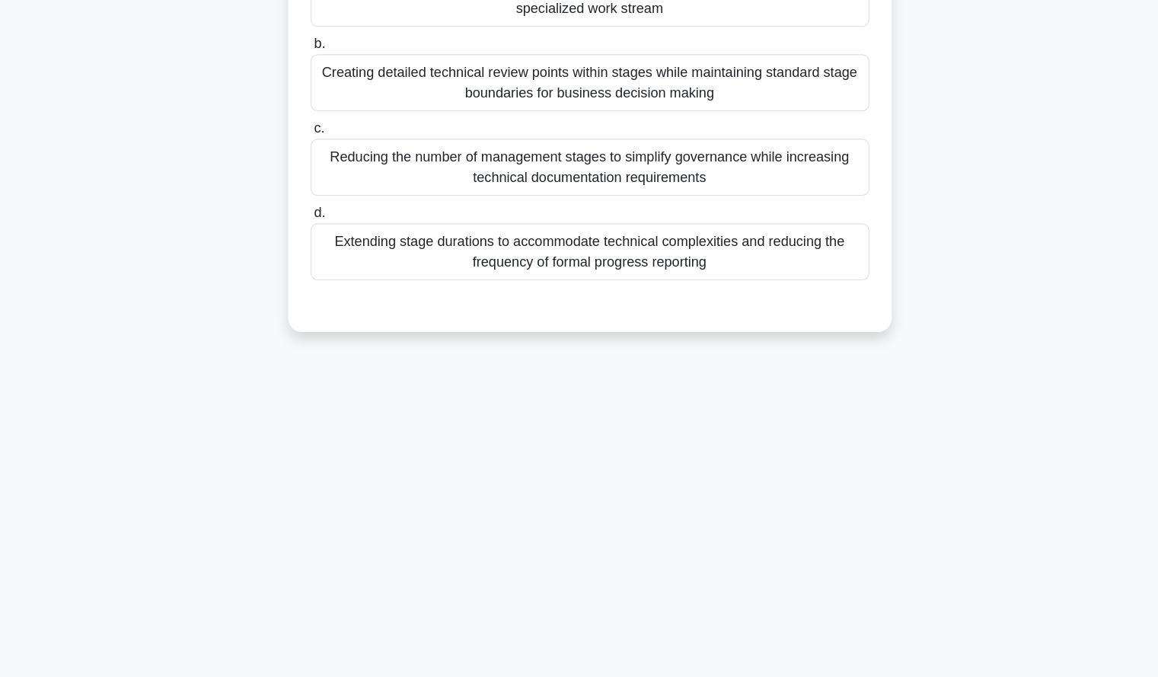
scroll to position [0, 0]
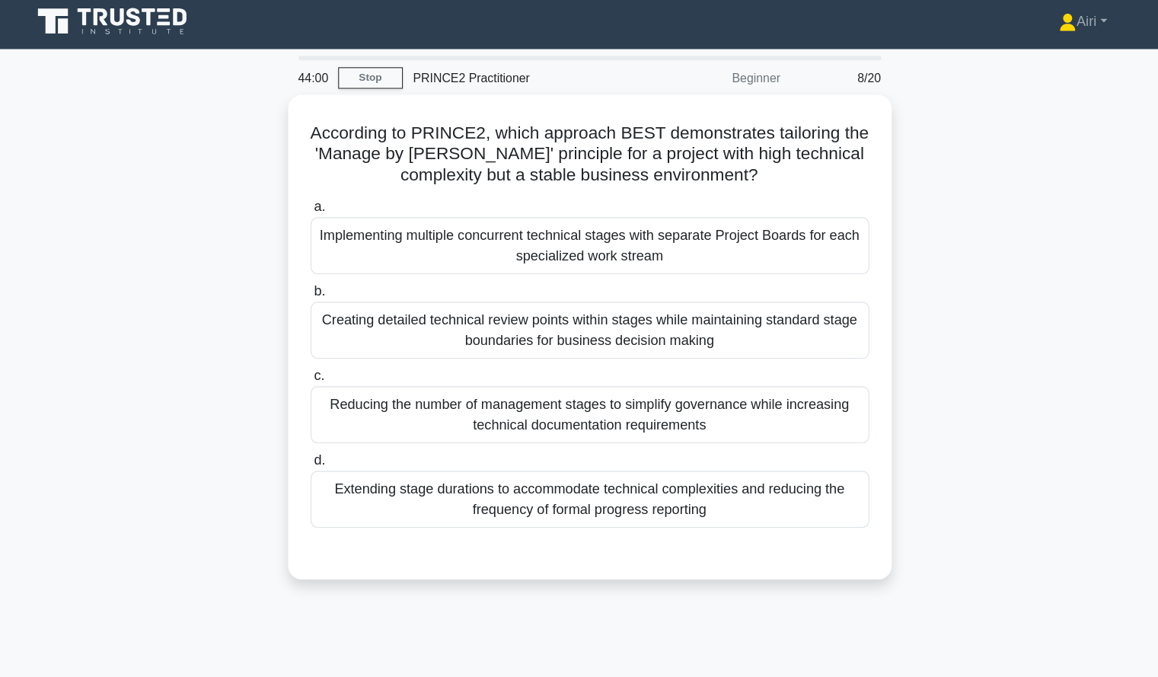
click at [992, 288] on div "According to PRINCE2, which approach BEST demonstrates tailoring the 'Manage by…" at bounding box center [579, 312] width 1005 height 446
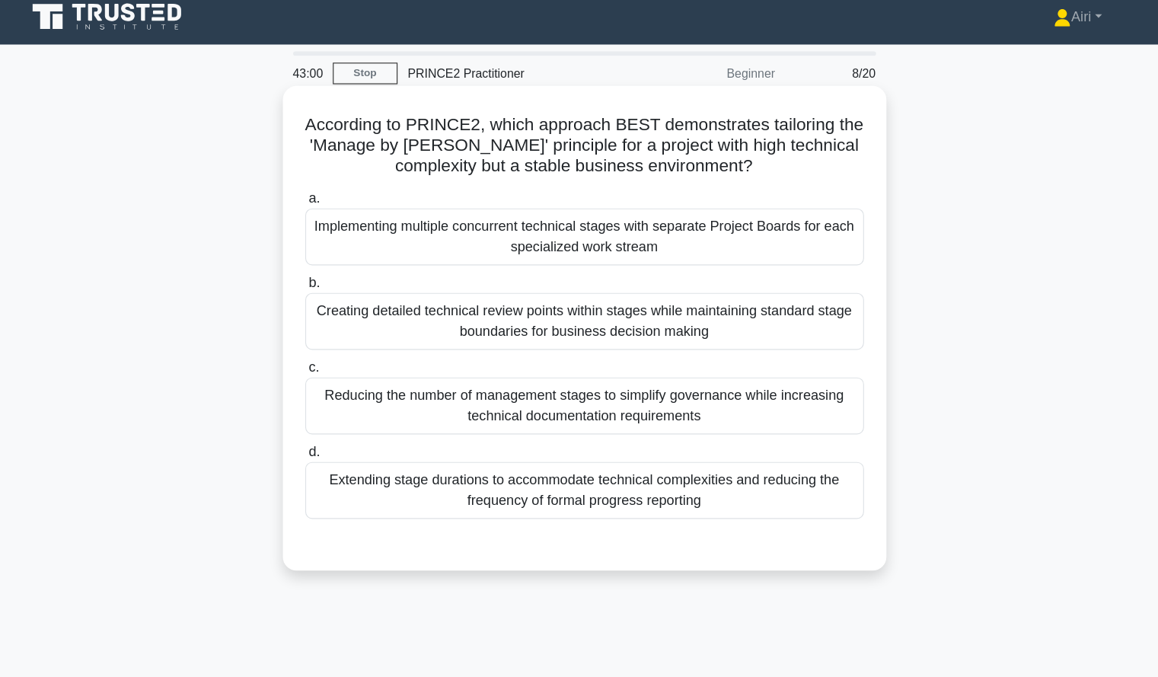
click at [772, 446] on div "Extending stage durations to accommodate technical complexities and reducing th…" at bounding box center [579, 442] width 493 height 50
click at [333, 413] on input "d. Extending stage durations to accommodate technical complexities and reducing…" at bounding box center [333, 409] width 0 height 10
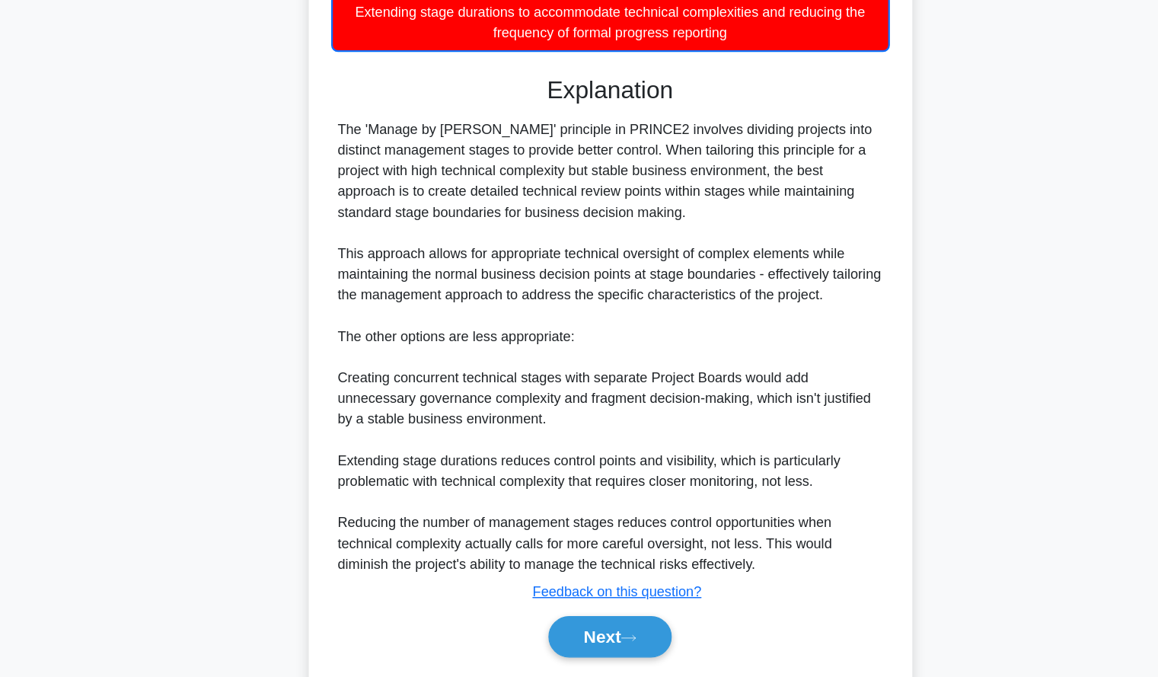
scroll to position [392, 0]
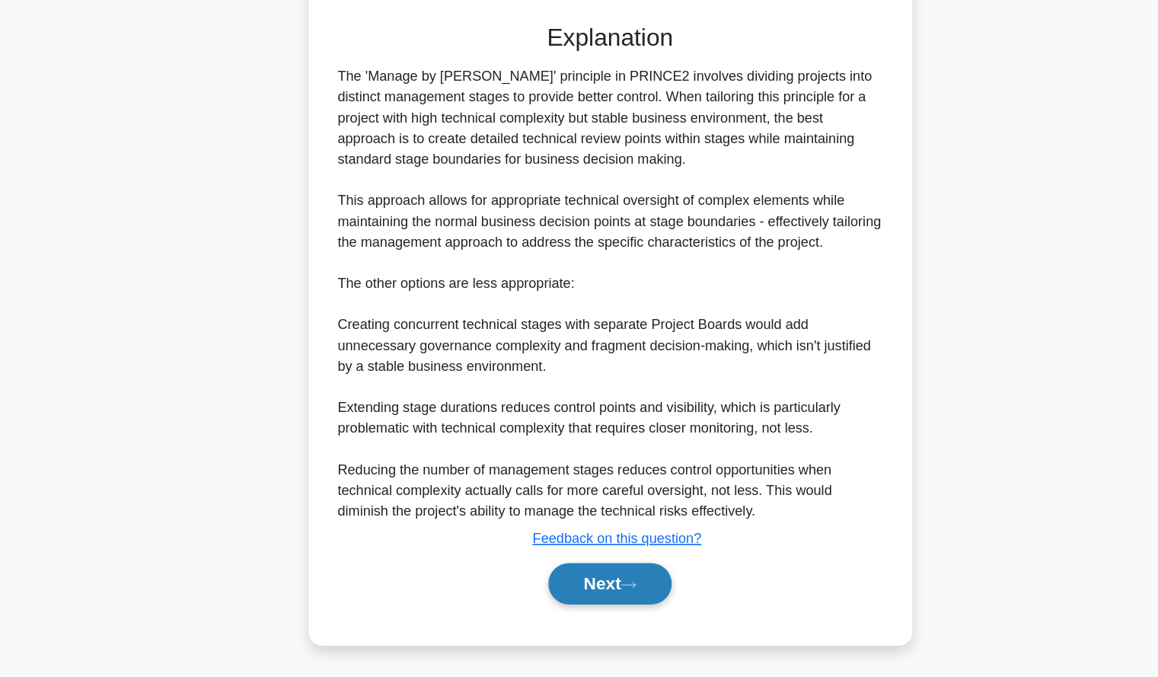
click at [595, 595] on icon at bounding box center [596, 595] width 14 height 8
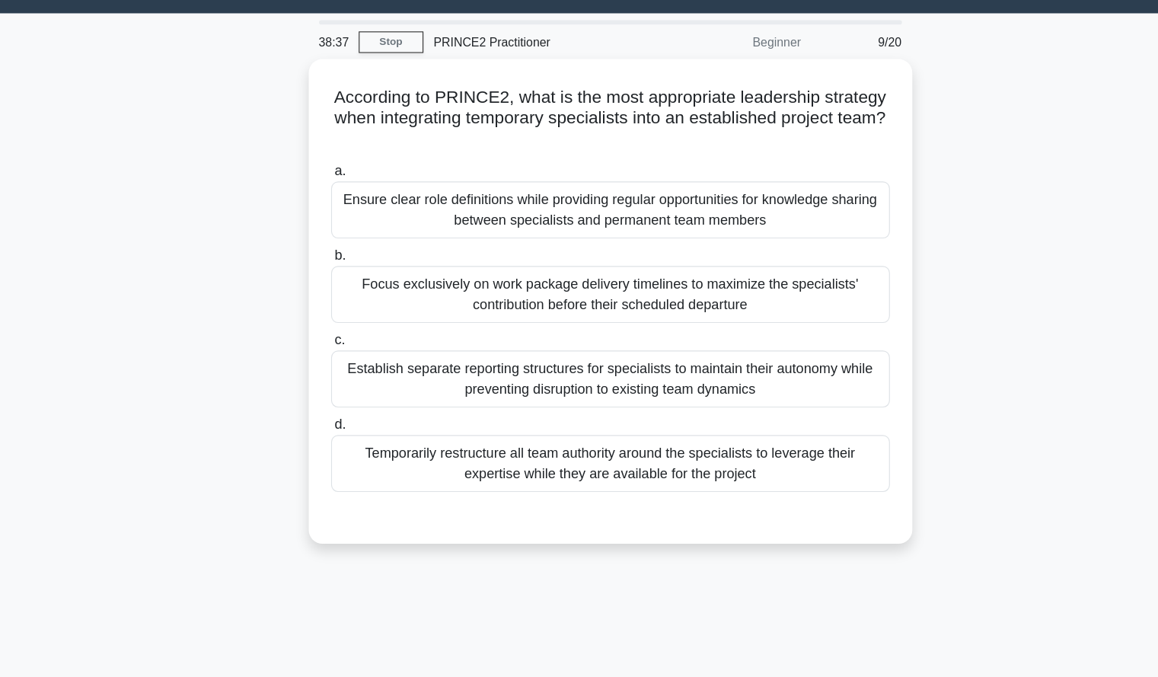
scroll to position [0, 0]
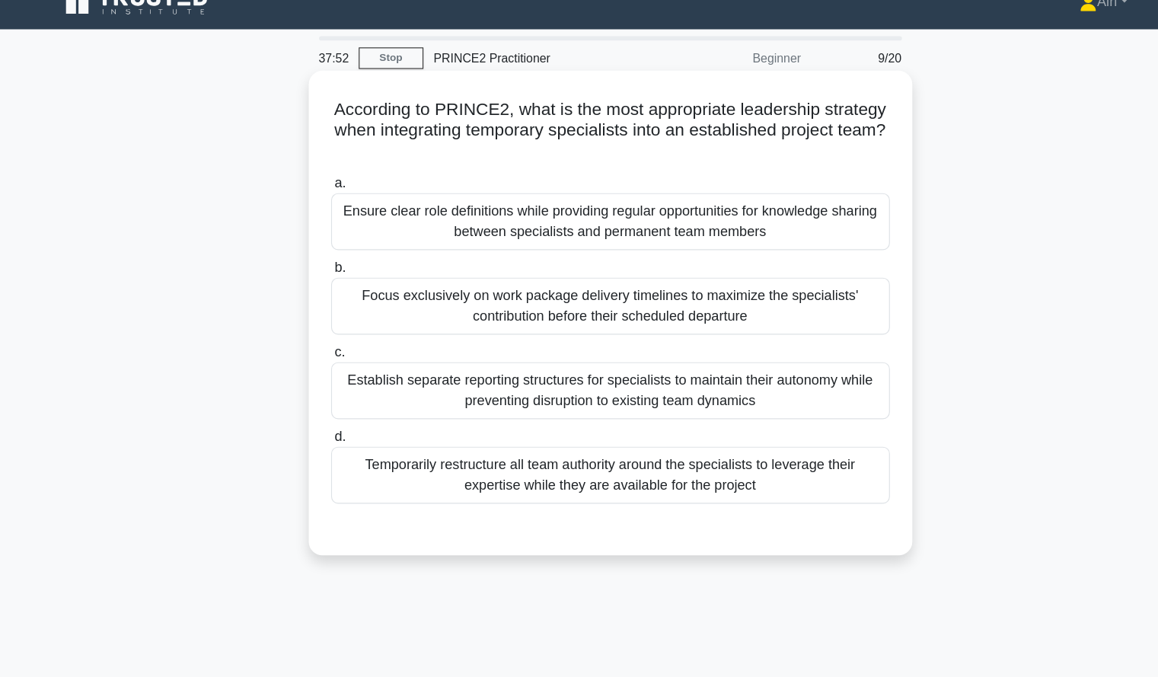
click at [759, 437] on div "Temporarily restructure all team authority around the specialists to leverage t…" at bounding box center [579, 442] width 493 height 50
click at [333, 413] on input "d. Temporarily restructure all team authority around the specialists to leverag…" at bounding box center [333, 409] width 0 height 10
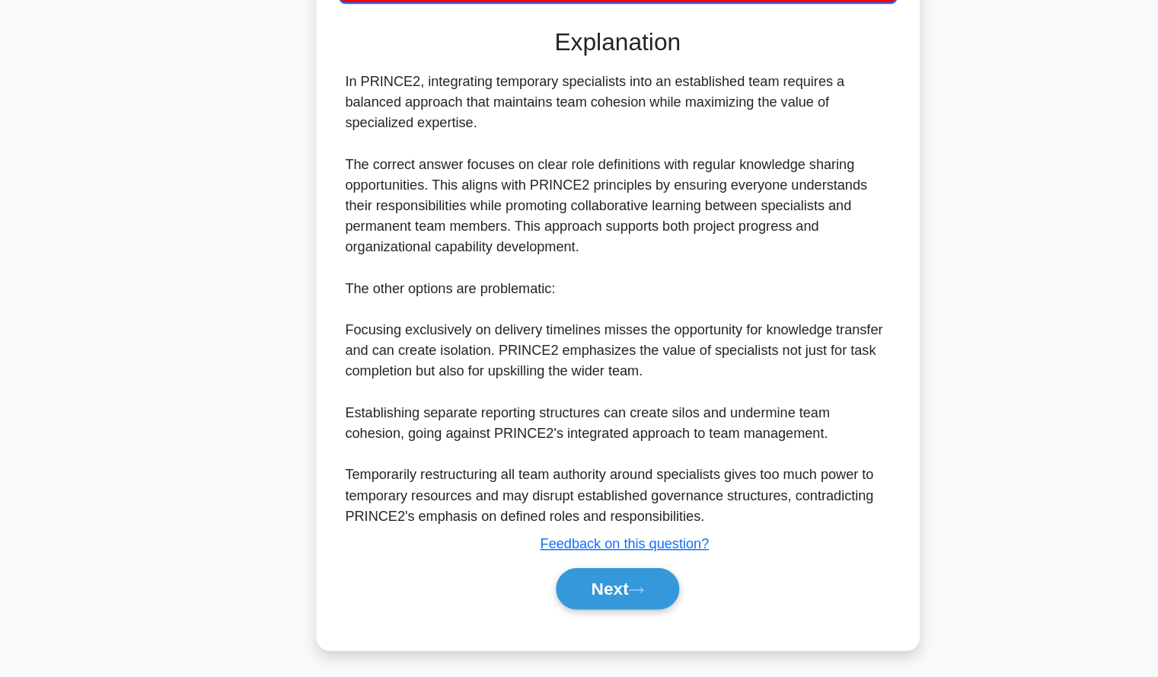
scroll to position [392, 0]
click at [865, 440] on div "According to PRINCE2, what is the most appropriate leadership strategy when int…" at bounding box center [579, 184] width 1005 height 972
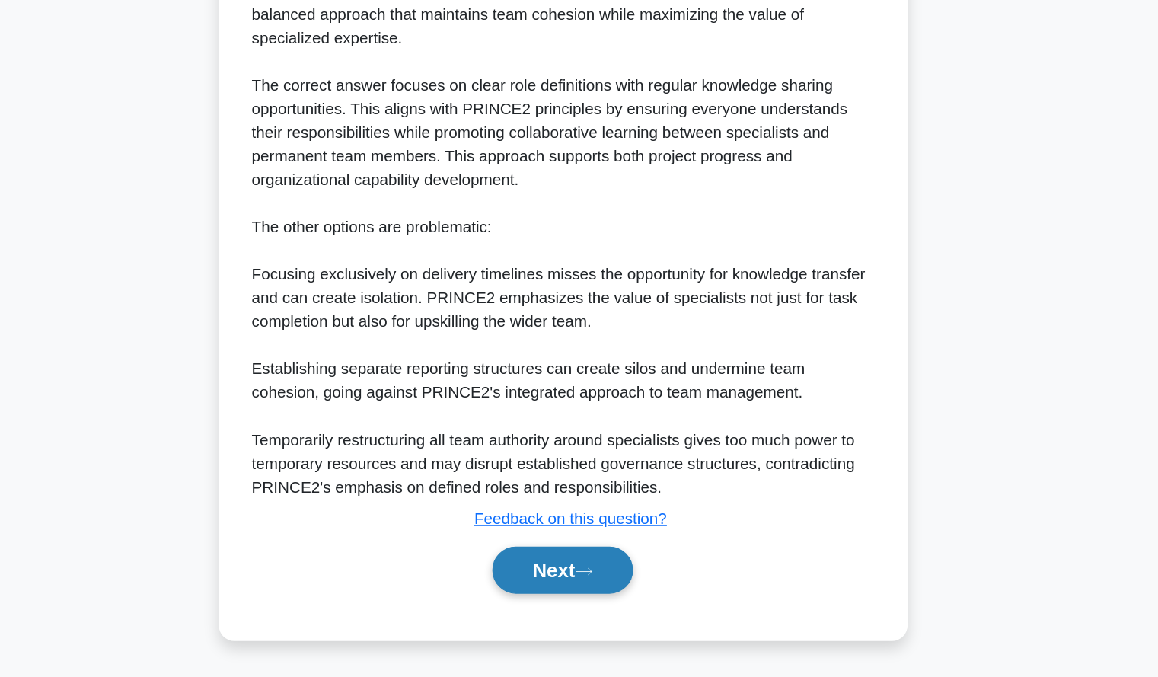
click at [625, 594] on button "Next" at bounding box center [579, 594] width 109 height 37
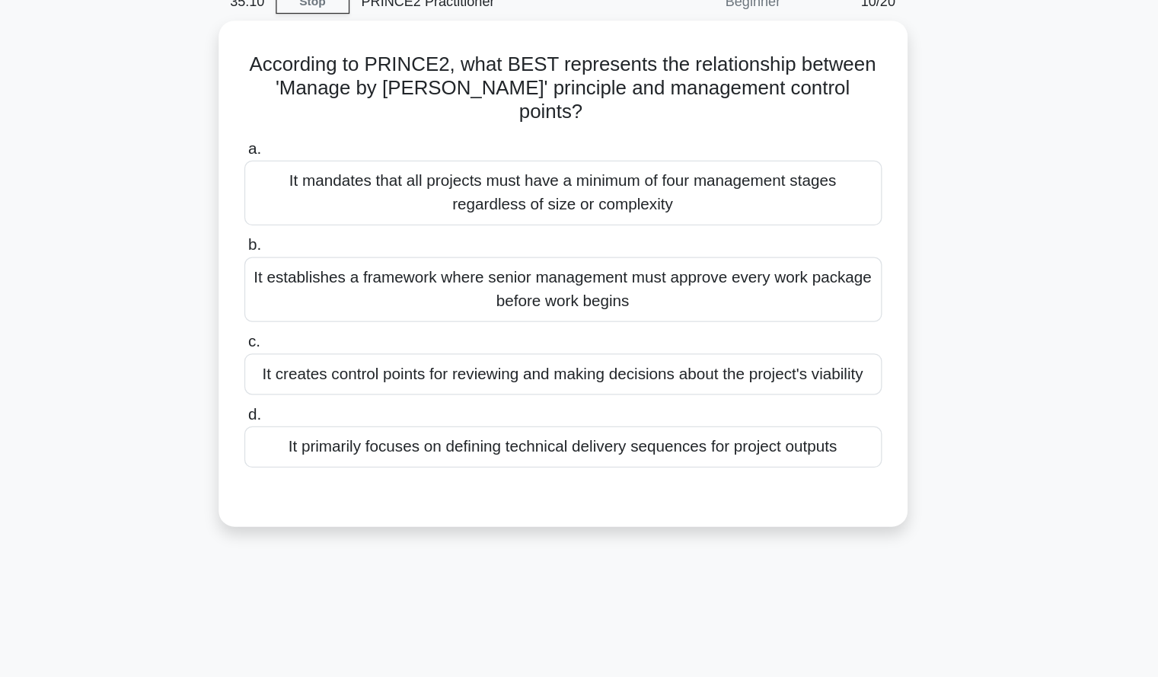
scroll to position [0, 0]
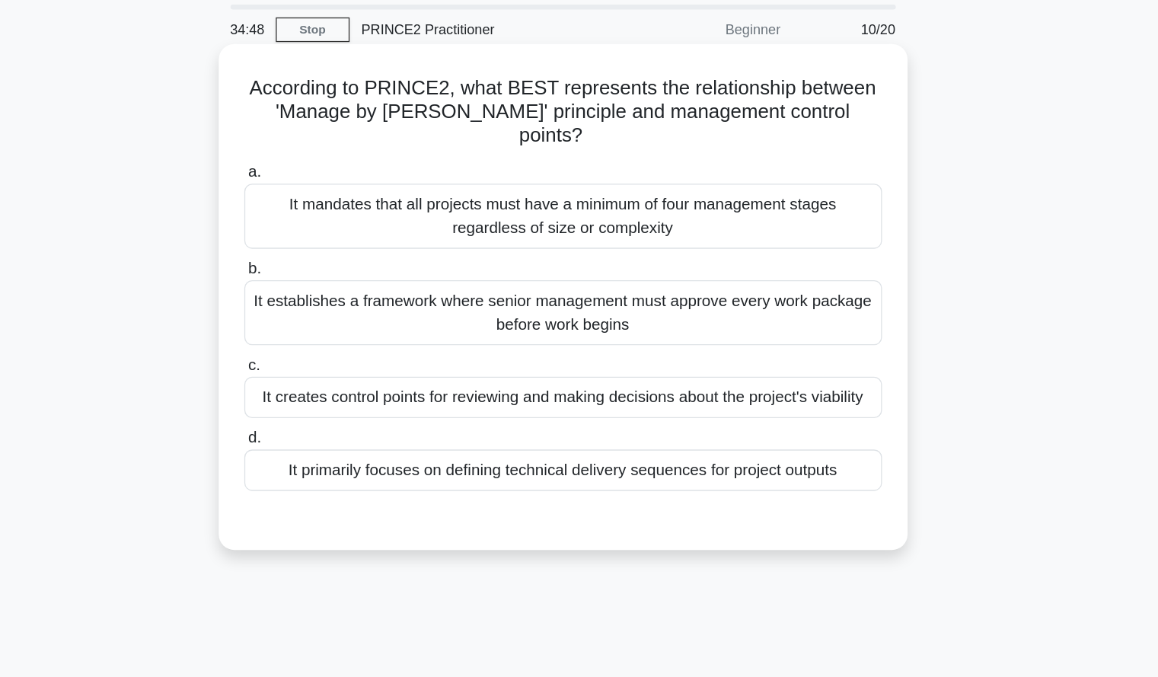
click at [806, 343] on div "It creates control points for reviewing and making decisions about the project'…" at bounding box center [579, 359] width 493 height 32
click at [333, 339] on input "c. It creates control points for reviewing and making decisions about the proje…" at bounding box center [333, 334] width 0 height 10
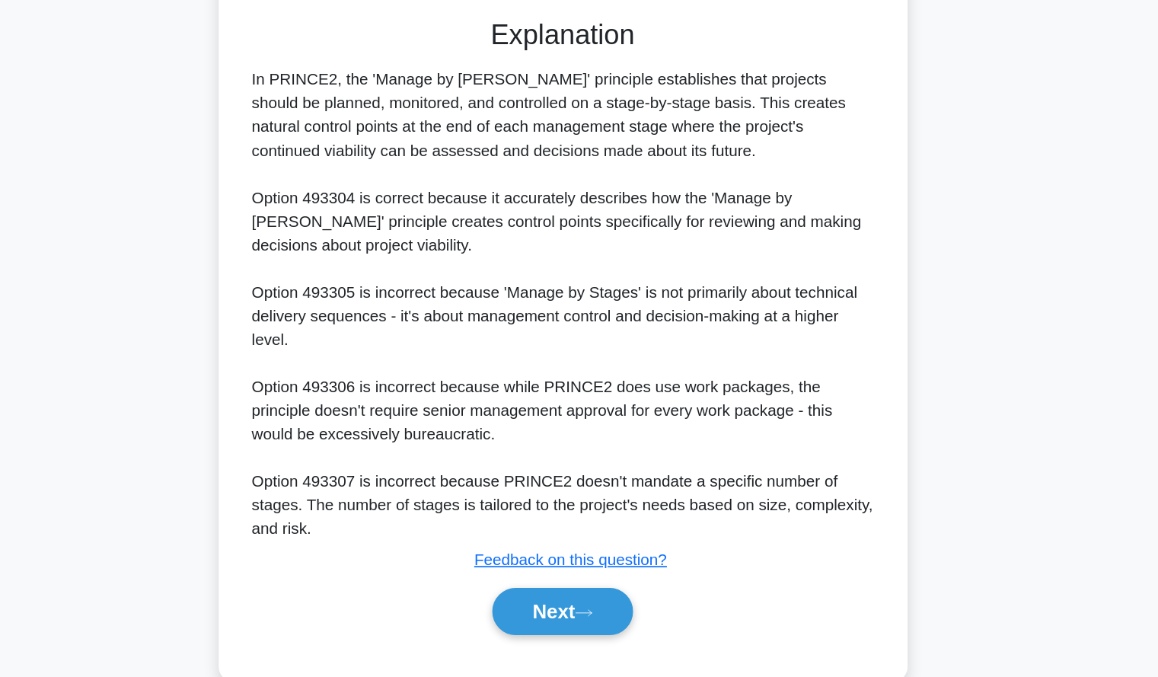
scroll to position [306, 0]
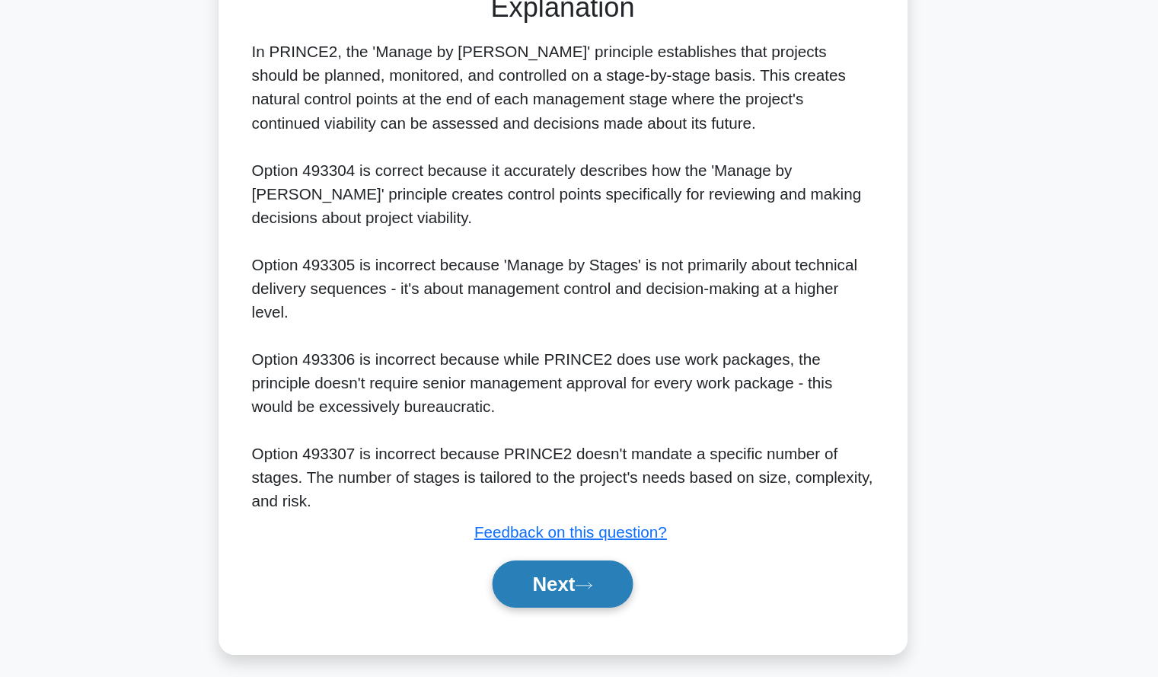
click at [622, 614] on button "Next" at bounding box center [579, 604] width 109 height 37
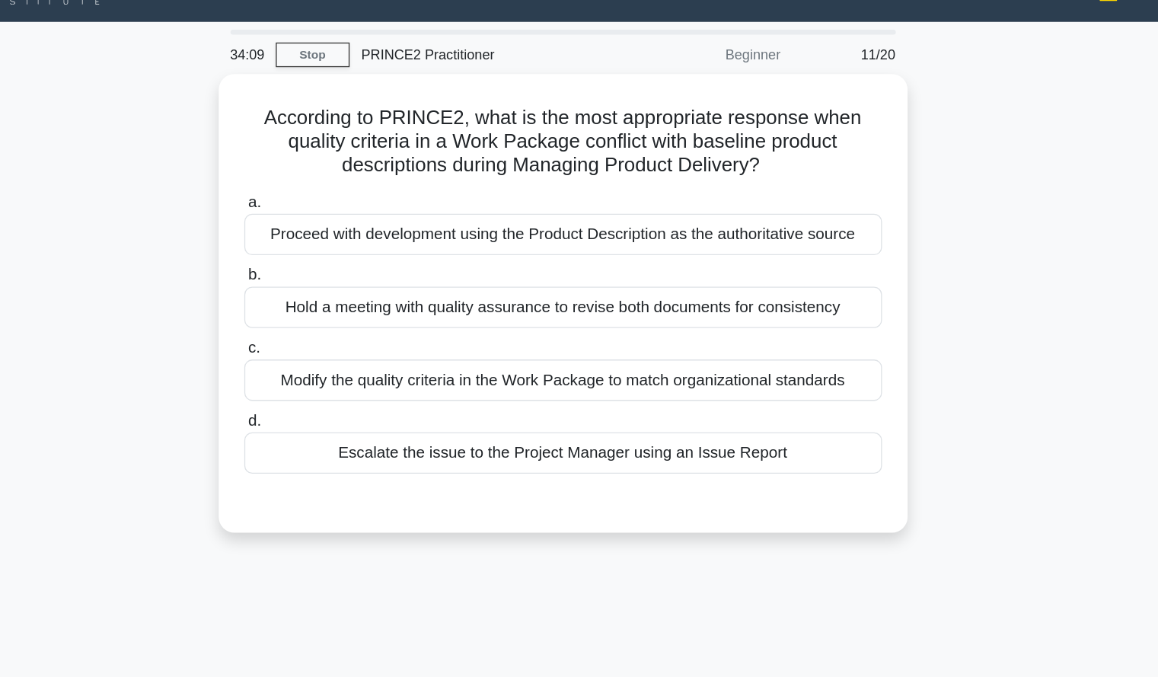
scroll to position [0, 0]
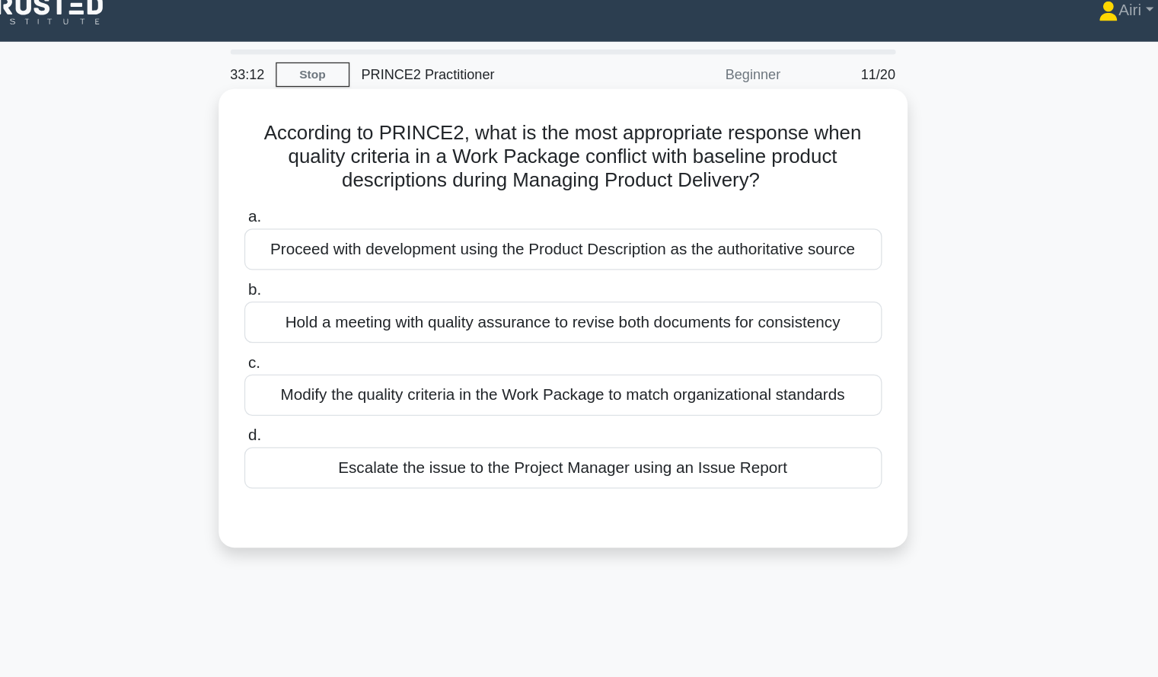
click at [730, 321] on div "Modify the quality criteria in the Work Package to match organizational standar…" at bounding box center [579, 322] width 493 height 32
click at [333, 302] on input "c. Modify the quality criteria in the Work Package to match organizational stan…" at bounding box center [333, 297] width 0 height 10
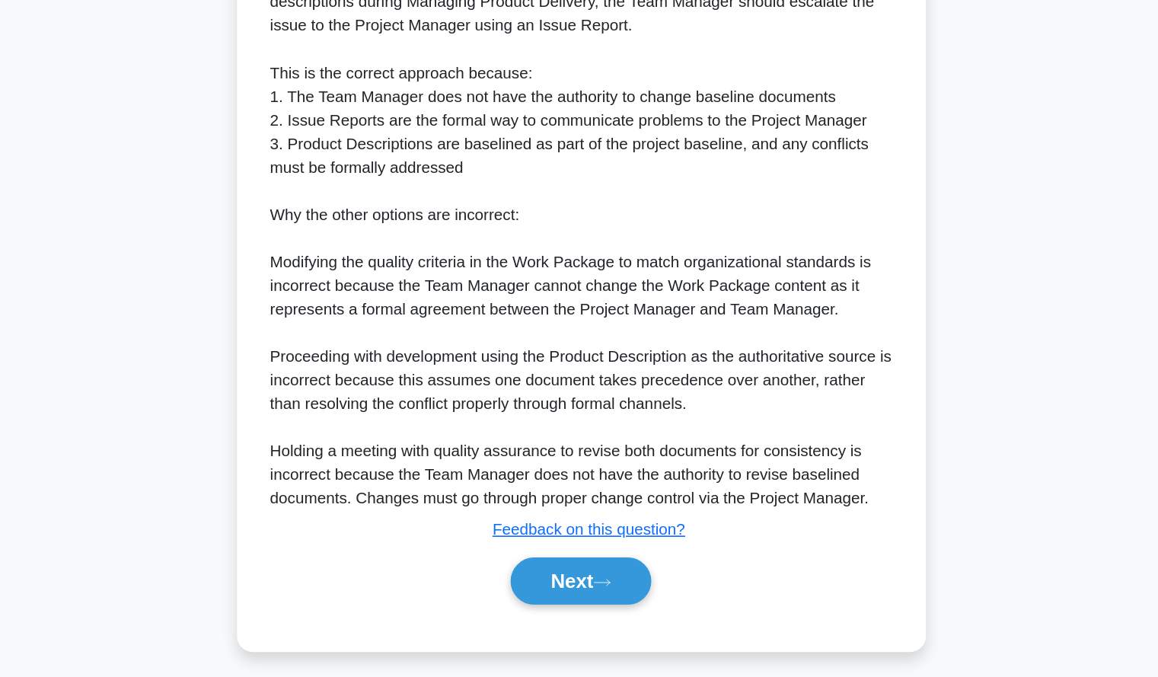
scroll to position [337, 0]
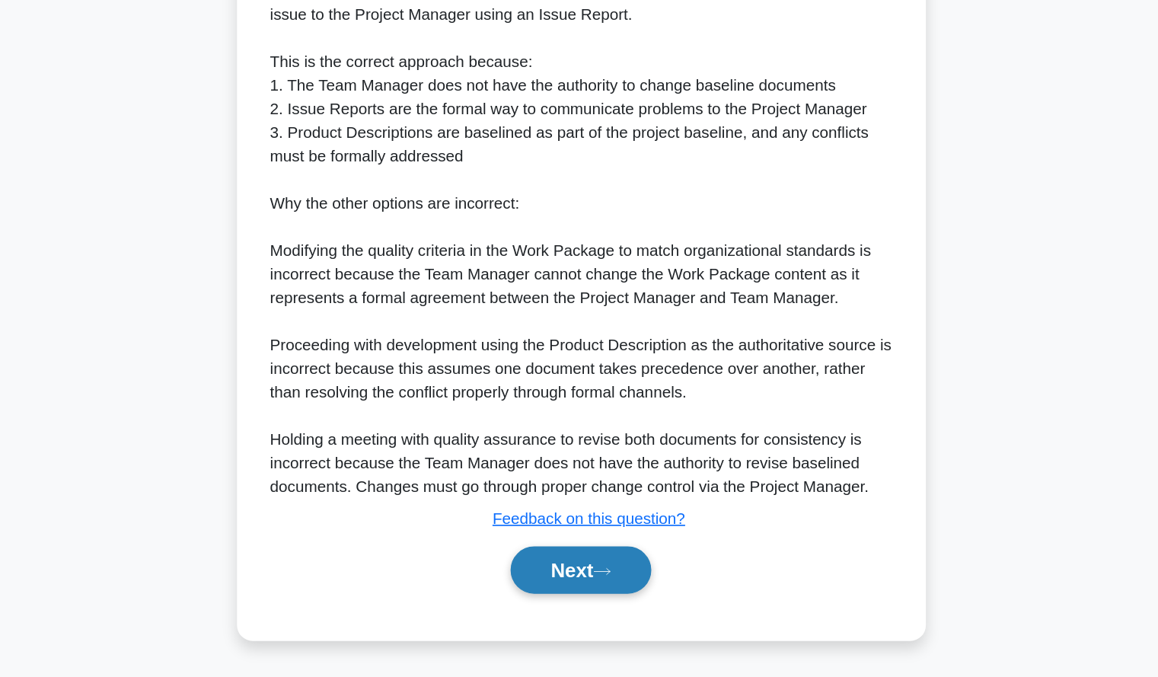
click at [606, 600] on button "Next" at bounding box center [579, 594] width 109 height 37
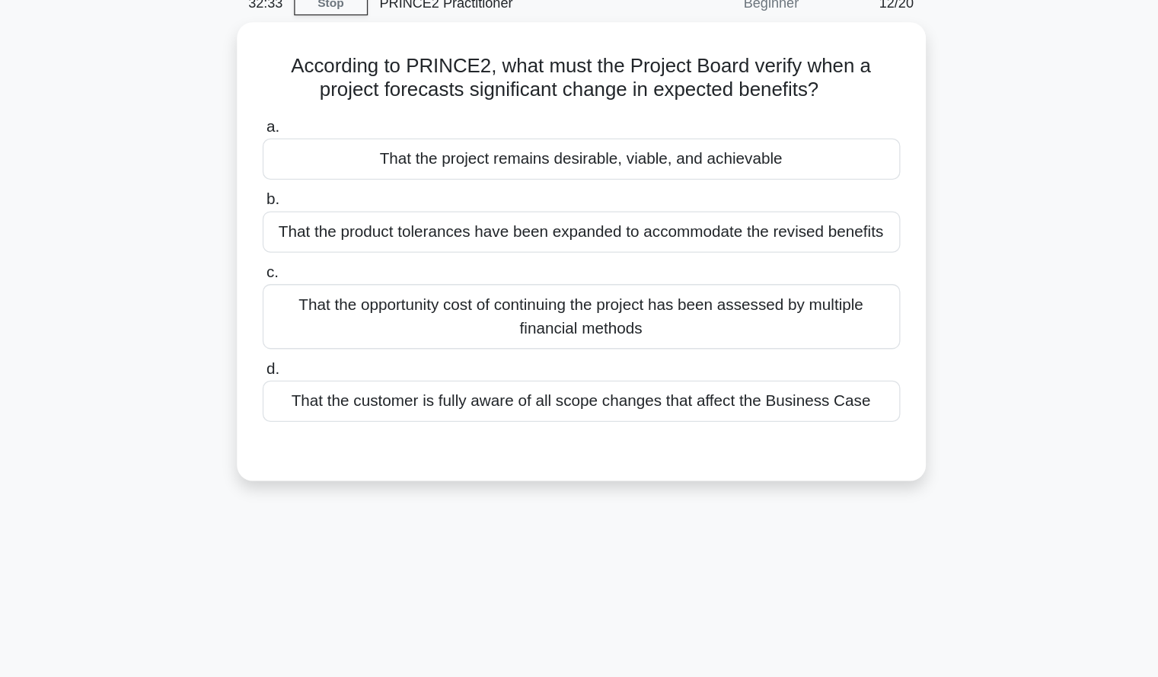
scroll to position [0, 0]
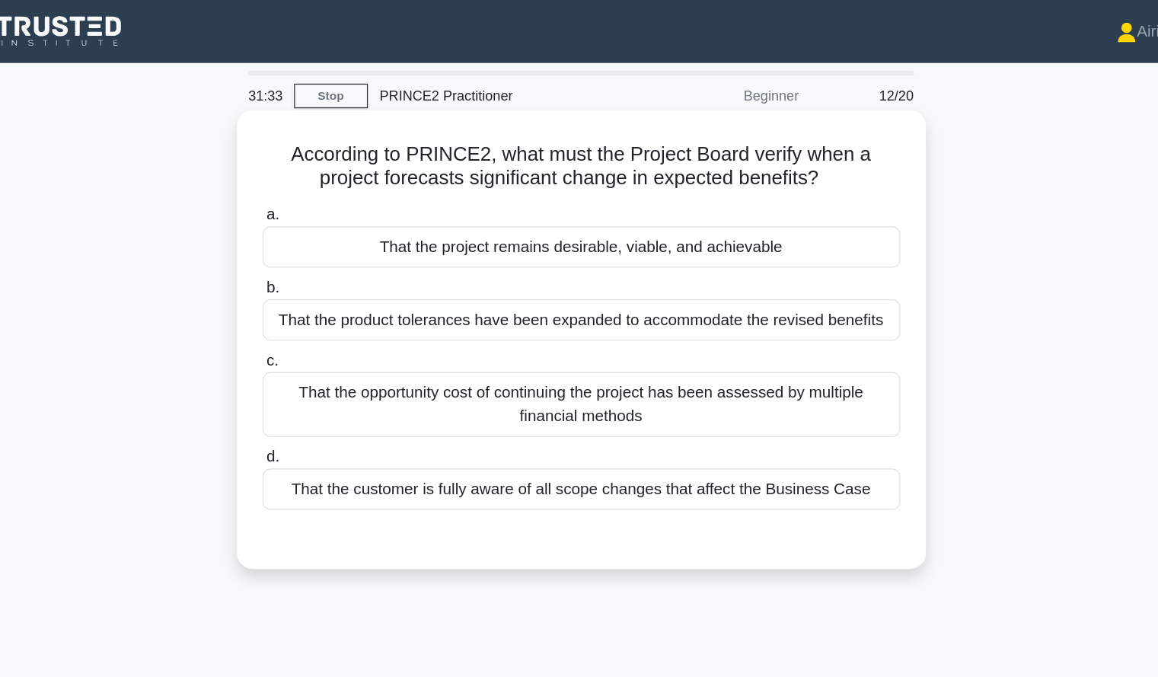
click at [605, 202] on div "That the project remains desirable, viable, and achievable" at bounding box center [579, 191] width 493 height 32
click at [333, 171] on input "a. That the project remains desirable, viable, and achievable" at bounding box center [333, 166] width 0 height 10
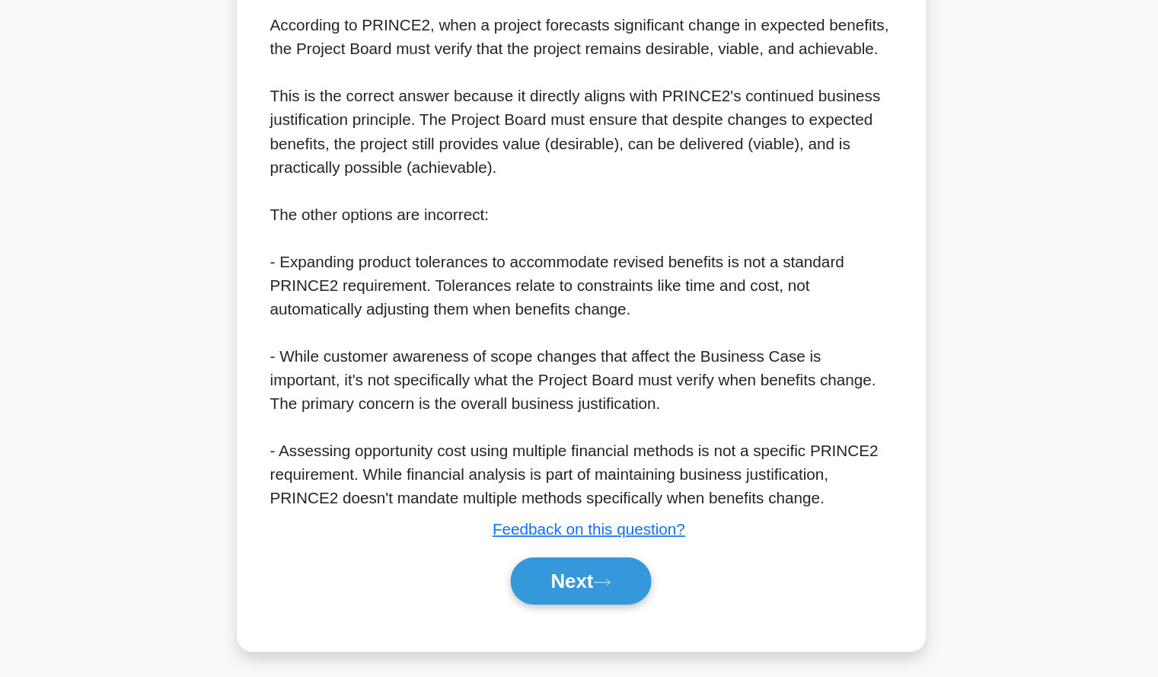
scroll to position [299, 0]
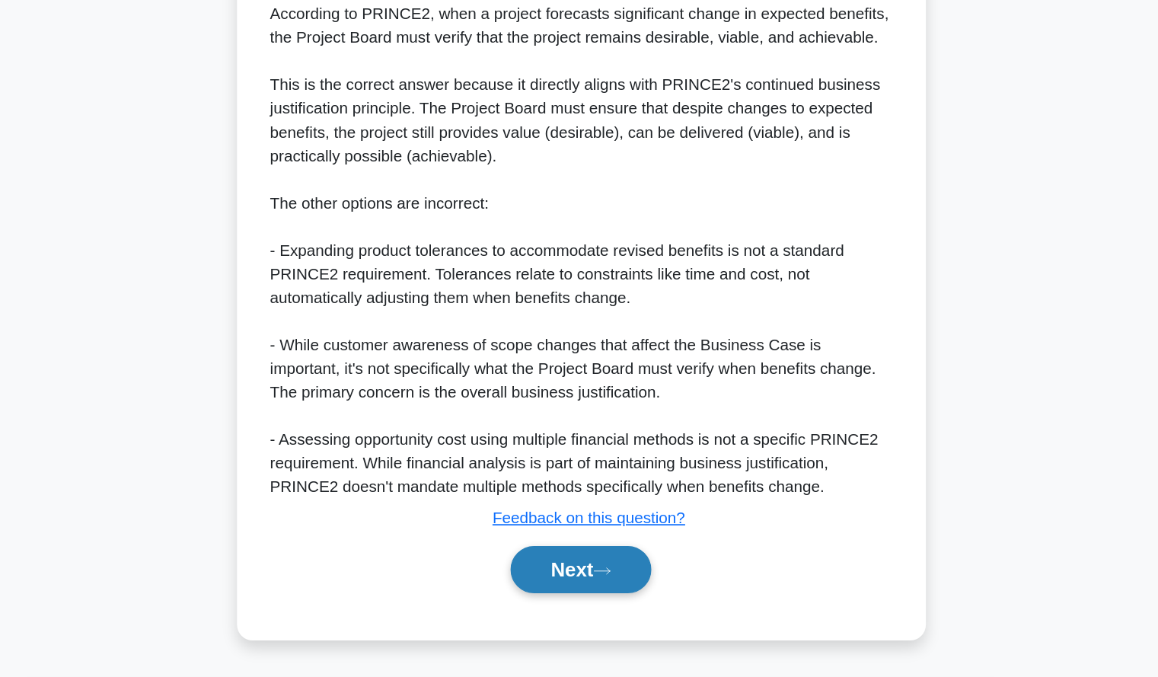
click at [576, 601] on button "Next" at bounding box center [579, 594] width 109 height 37
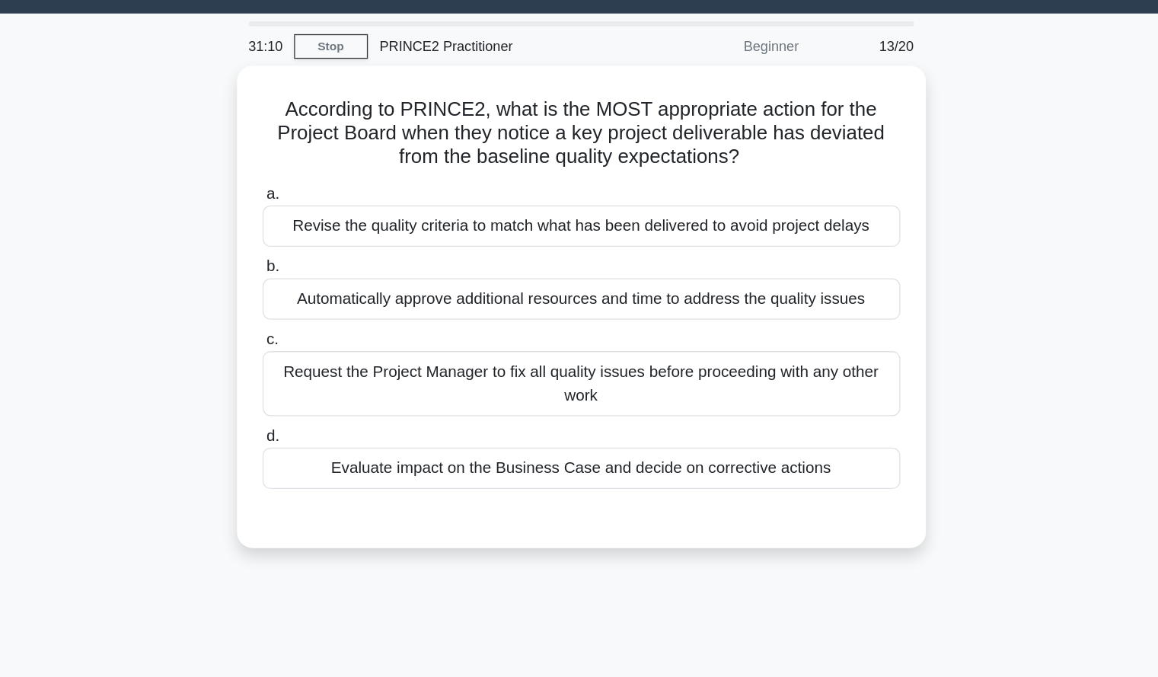
scroll to position [0, 0]
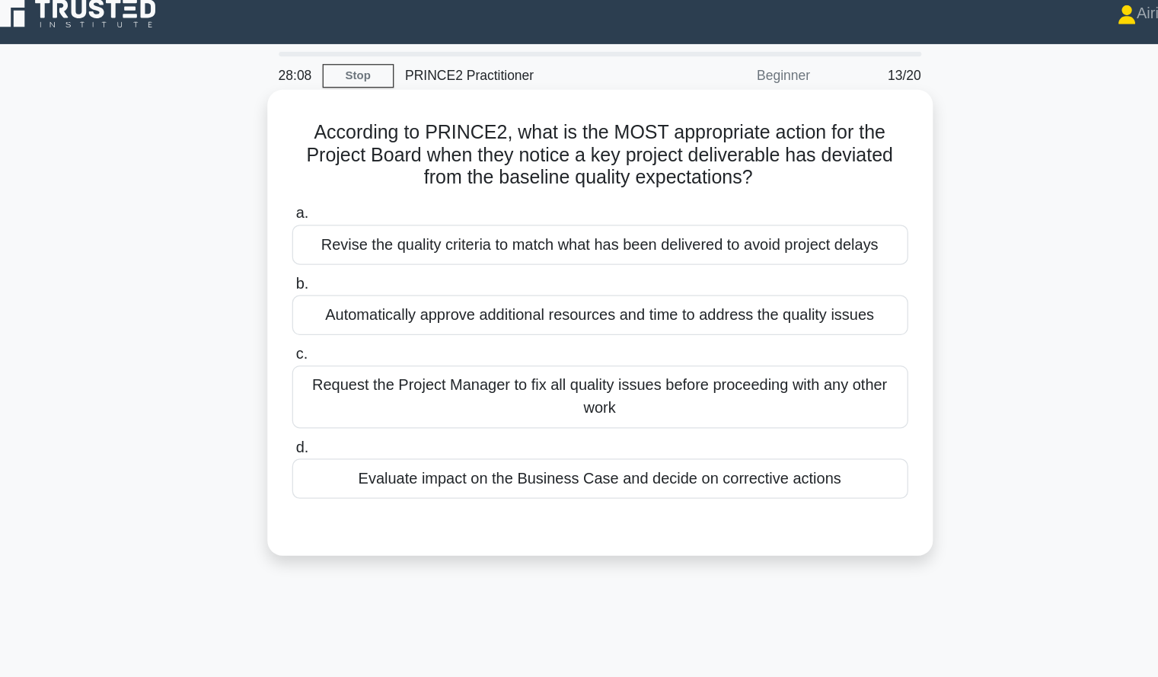
click at [788, 395] on div "Evaluate impact on the Business Case and decide on corrective actions" at bounding box center [579, 397] width 493 height 32
click at [333, 377] on input "d. Evaluate impact on the Business Case and decide on corrective actions" at bounding box center [333, 372] width 0 height 10
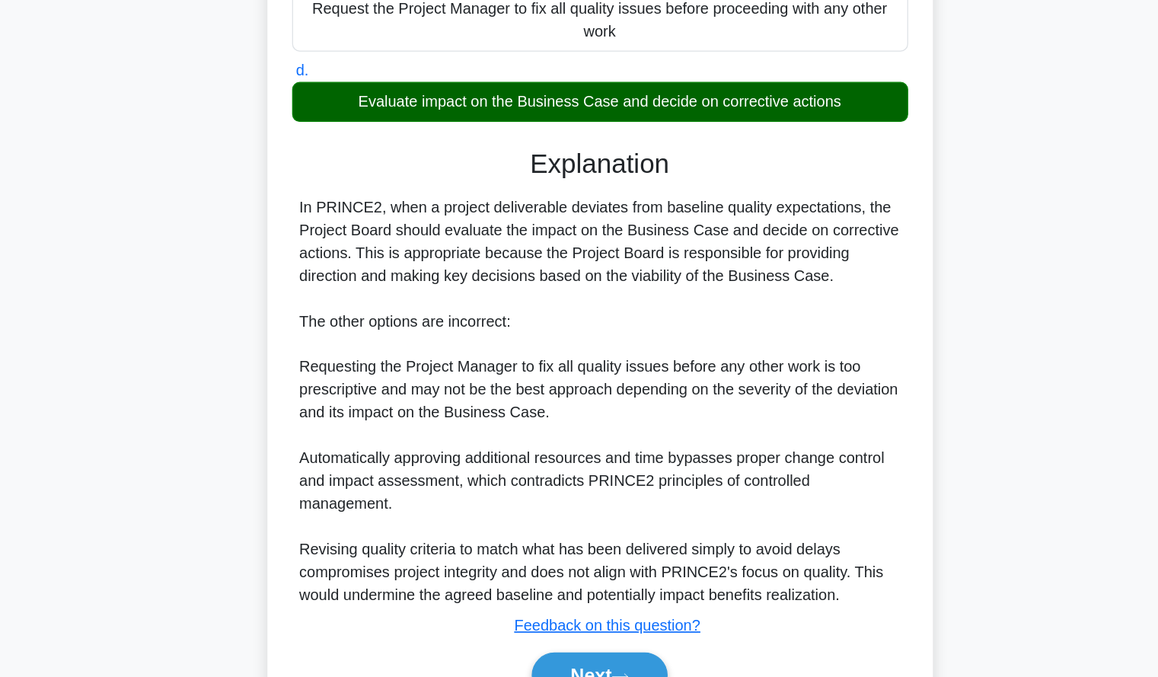
scroll to position [244, 0]
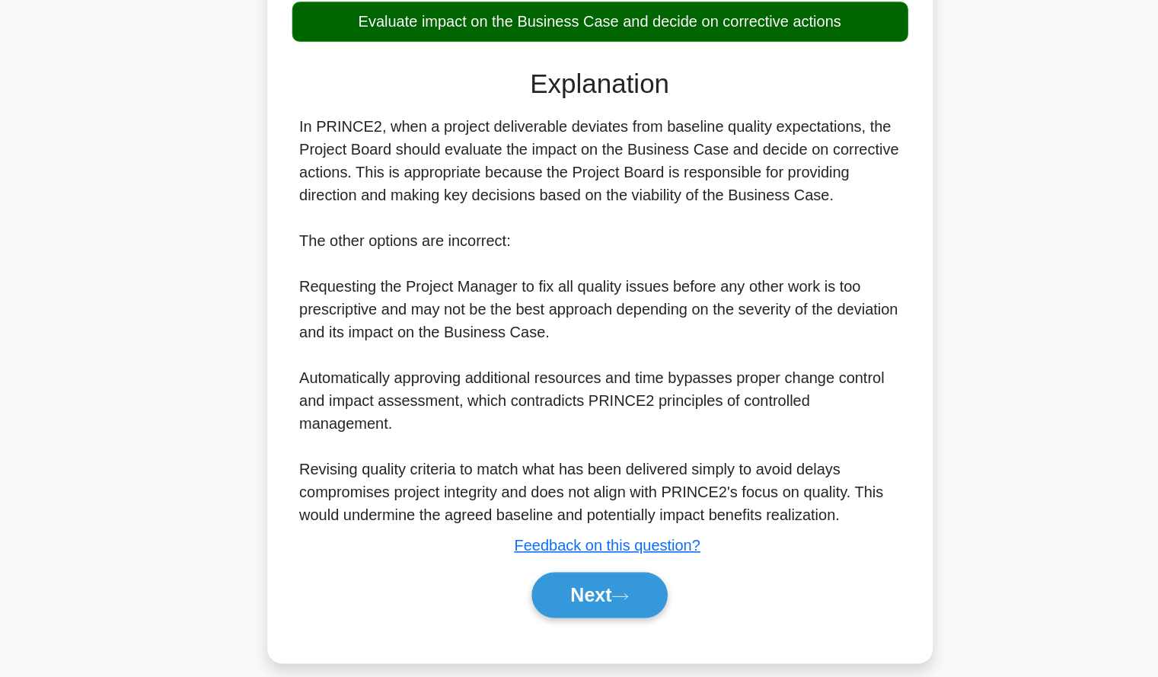
click at [605, 587] on div "Next" at bounding box center [579, 611] width 493 height 49
click at [601, 608] on icon at bounding box center [596, 612] width 14 height 8
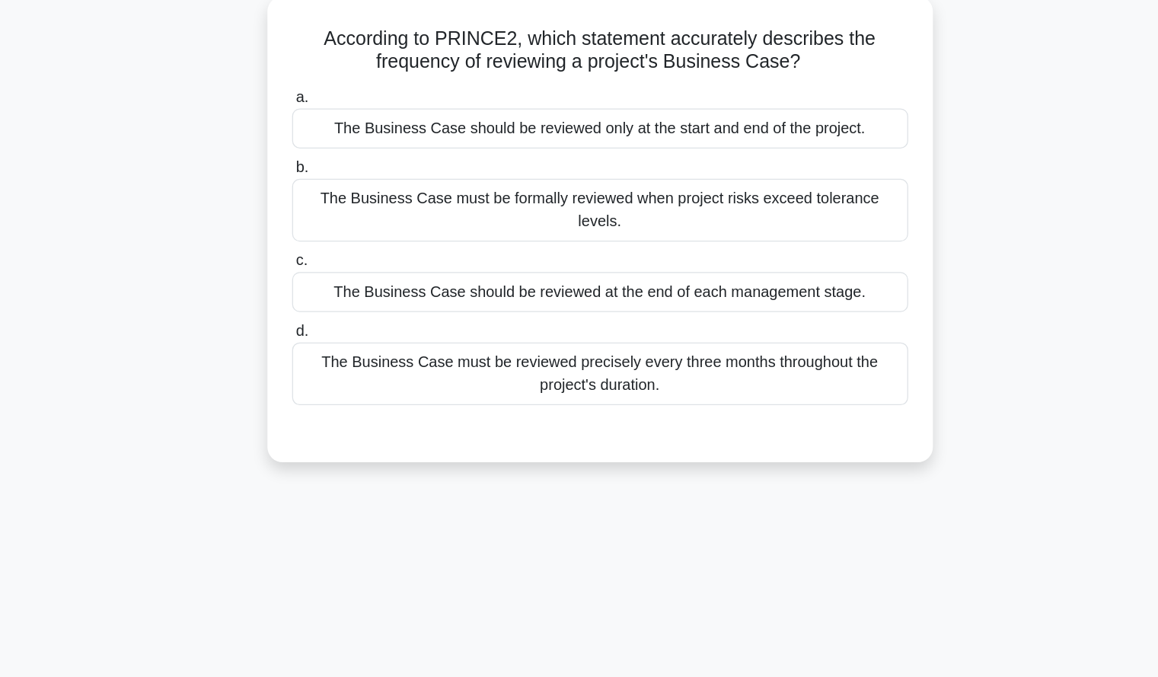
scroll to position [0, 0]
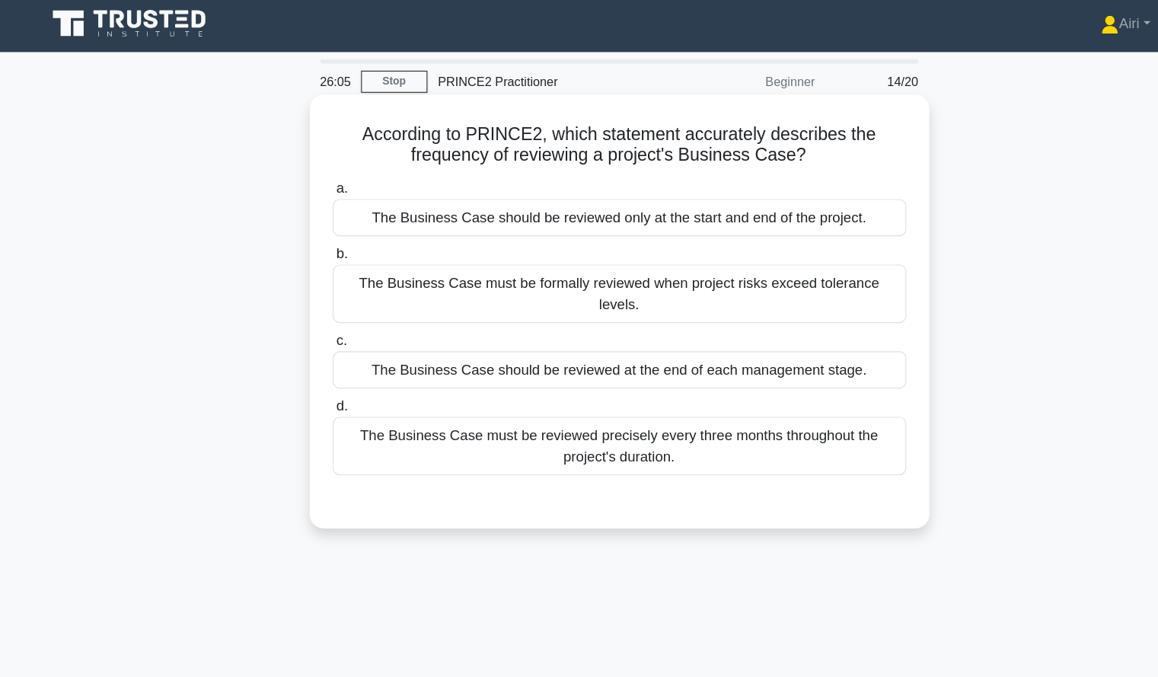
click at [806, 306] on div "The Business Case should be reviewed at the end of each management stage." at bounding box center [579, 322] width 493 height 32
click at [333, 302] on input "c. The Business Case should be reviewed at the end of each management stage." at bounding box center [333, 297] width 0 height 10
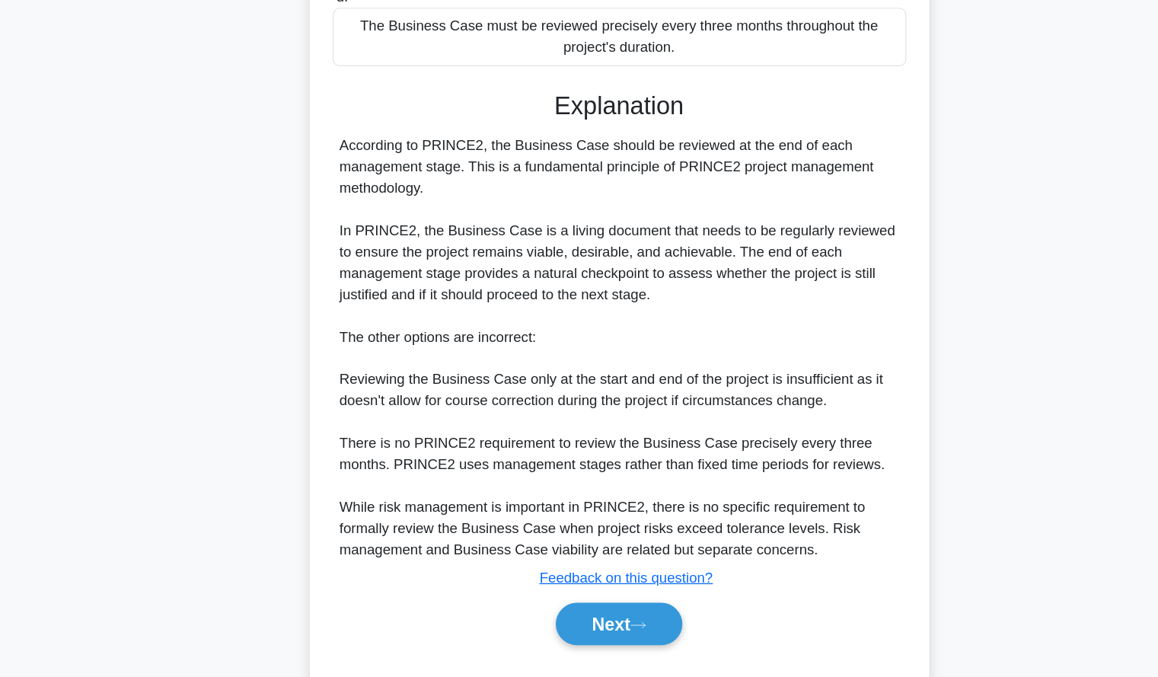
scroll to position [263, 0]
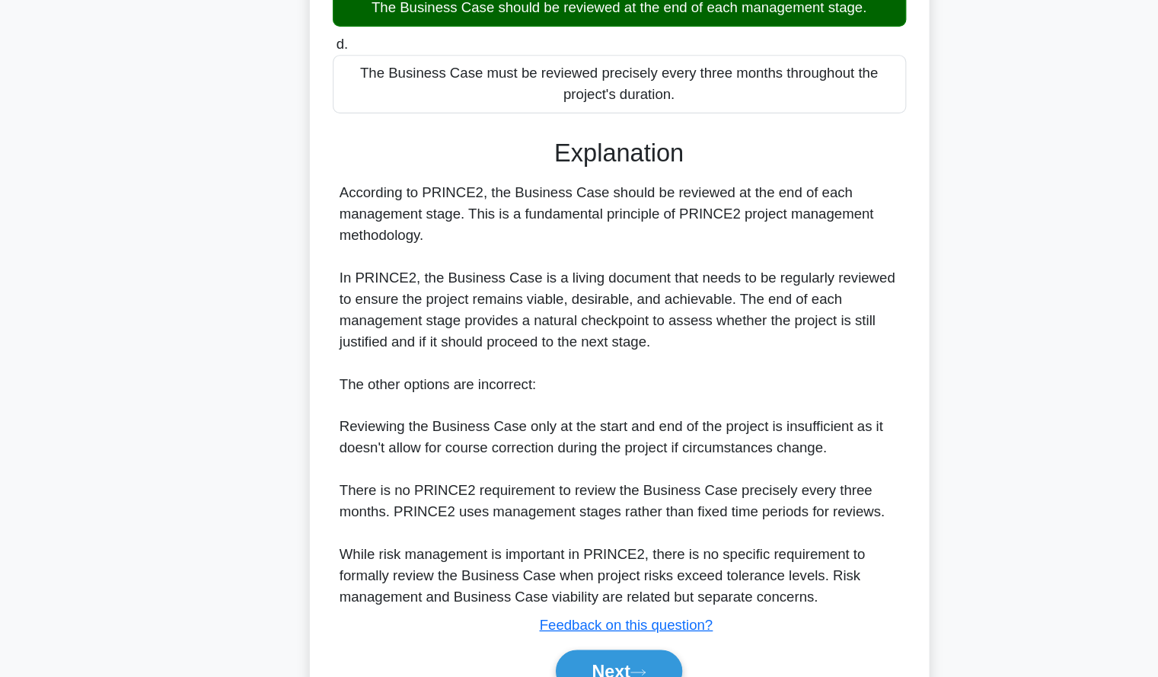
click at [870, 355] on div "According to PRINCE2, which statement accurately describes the frequency of rev…" at bounding box center [579, 265] width 1005 height 879
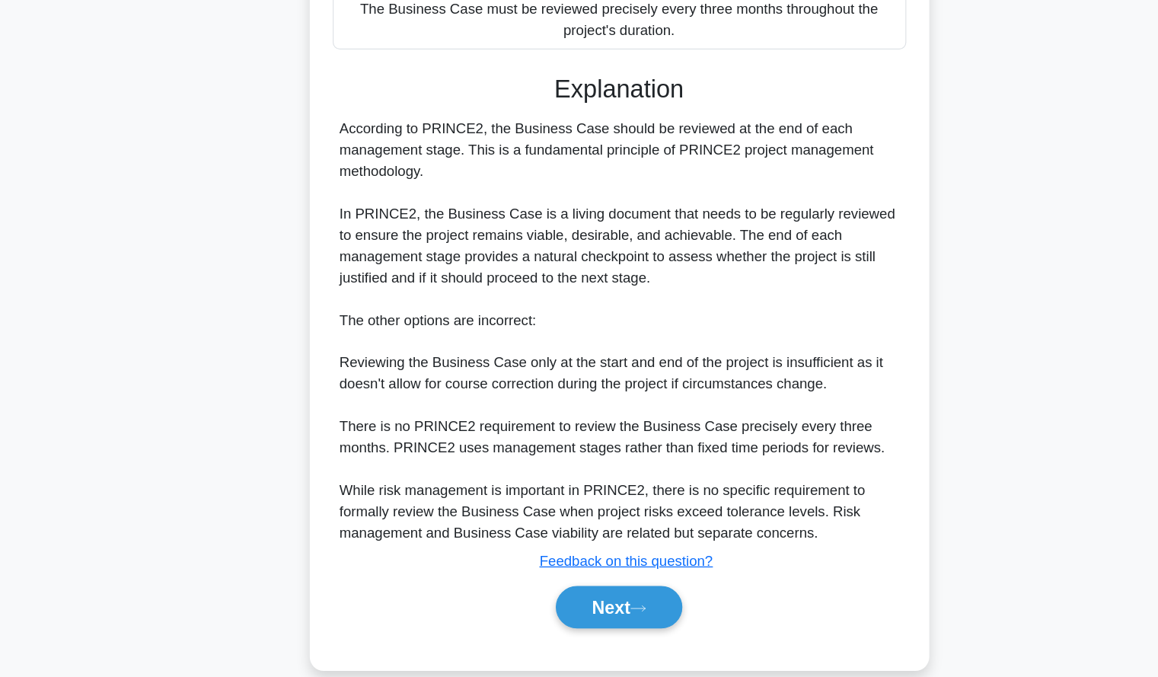
scroll to position [281, 0]
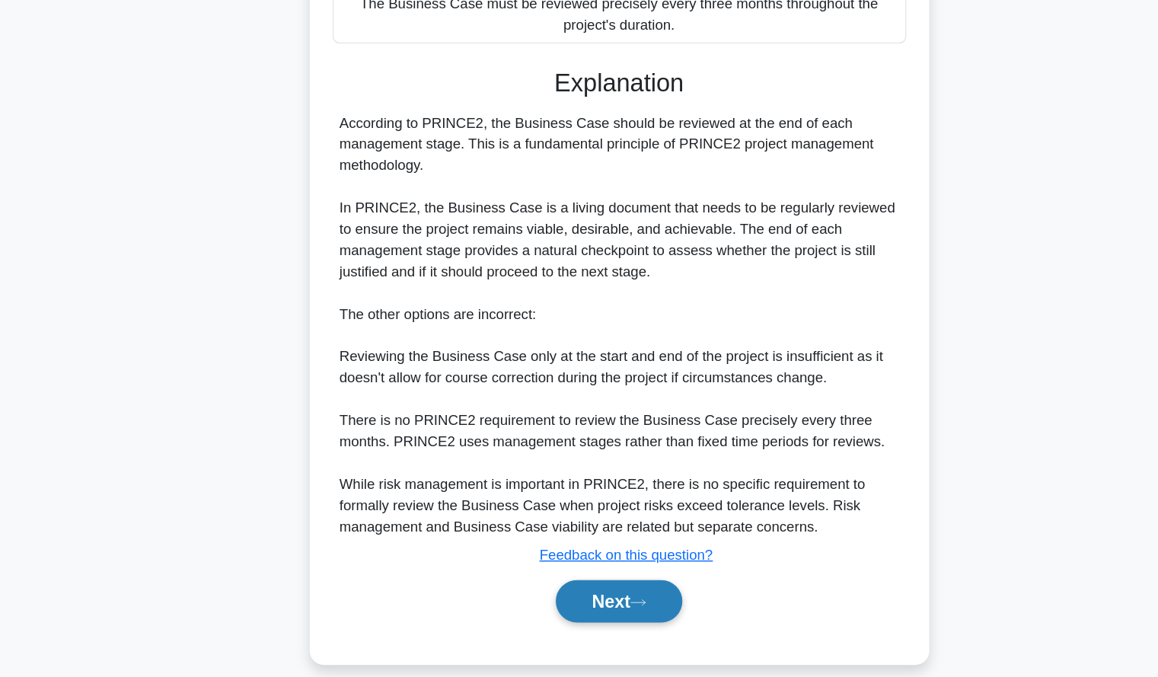
click at [531, 597] on button "Next" at bounding box center [579, 611] width 109 height 37
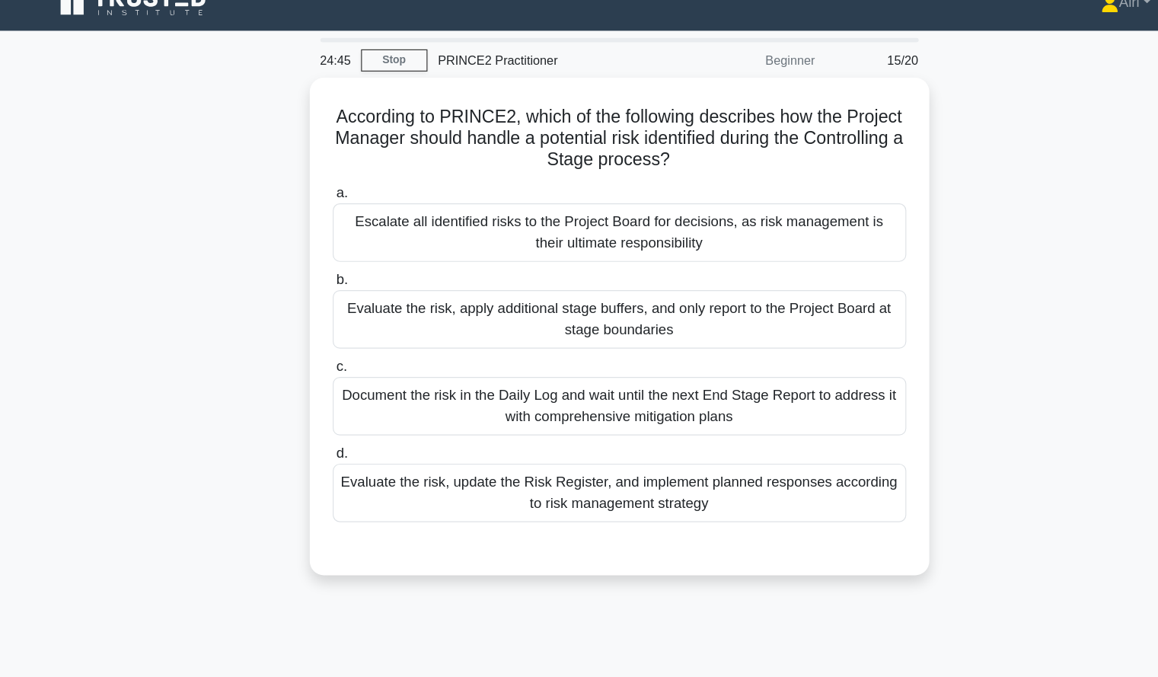
scroll to position [0, 0]
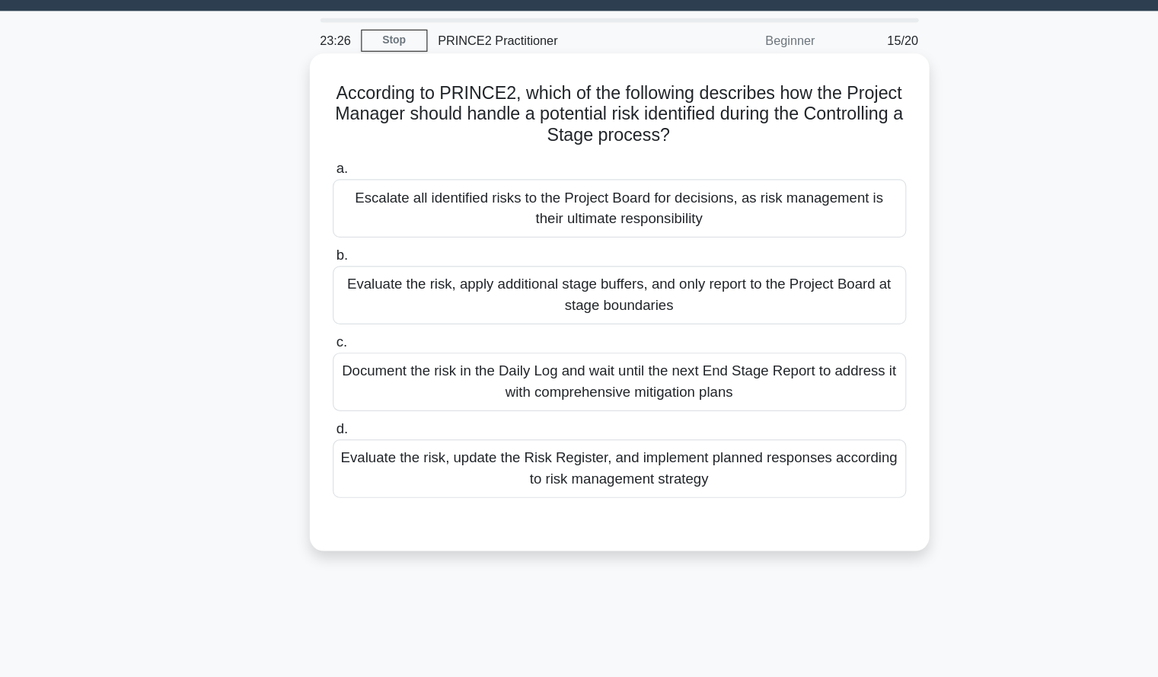
click at [774, 442] on div "Evaluate the risk, update the Risk Register, and implement planned responses ac…" at bounding box center [579, 442] width 493 height 50
click at [333, 413] on input "d. Evaluate the risk, update the Risk Register, and implement planned responses…" at bounding box center [333, 409] width 0 height 10
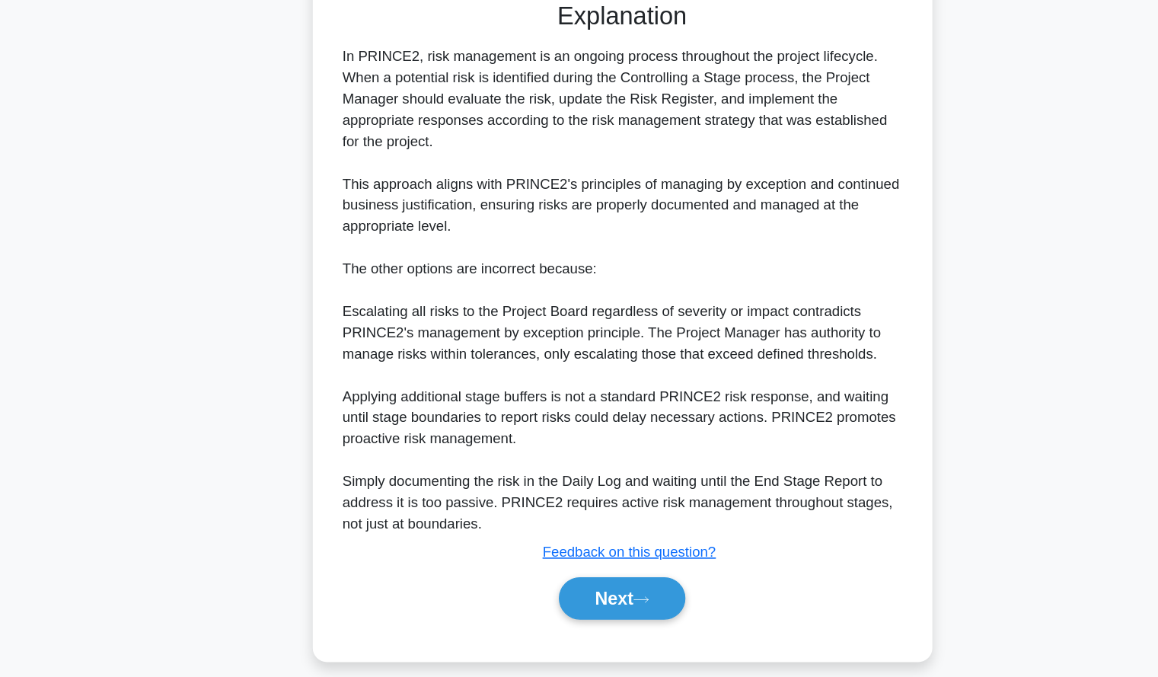
scroll to position [396, 0]
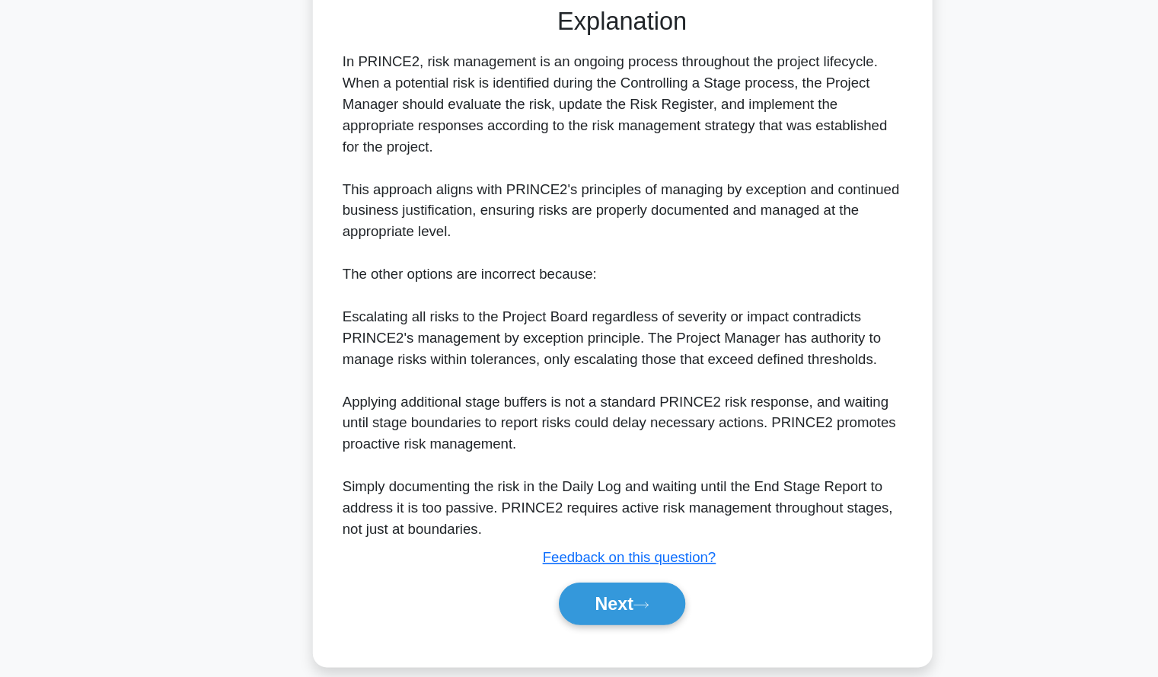
click at [885, 425] on div "According to PRINCE2, which of the following describes how the Project Manager …" at bounding box center [579, 187] width 1005 height 989
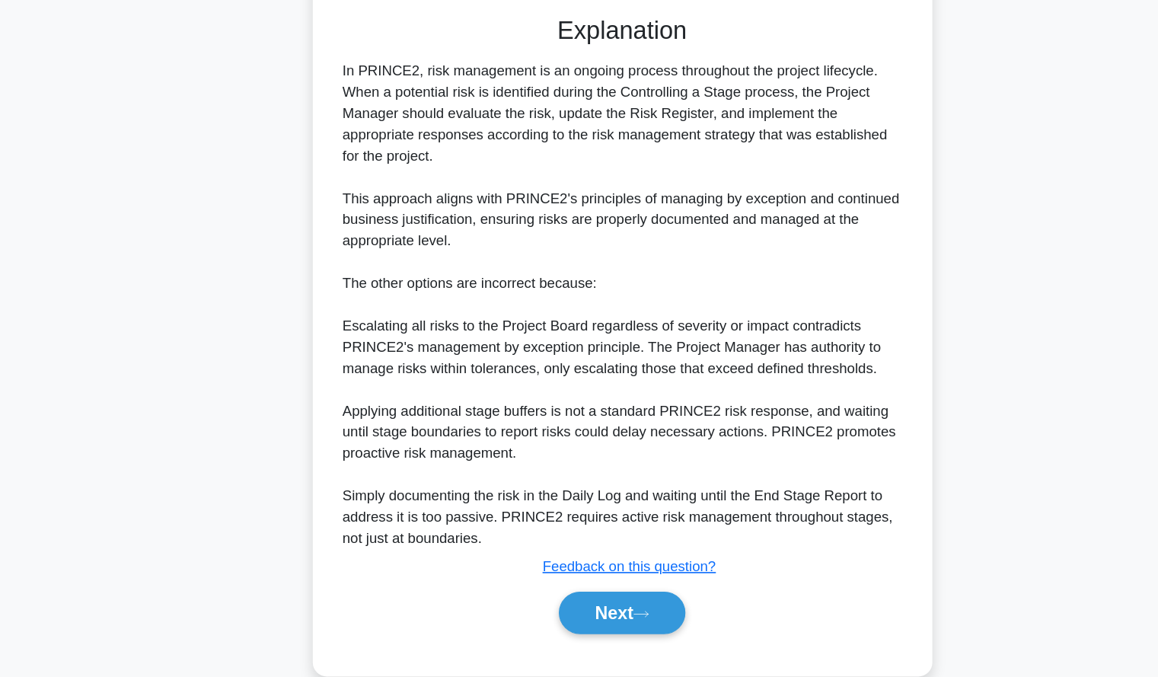
scroll to position [409, 0]
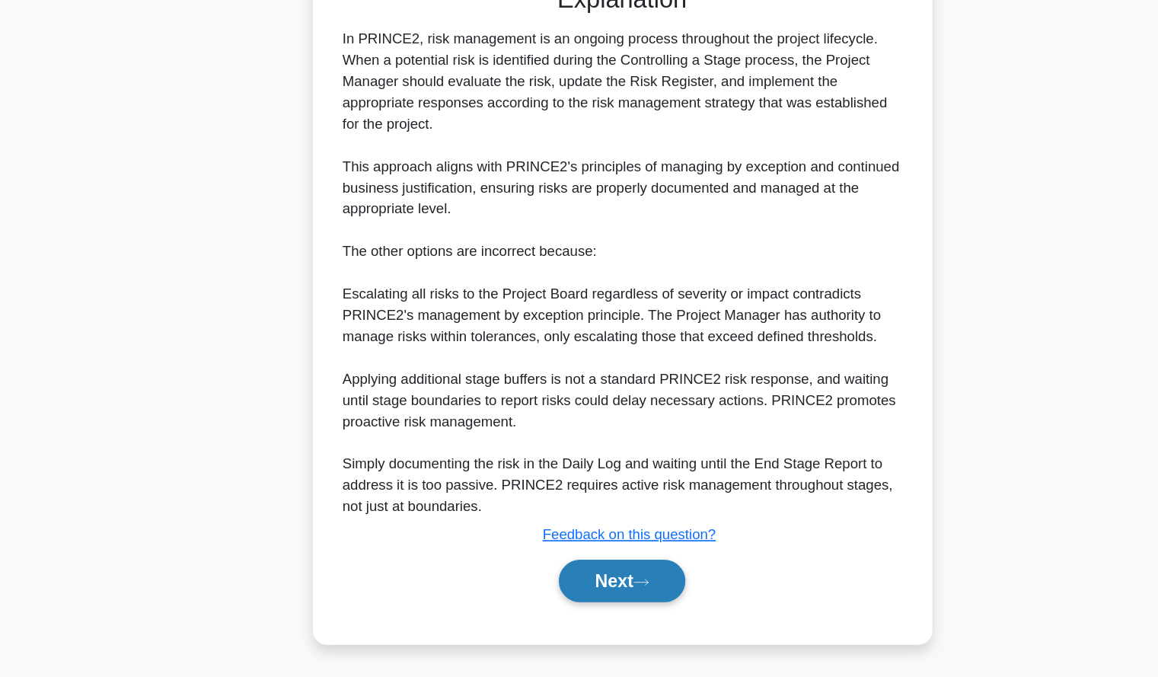
click at [602, 586] on button "Next" at bounding box center [579, 594] width 109 height 37
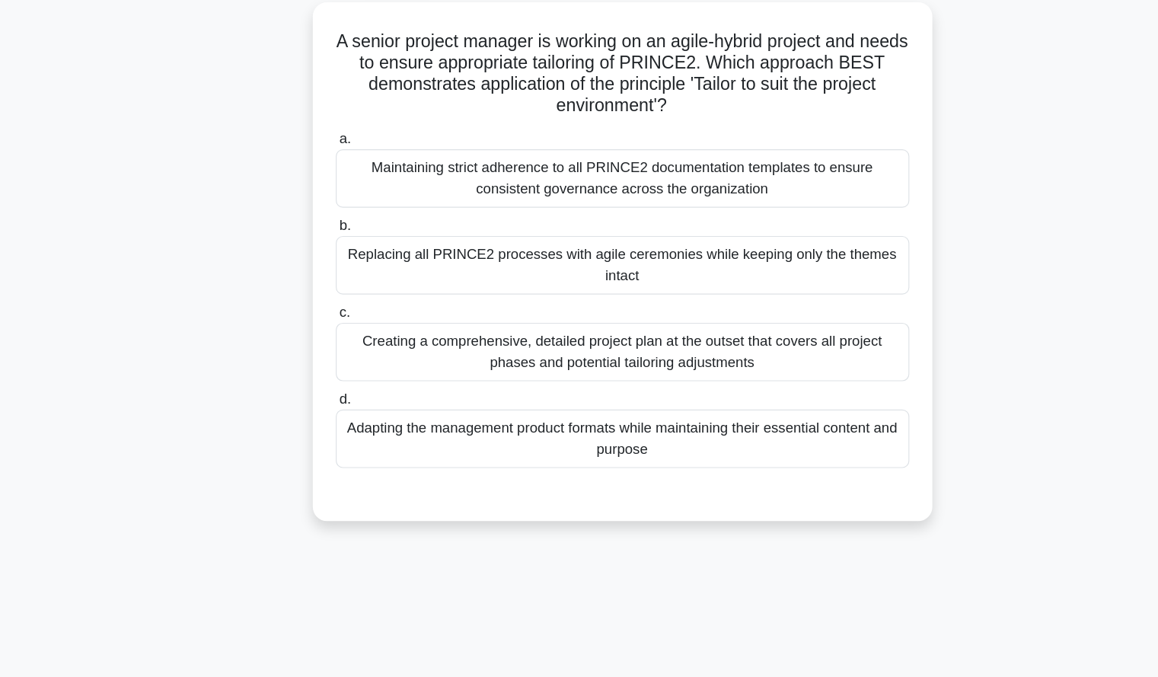
scroll to position [26, 0]
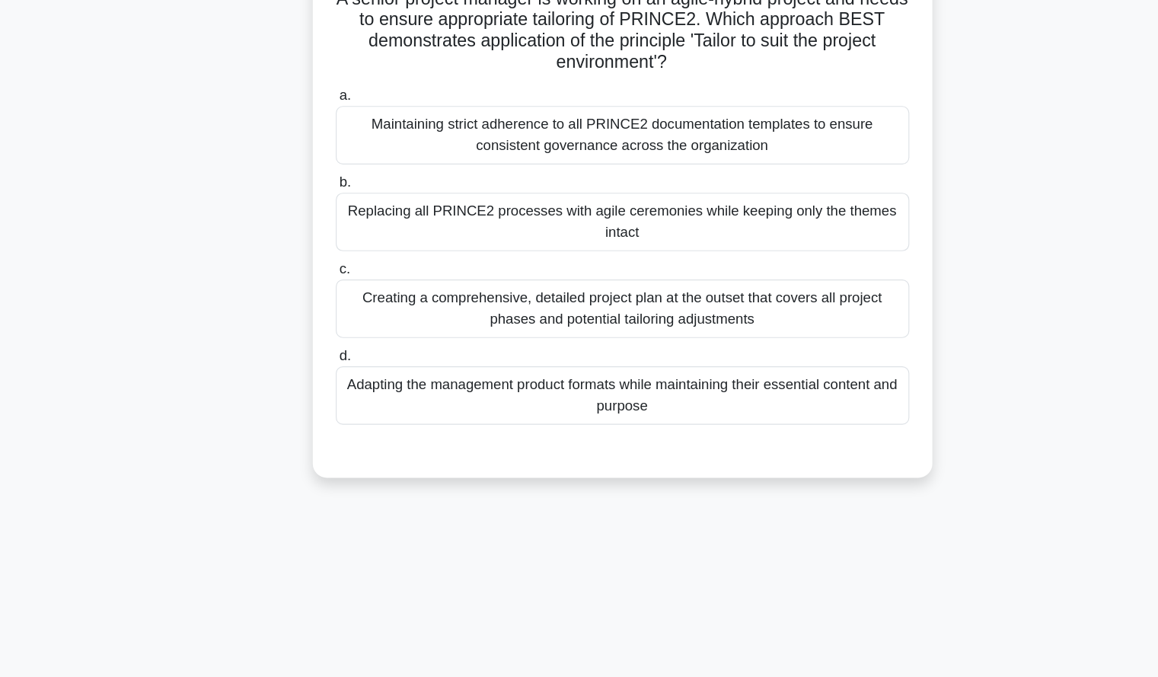
click at [775, 432] on div "Adapting the management product formats while maintaining their essential conte…" at bounding box center [579, 435] width 493 height 50
click at [333, 406] on input "d. Adapting the management product formats while maintaining their essential co…" at bounding box center [333, 401] width 0 height 10
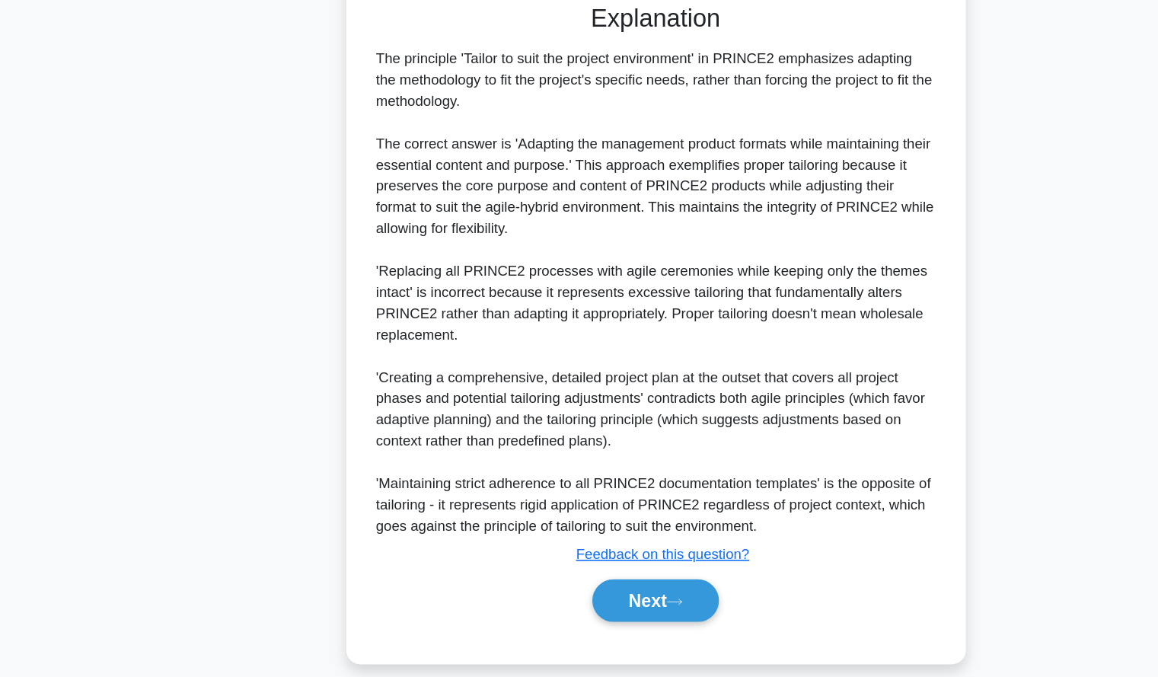
scroll to position [427, 0]
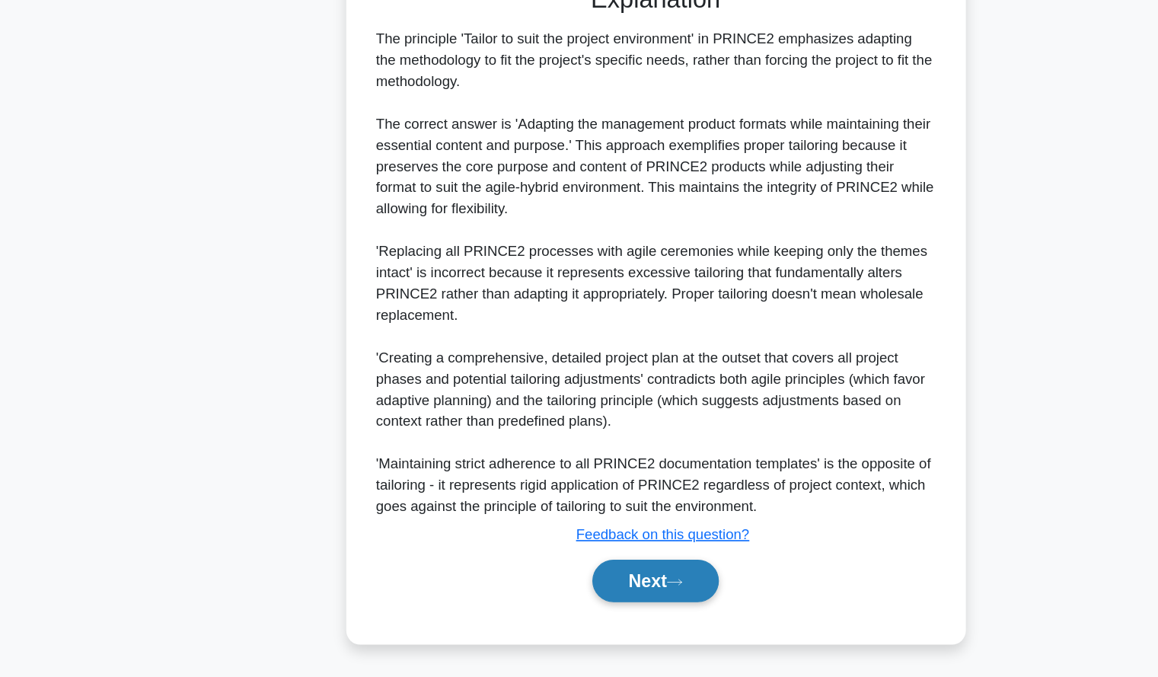
click at [614, 601] on button "Next" at bounding box center [579, 594] width 109 height 37
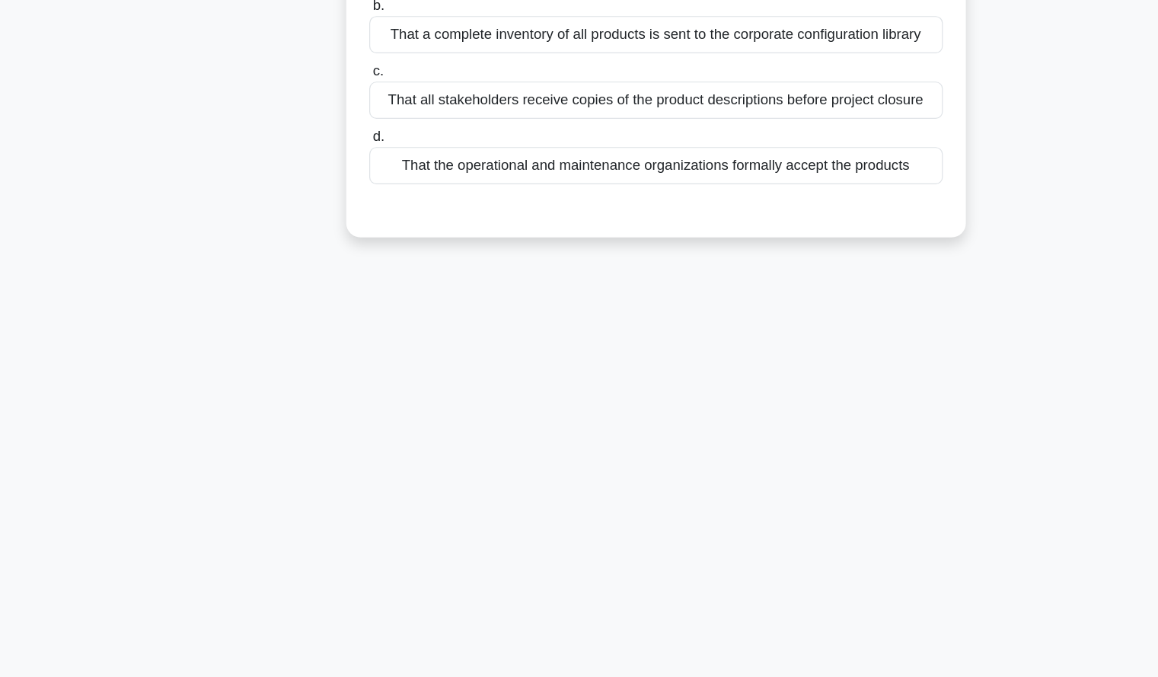
scroll to position [0, 0]
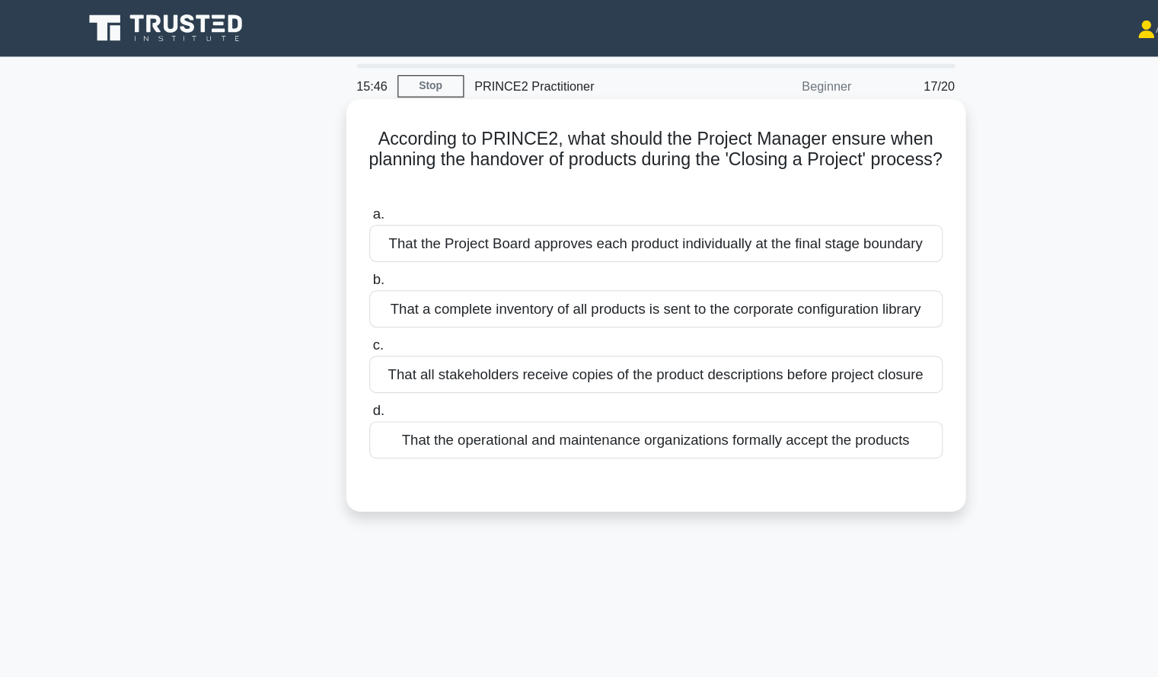
click at [783, 390] on div "That the operational and maintenance organizations formally accept the products" at bounding box center [579, 378] width 493 height 32
click at [333, 359] on input "d. That the operational and maintenance organizations formally accept the produ…" at bounding box center [333, 354] width 0 height 10
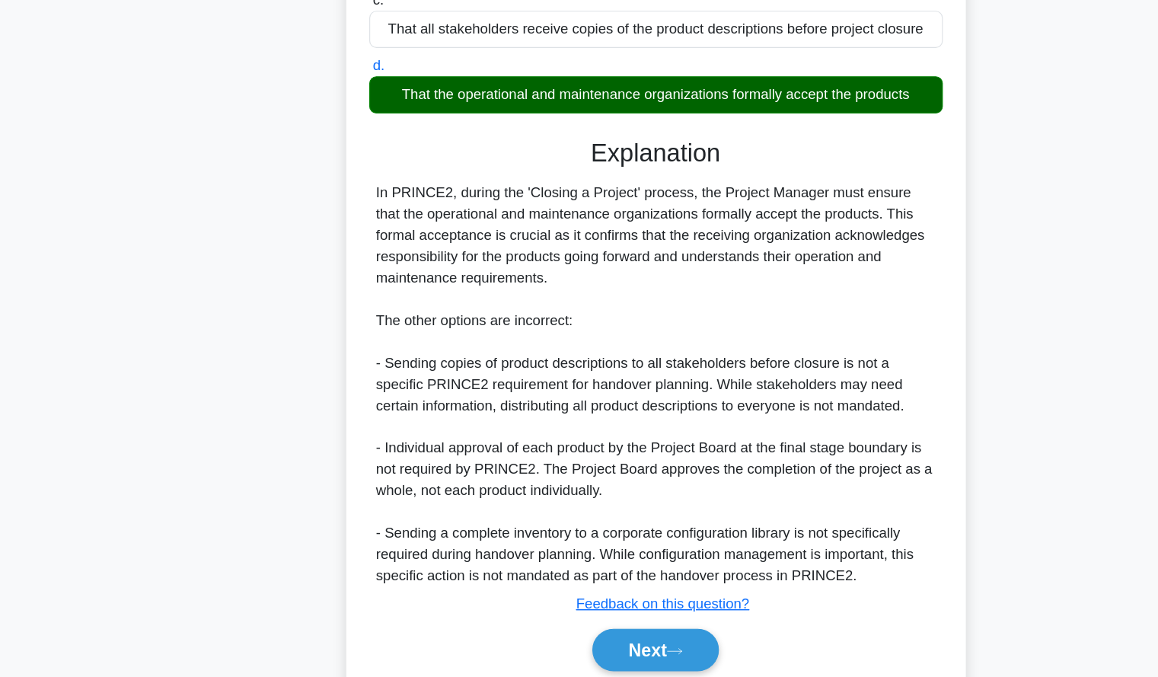
scroll to position [263, 0]
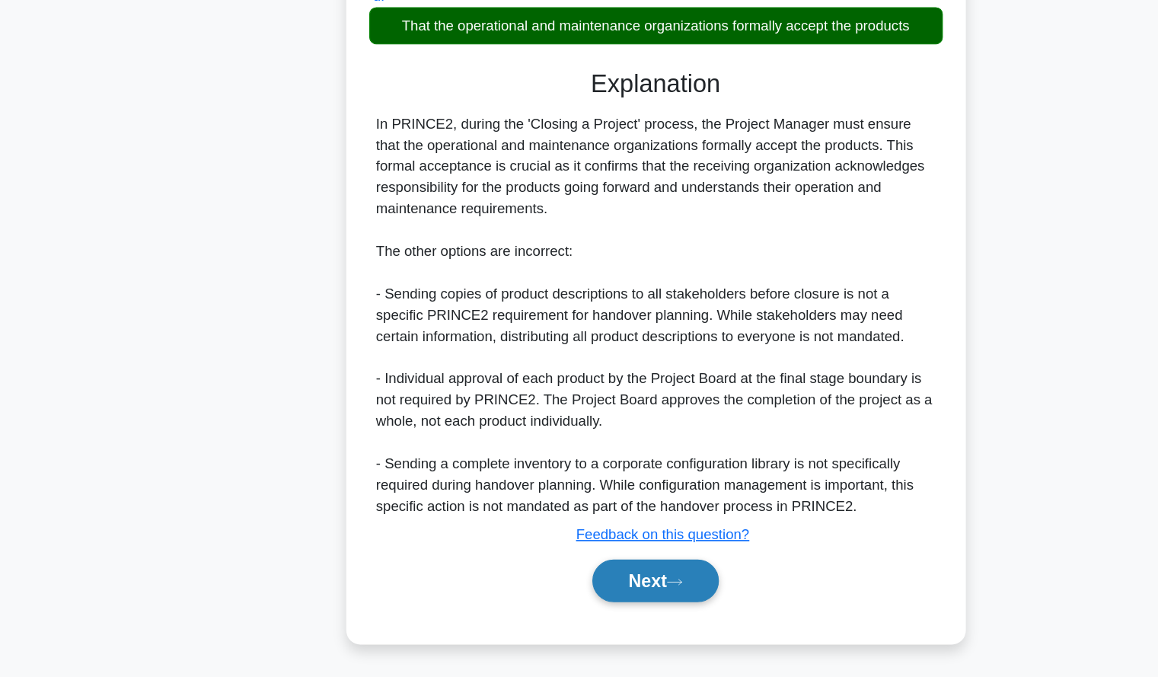
click at [590, 589] on button "Next" at bounding box center [579, 594] width 109 height 37
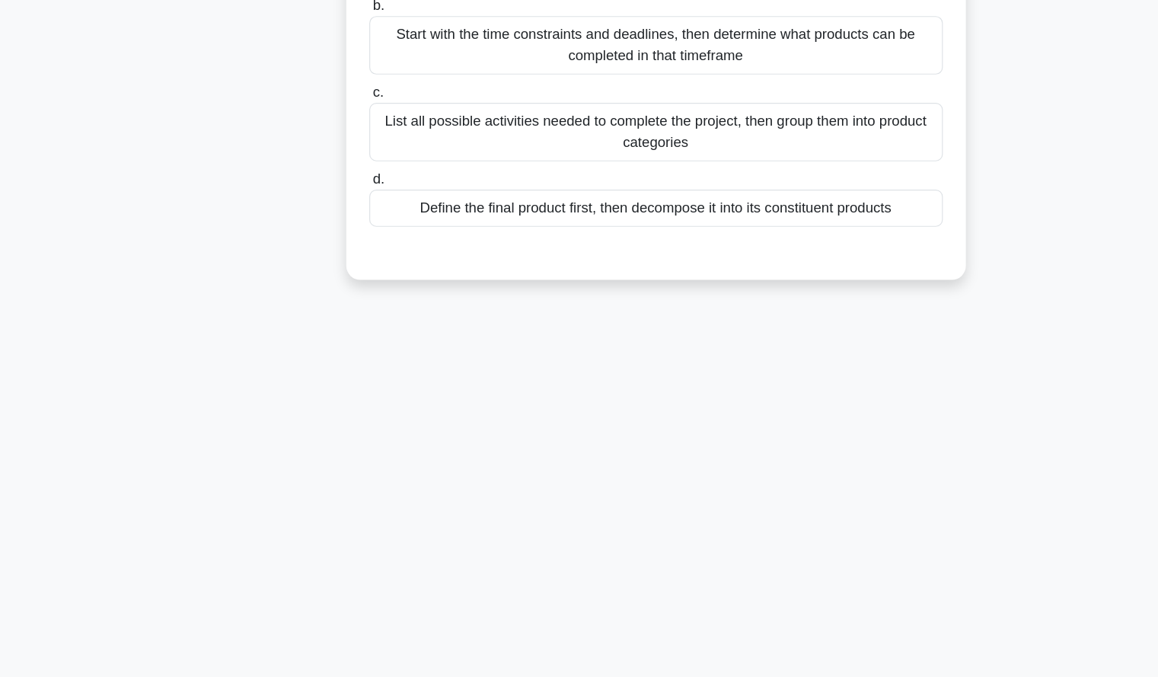
scroll to position [0, 0]
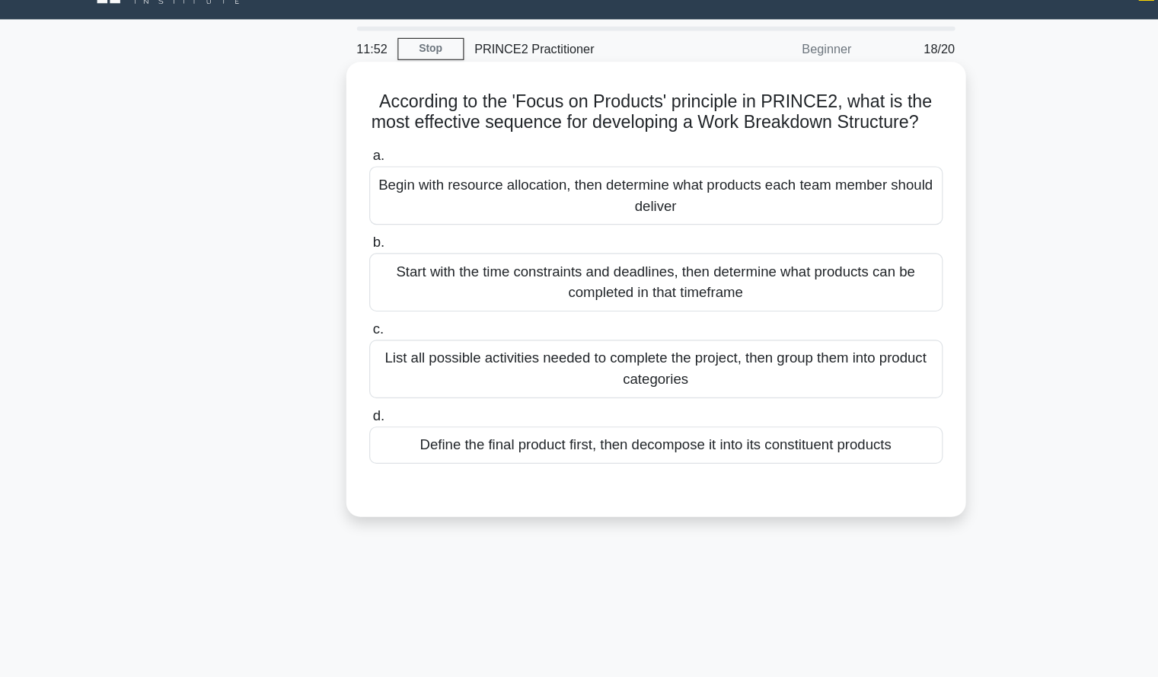
click at [763, 431] on div "Define the final product first, then decompose it into its constituent products" at bounding box center [579, 415] width 493 height 32
click at [333, 395] on input "d. Define the final product first, then decompose it into its constituent produ…" at bounding box center [333, 390] width 0 height 10
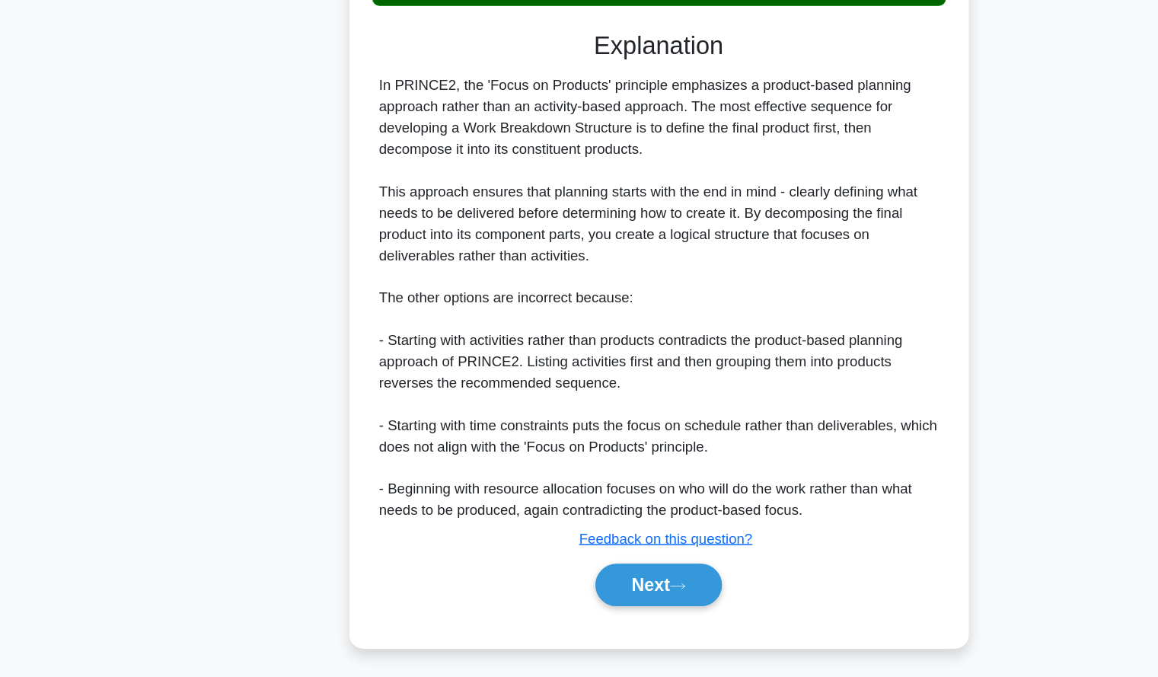
scroll to position [353, 0]
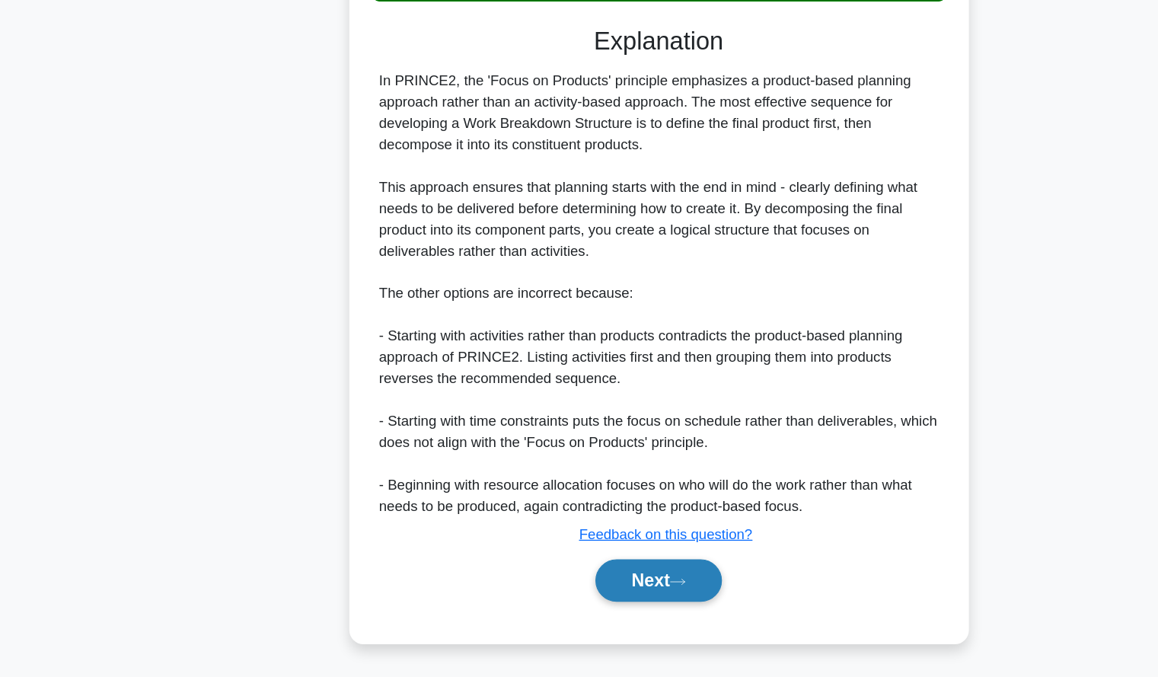
click at [586, 599] on button "Next" at bounding box center [579, 594] width 109 height 37
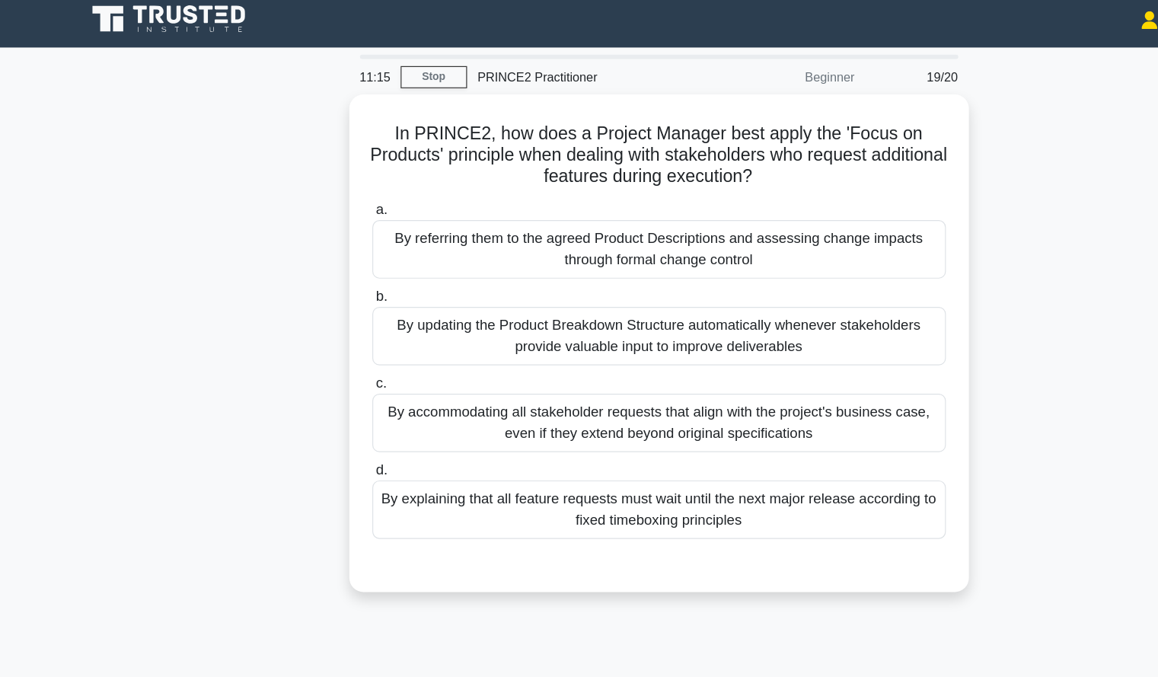
scroll to position [0, 0]
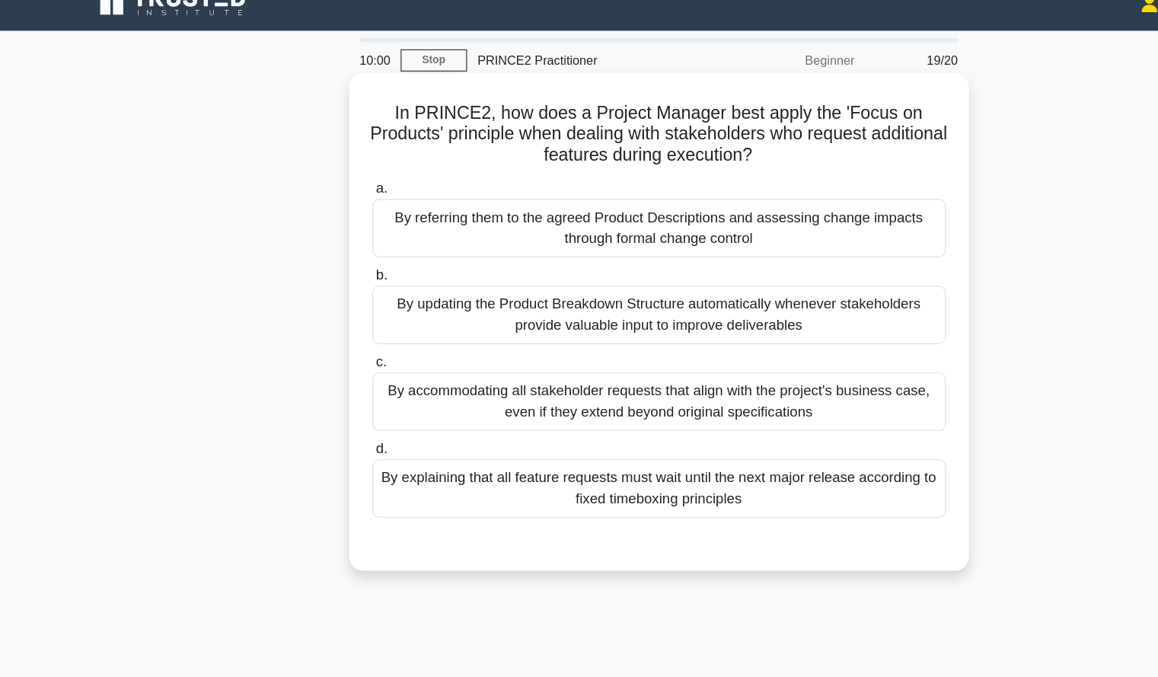
click at [749, 430] on div "By explaining that all feature requests must wait until the next major release …" at bounding box center [579, 442] width 493 height 50
click at [333, 413] on input "d. By explaining that all feature requests must wait until the next major relea…" at bounding box center [333, 409] width 0 height 10
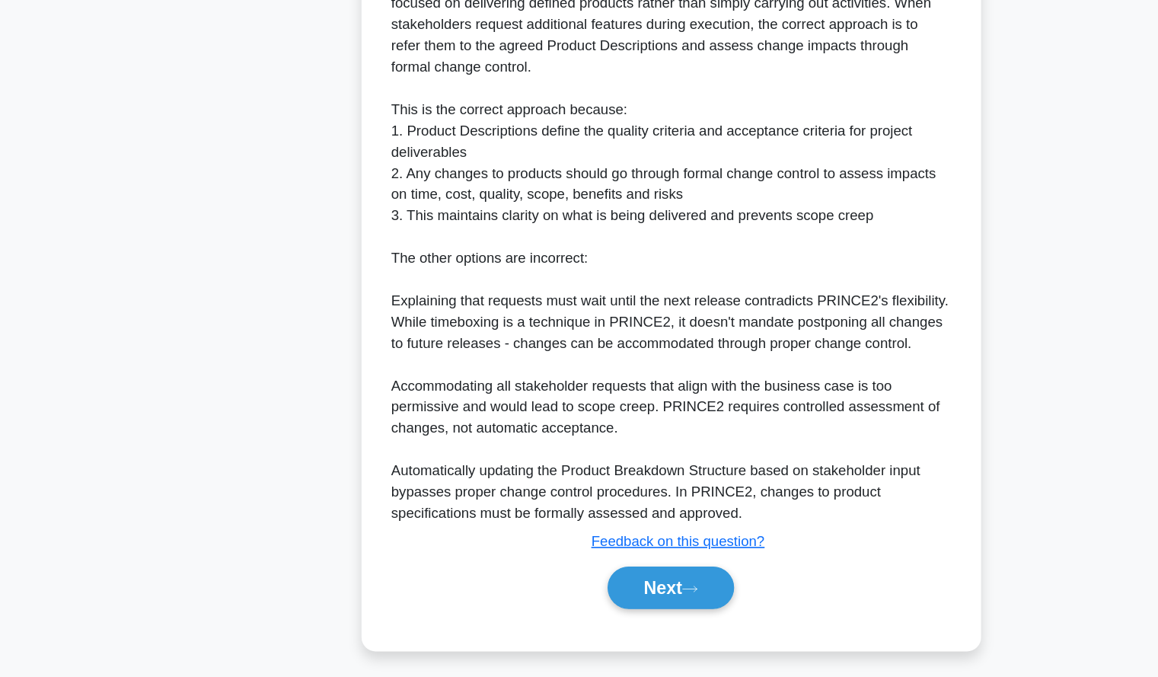
scroll to position [465, 0]
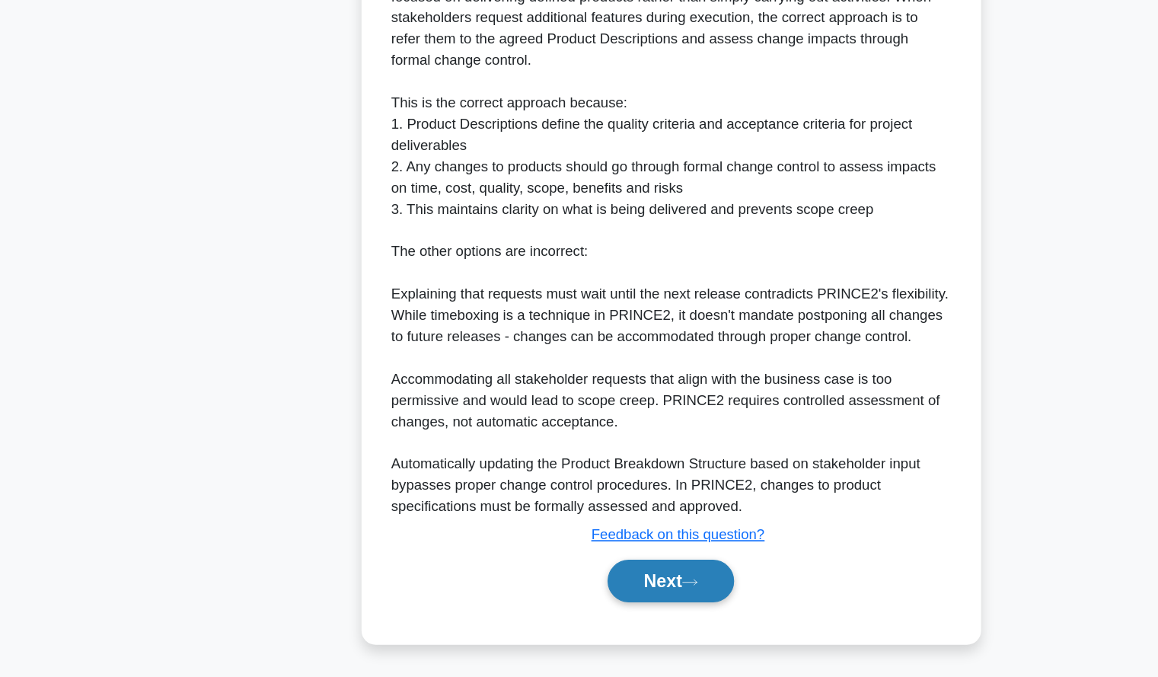
click at [605, 600] on button "Next" at bounding box center [579, 594] width 109 height 37
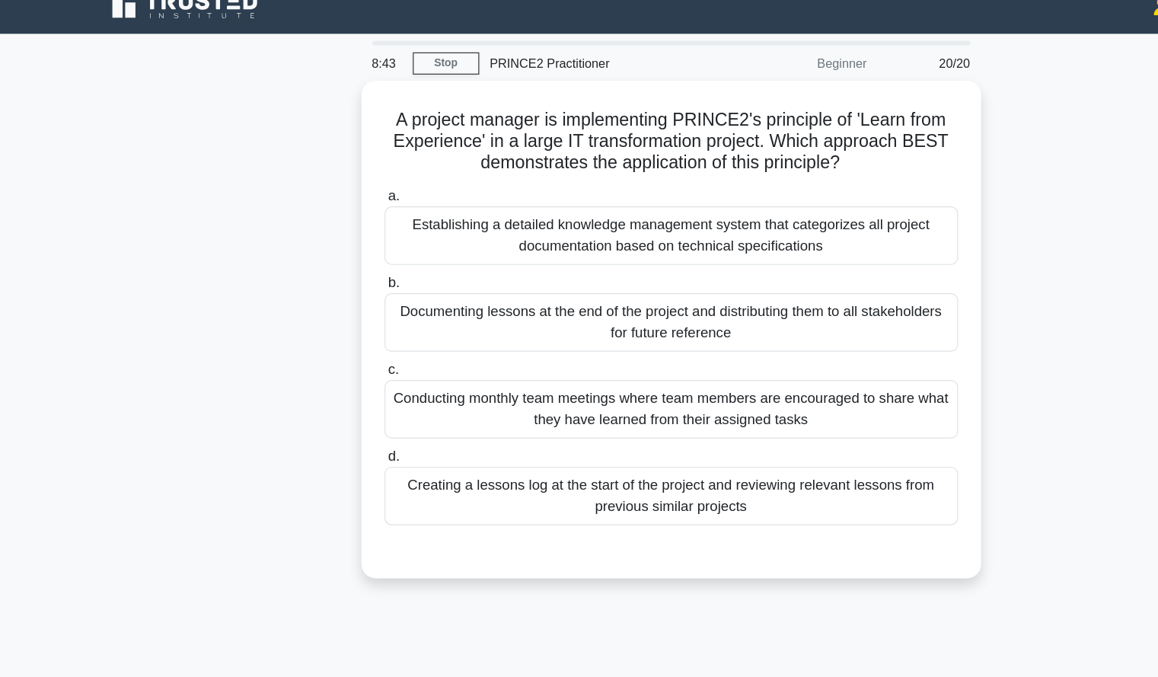
scroll to position [0, 0]
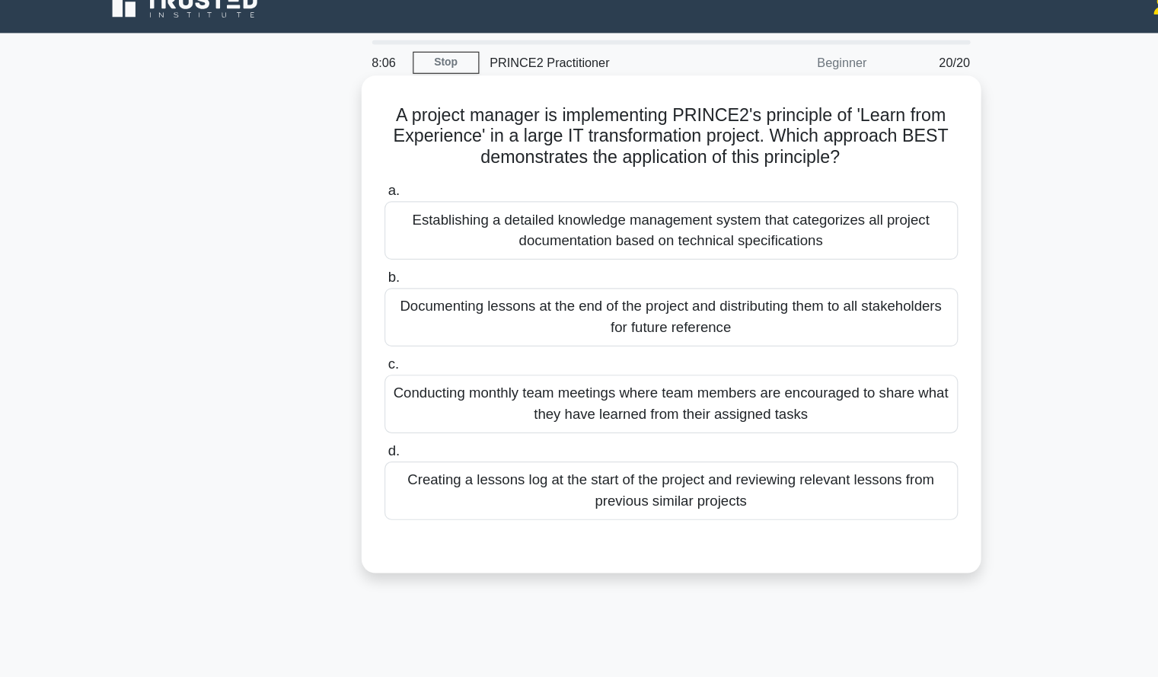
click at [769, 378] on div "Conducting monthly team meetings where team members are encouraged to share wha…" at bounding box center [579, 368] width 493 height 50
click at [333, 339] on input "c. Conducting monthly team meetings where team members are encouraged to share …" at bounding box center [333, 334] width 0 height 10
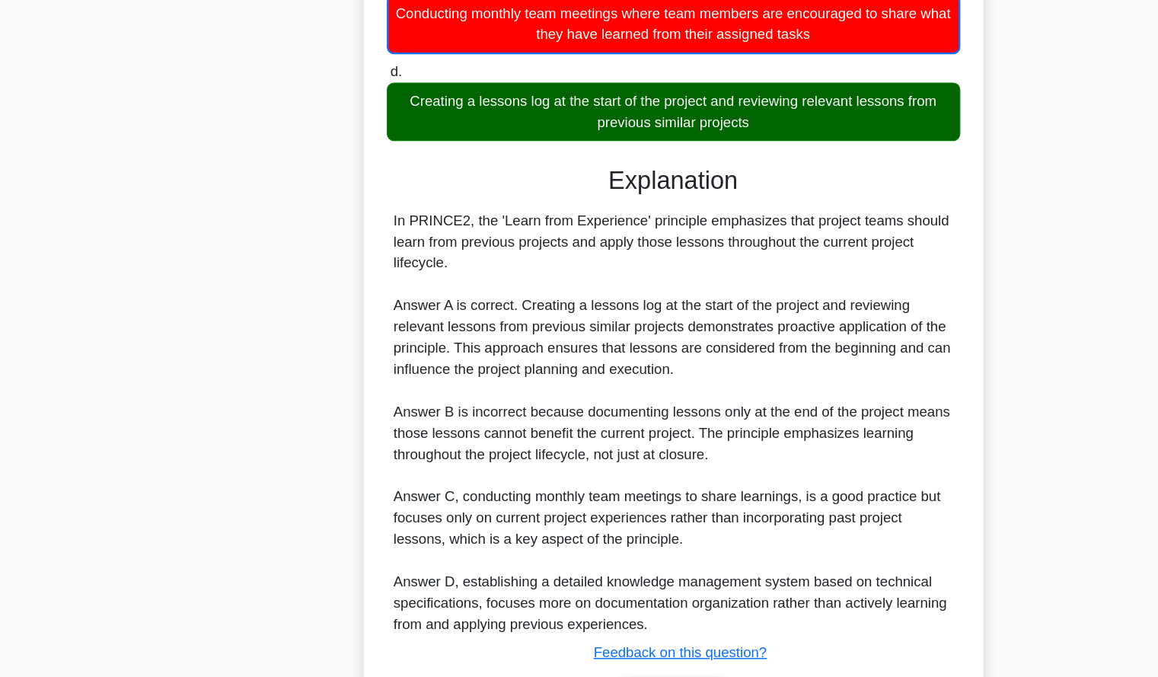
scroll to position [356, 0]
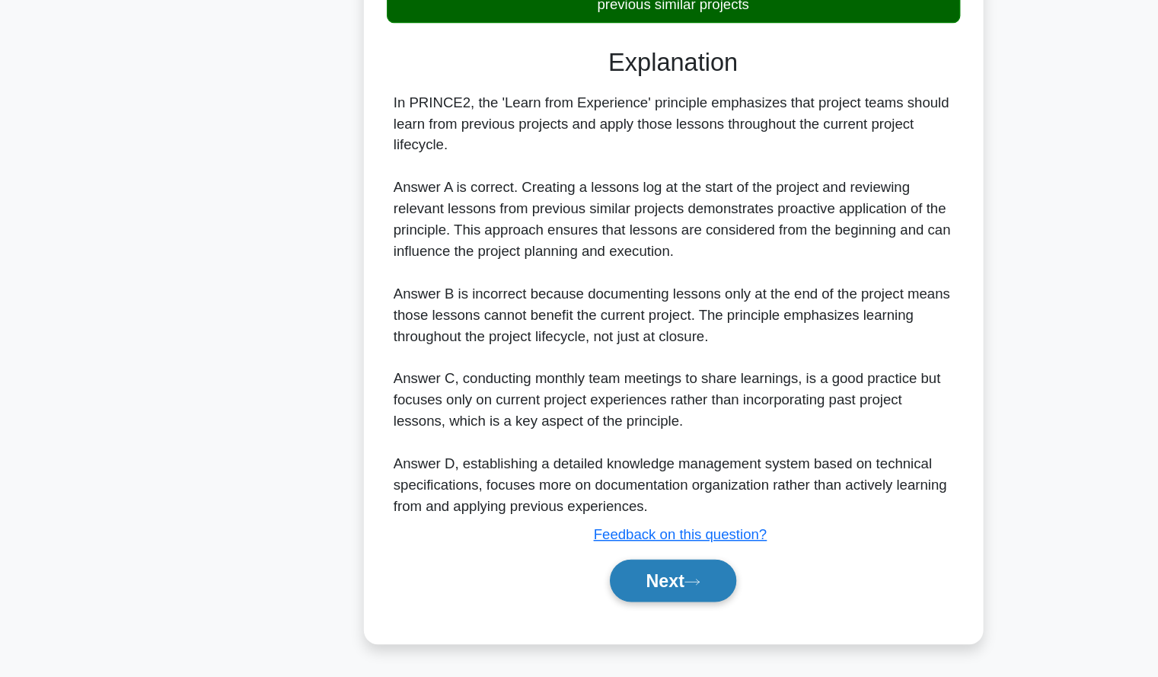
click at [576, 586] on button "Next" at bounding box center [579, 594] width 109 height 37
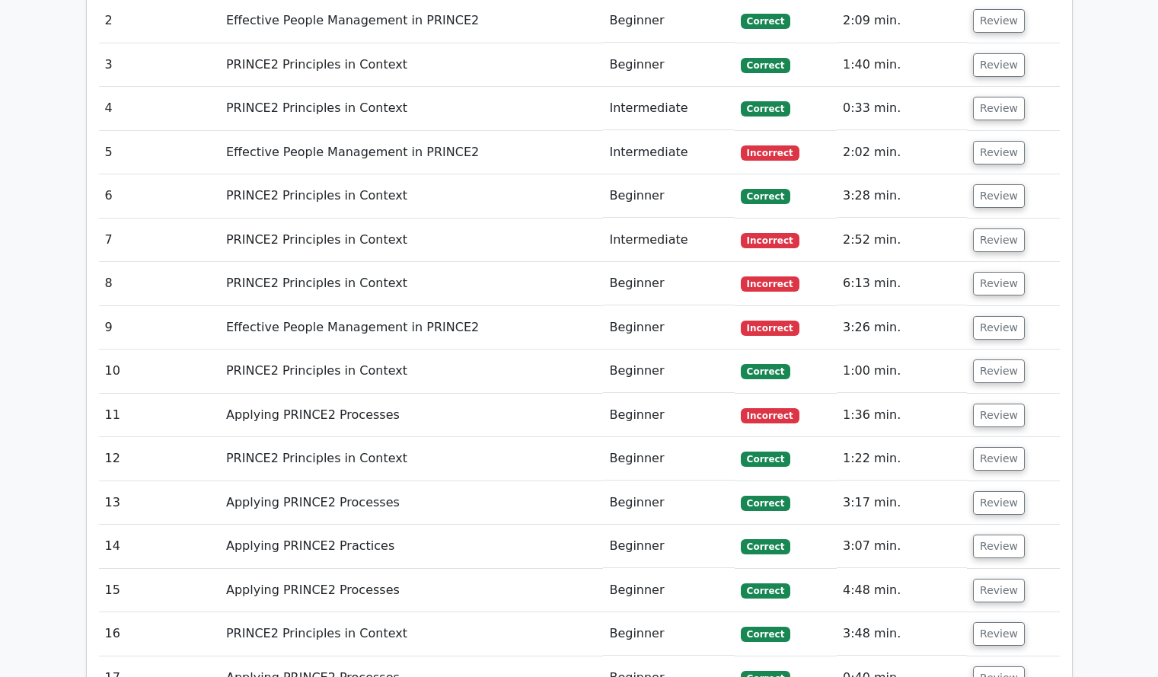
scroll to position [1607, 0]
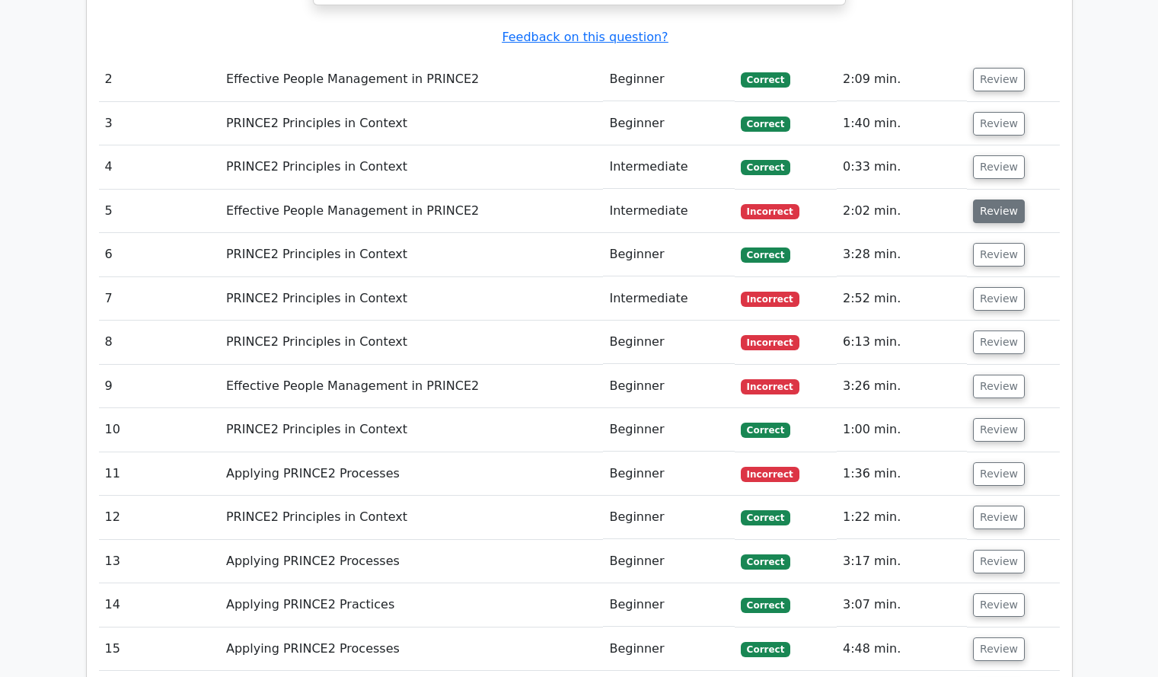
click at [993, 199] on button "Review" at bounding box center [999, 211] width 52 height 24
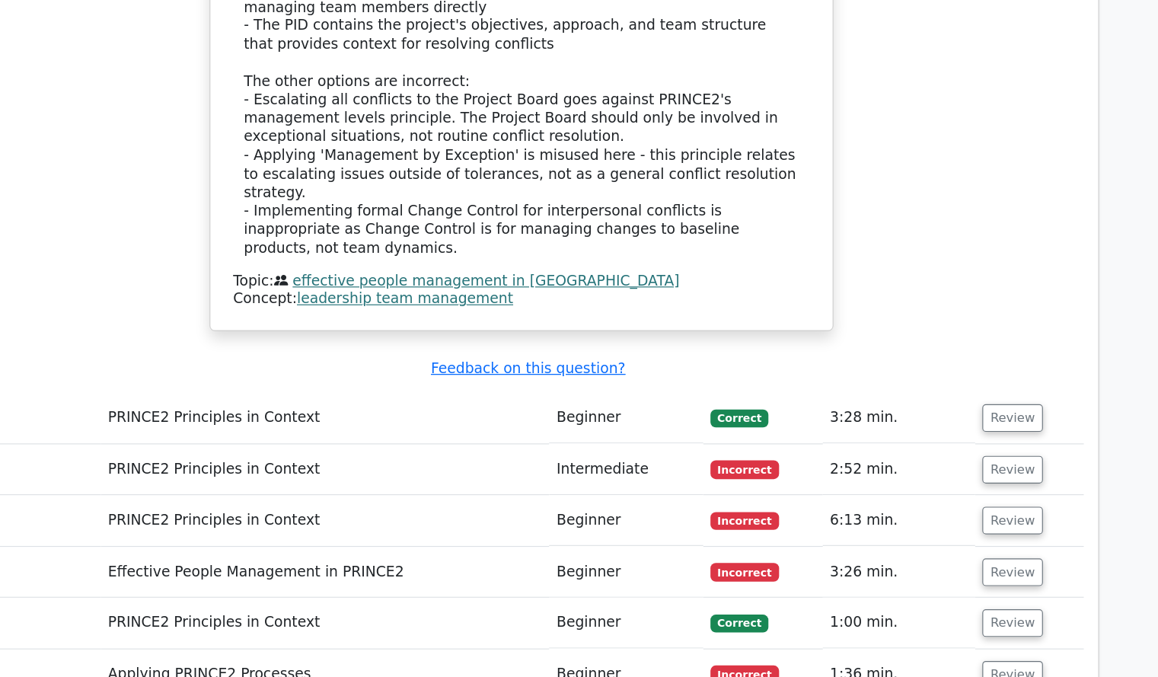
scroll to position [2299, 0]
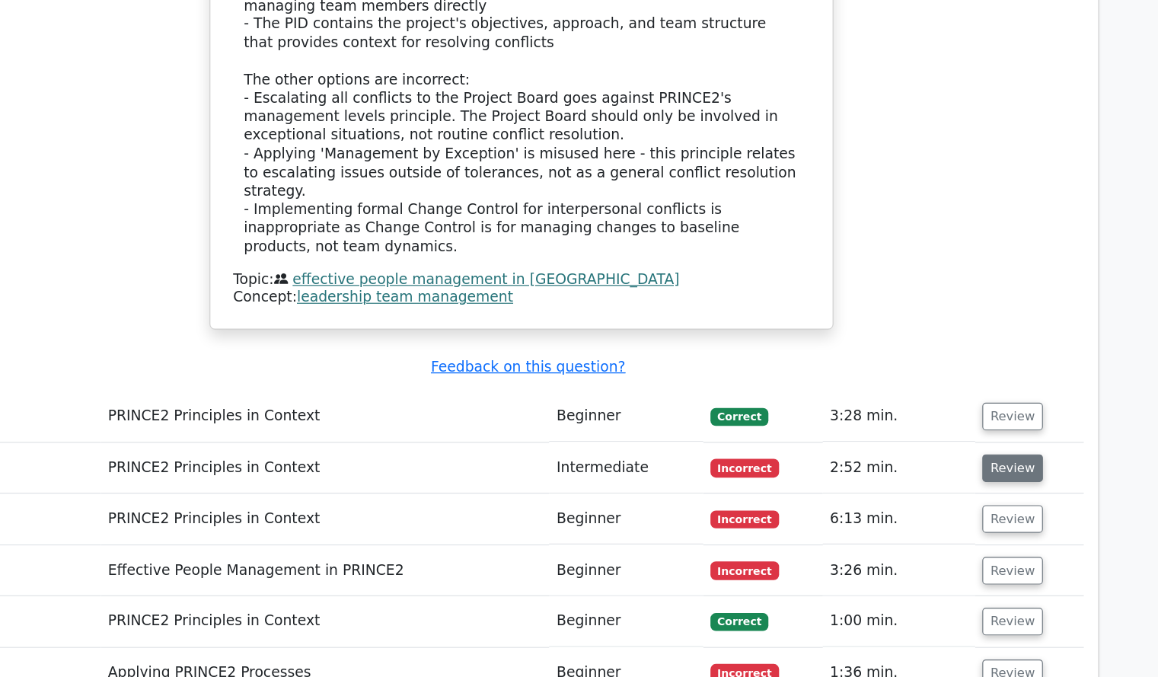
click at [988, 487] on button "Review" at bounding box center [999, 499] width 52 height 24
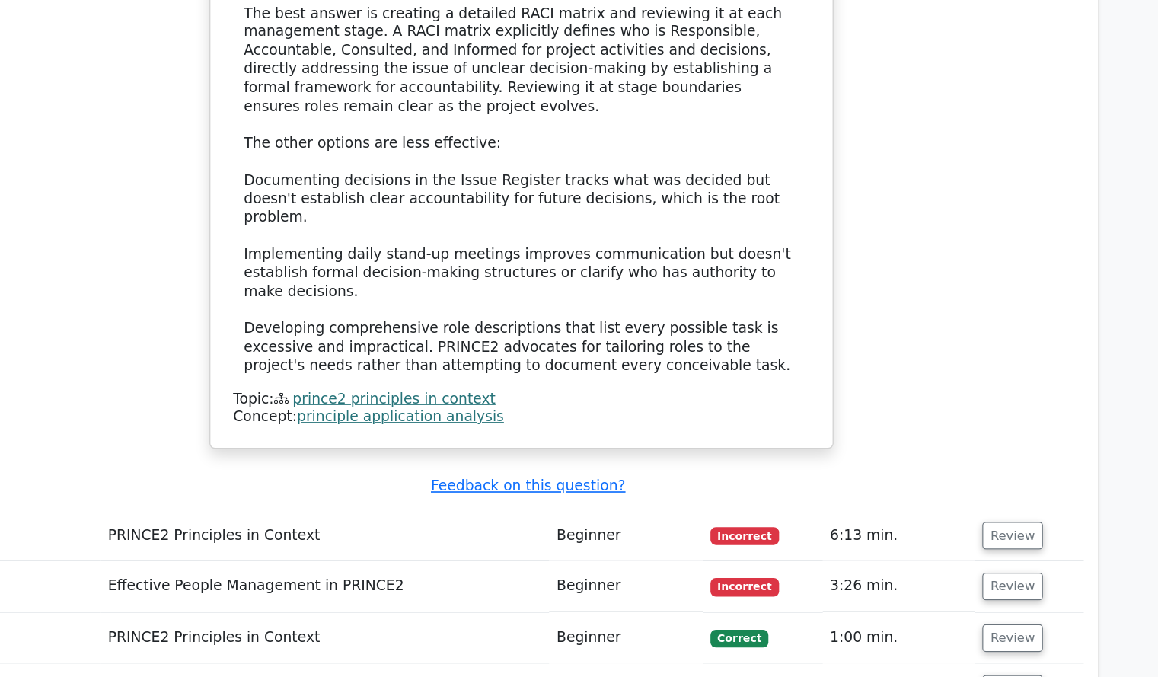
scroll to position [3185, 0]
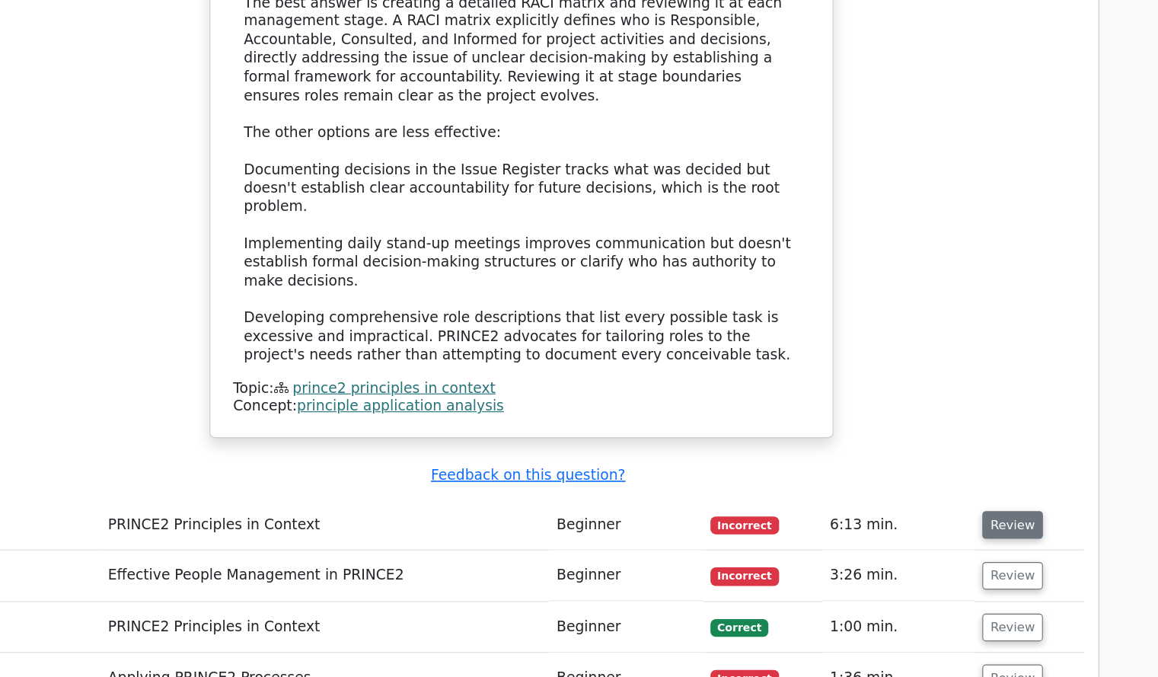
click at [994, 534] on button "Review" at bounding box center [999, 546] width 52 height 24
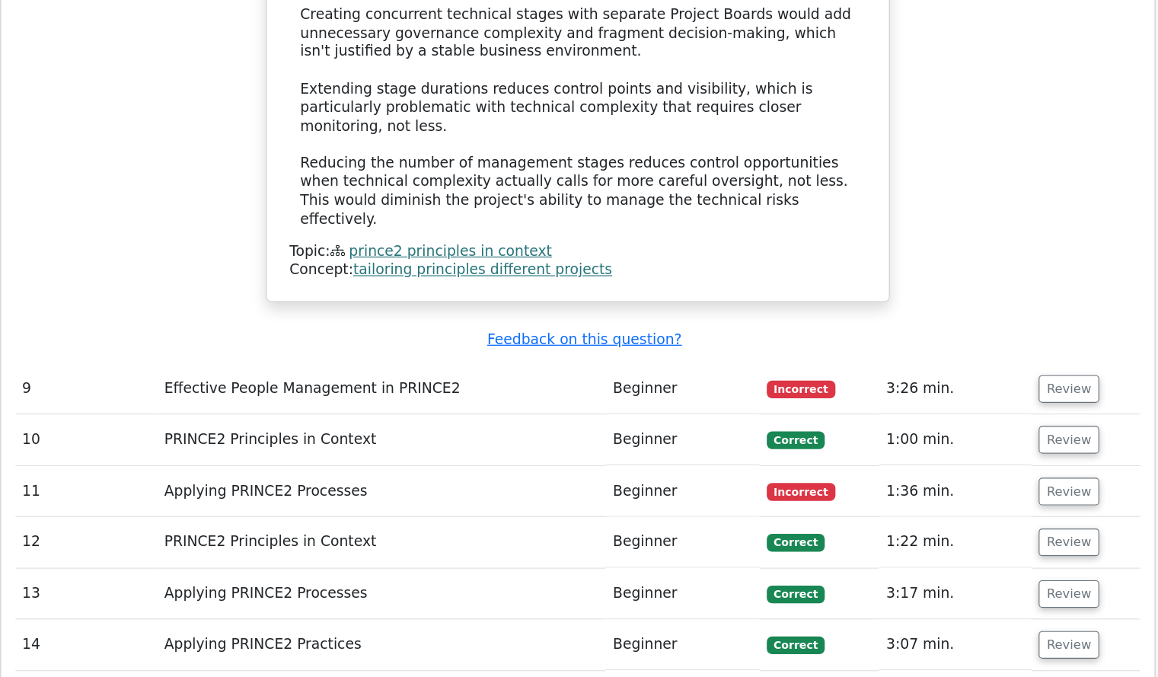
scroll to position [4300, 0]
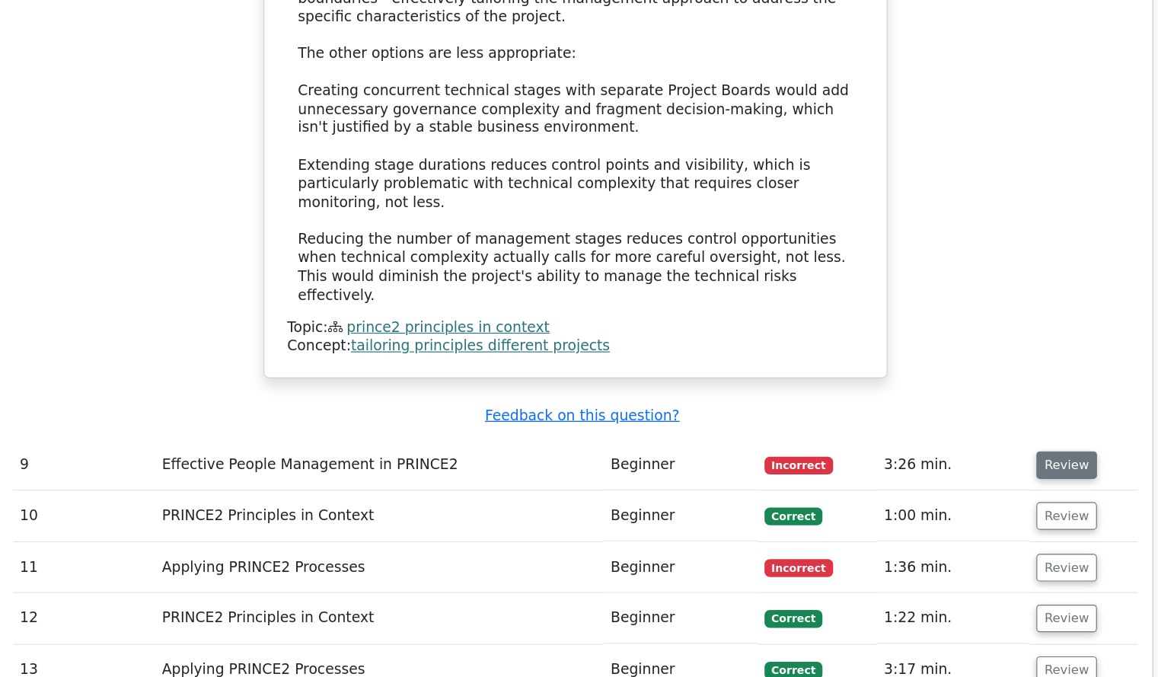
click at [997, 420] on button "Review" at bounding box center [999, 432] width 52 height 24
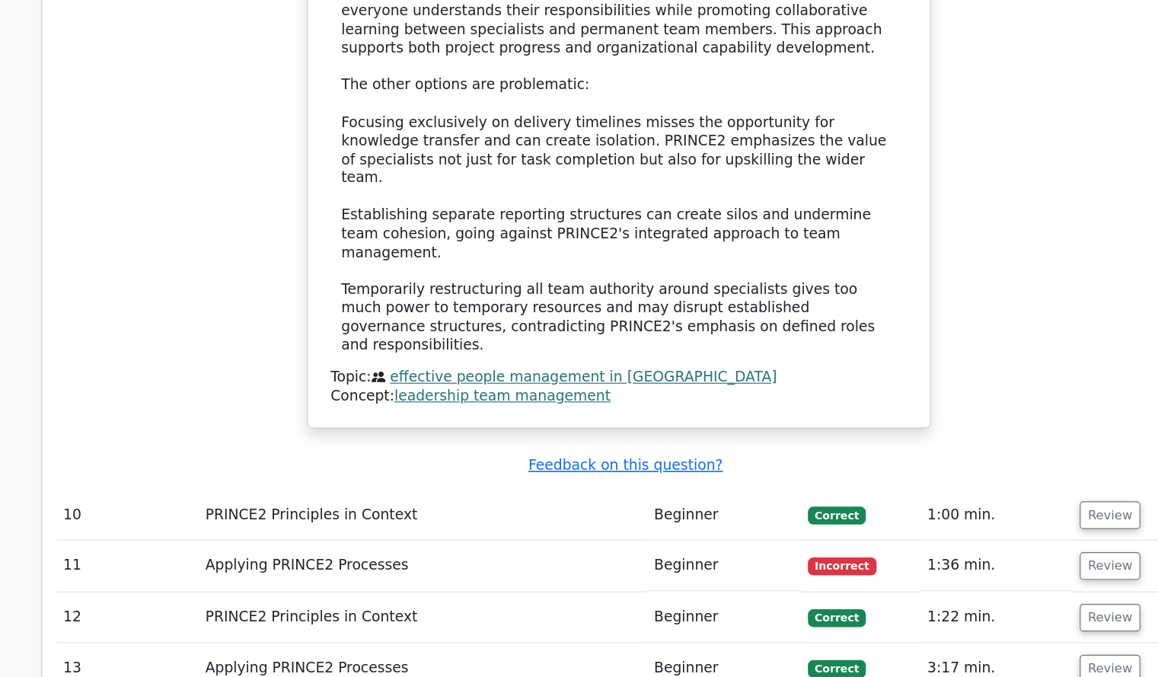
scroll to position [5156, 0]
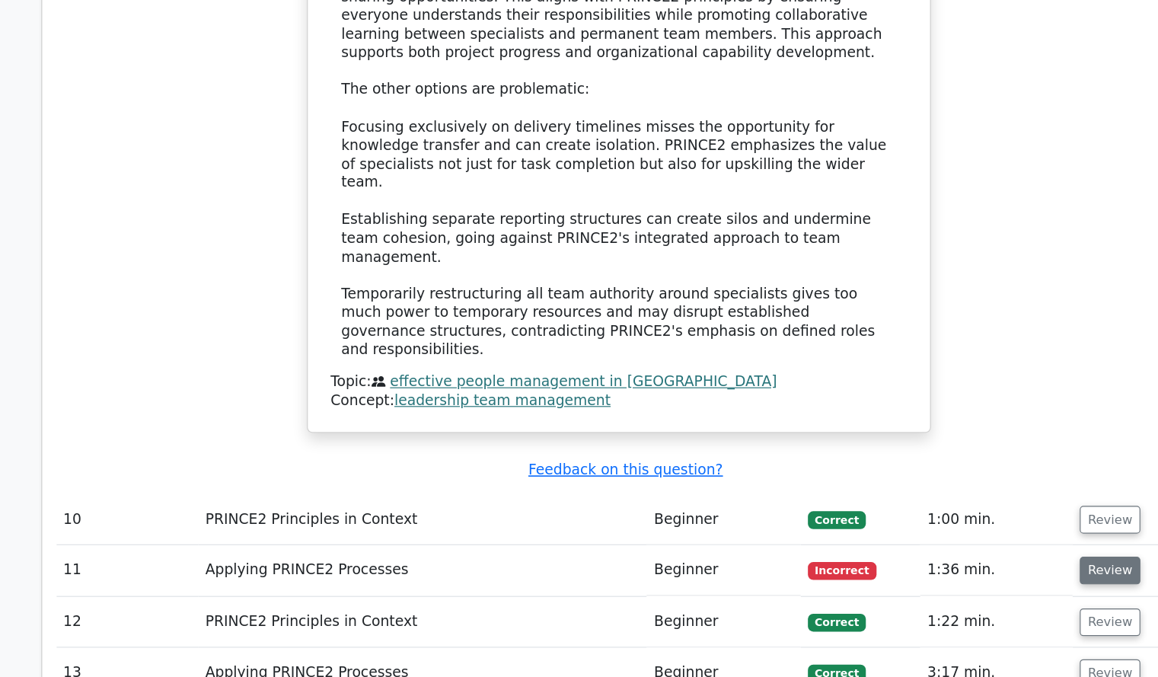
click at [991, 573] on button "Review" at bounding box center [999, 585] width 52 height 24
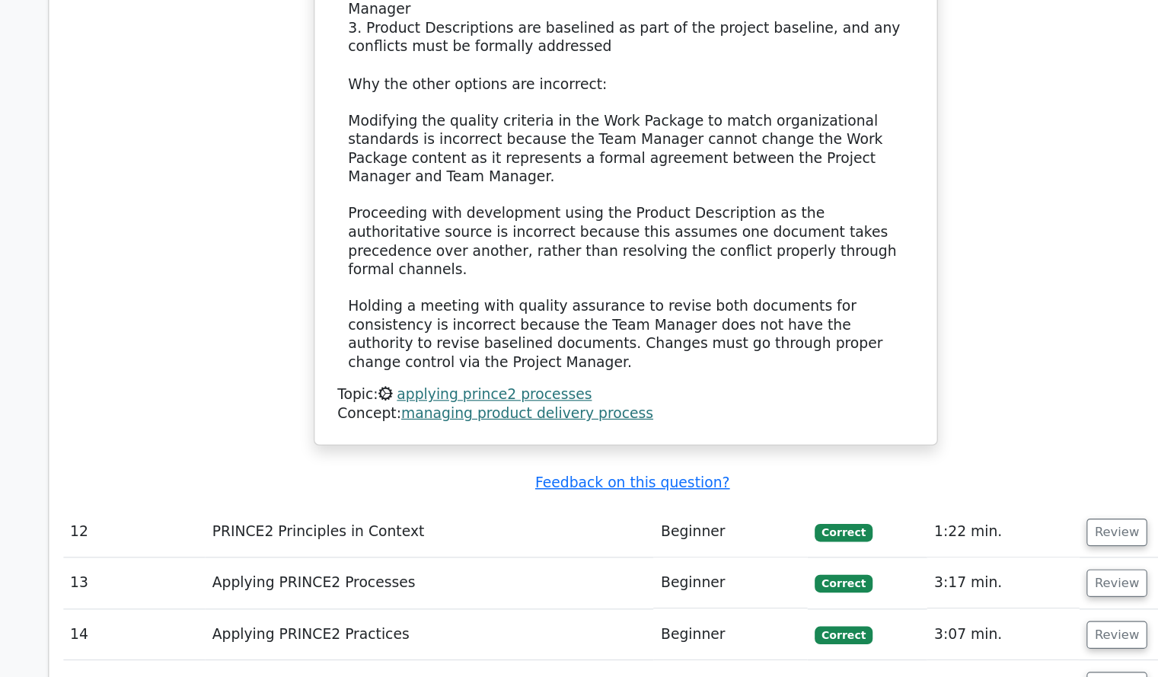
scroll to position [6187, 0]
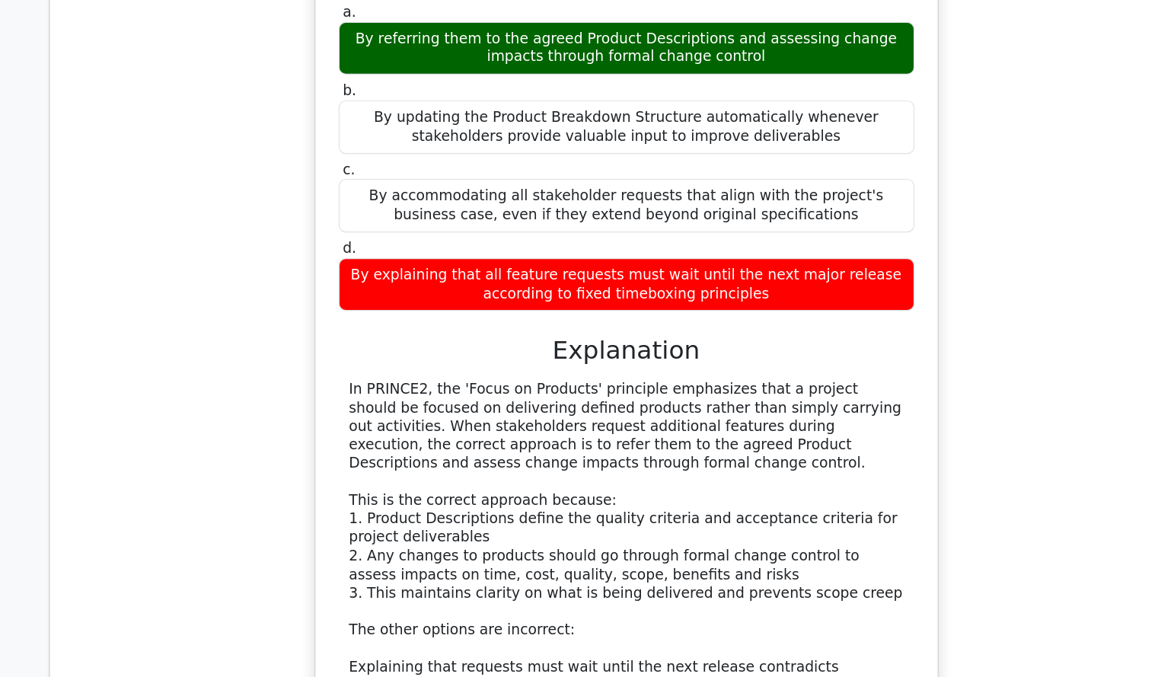
scroll to position [7056, 0]
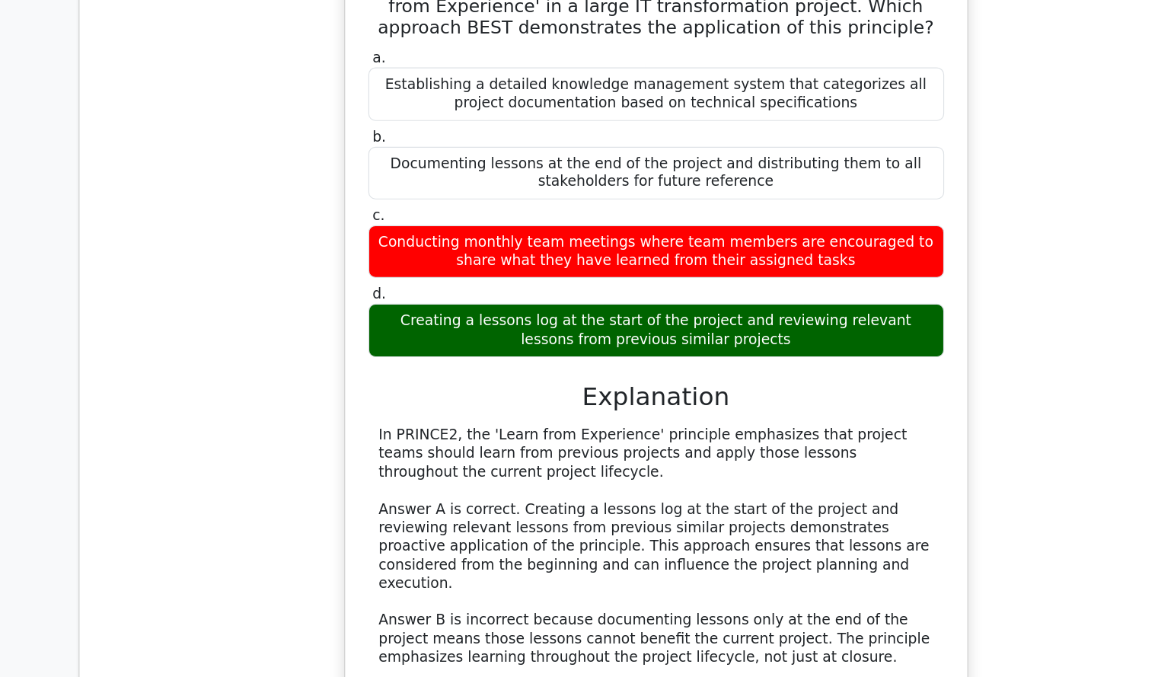
scroll to position [8016, 0]
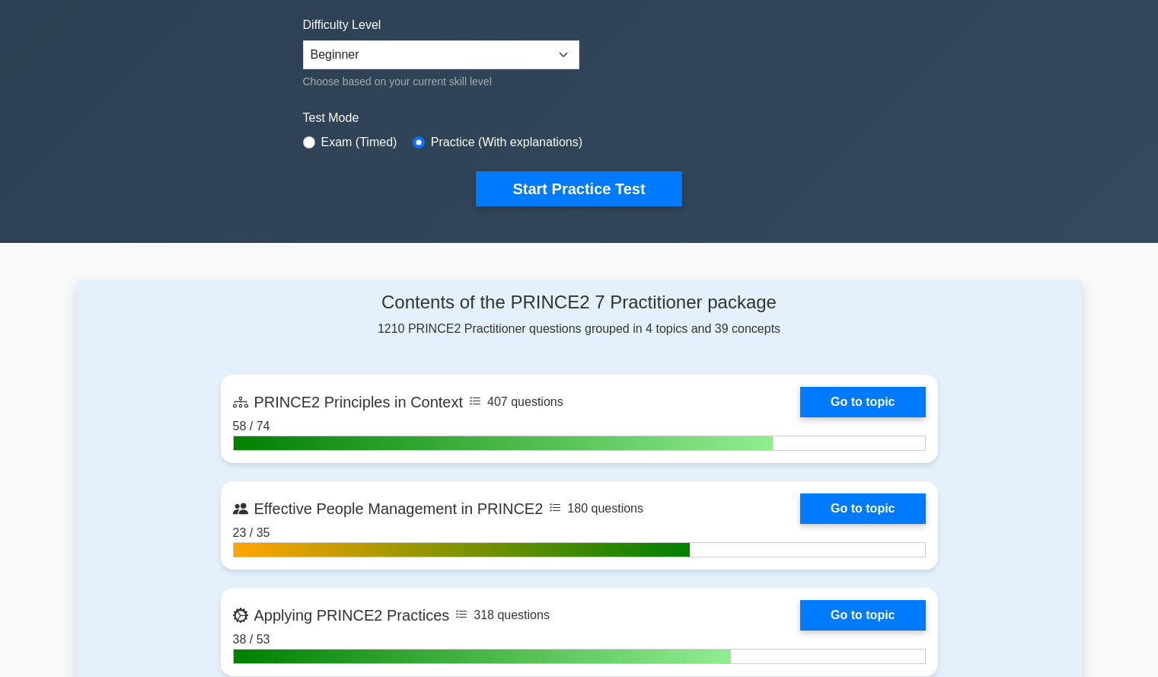
scroll to position [368, 0]
